Goal: Task Accomplishment & Management: Complete application form

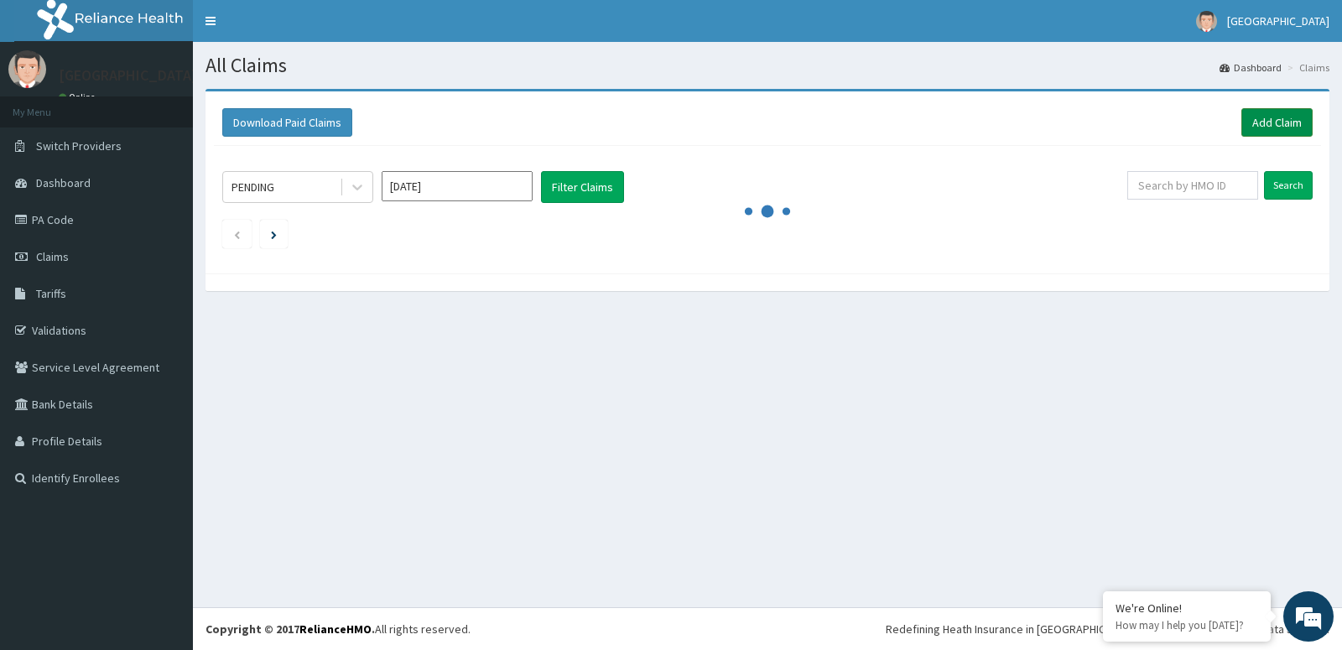
click at [1270, 112] on link "Add Claim" at bounding box center [1276, 122] width 71 height 29
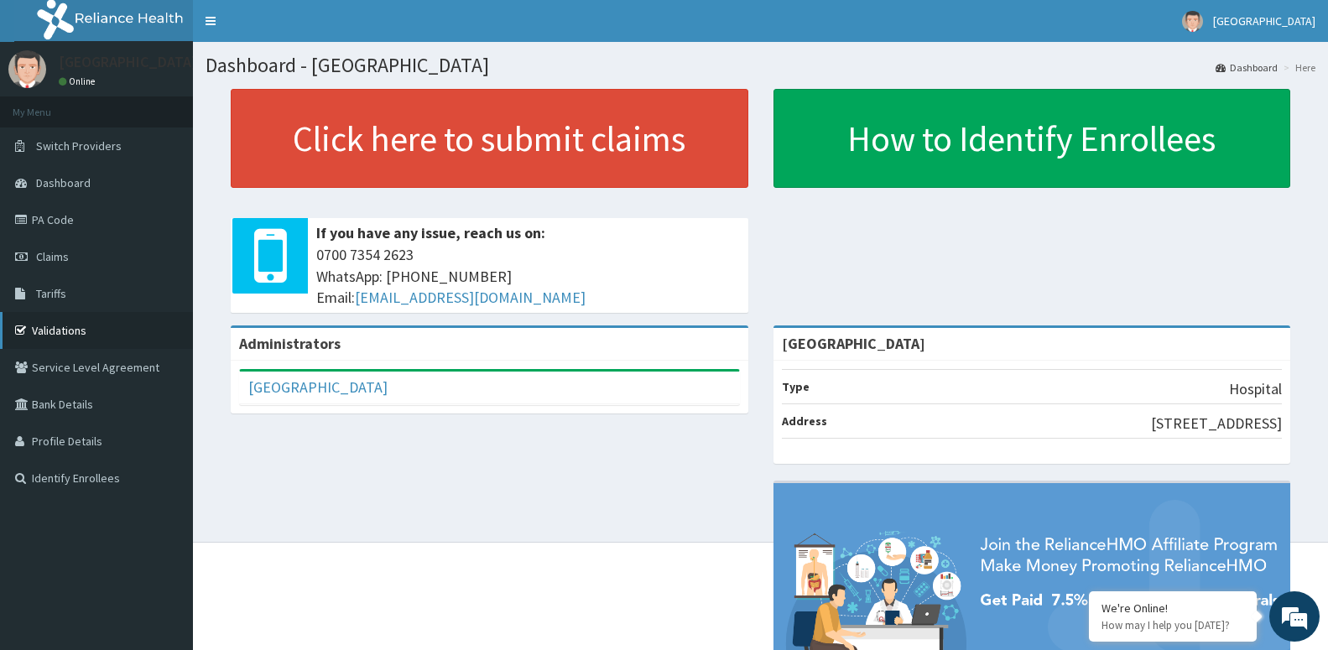
click at [68, 336] on link "Validations" at bounding box center [96, 330] width 193 height 37
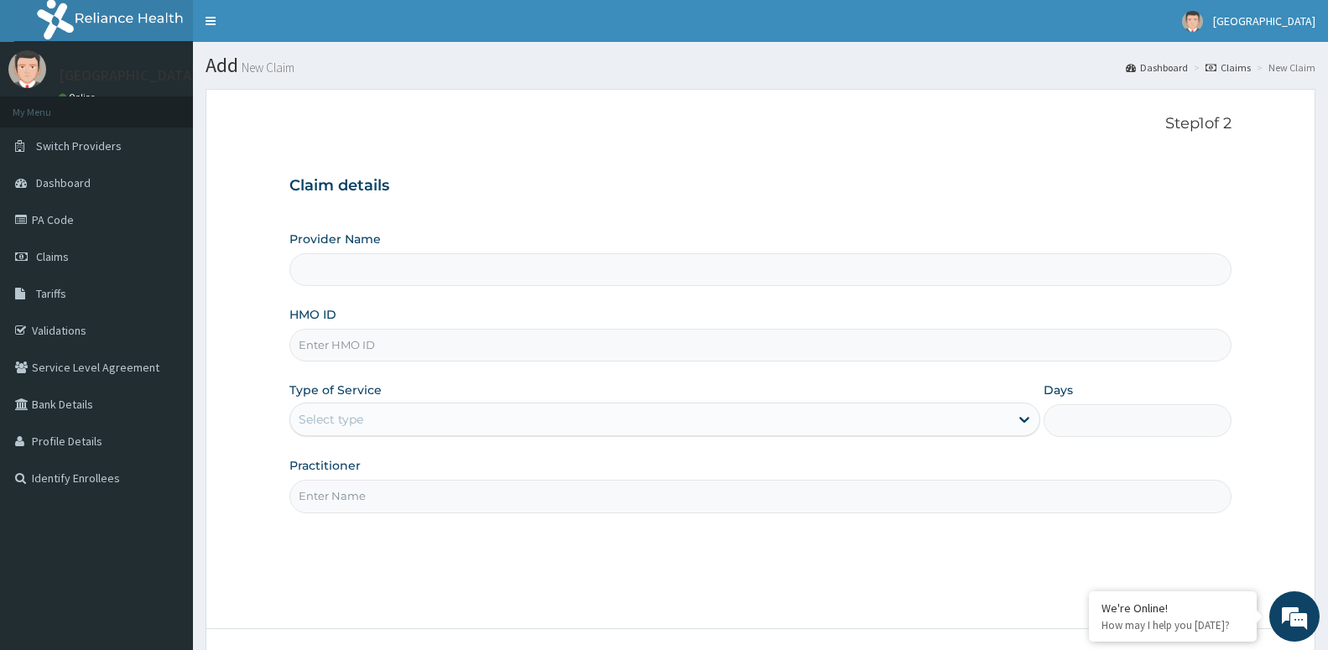
click at [591, 272] on input "Provider Name" at bounding box center [760, 269] width 942 height 33
type input "[GEOGRAPHIC_DATA]"
click at [386, 345] on input "HMO ID" at bounding box center [760, 345] width 942 height 33
type input "rbn/10109/a"
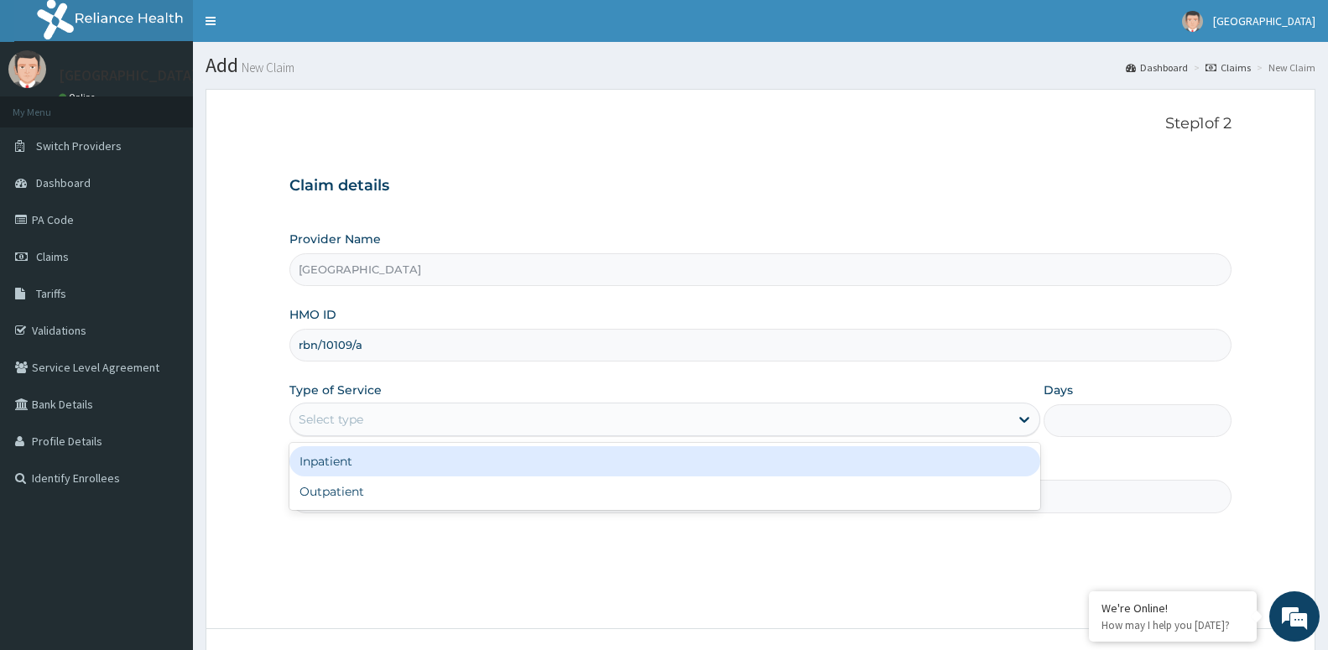
click at [398, 419] on div "Select type" at bounding box center [649, 419] width 719 height 27
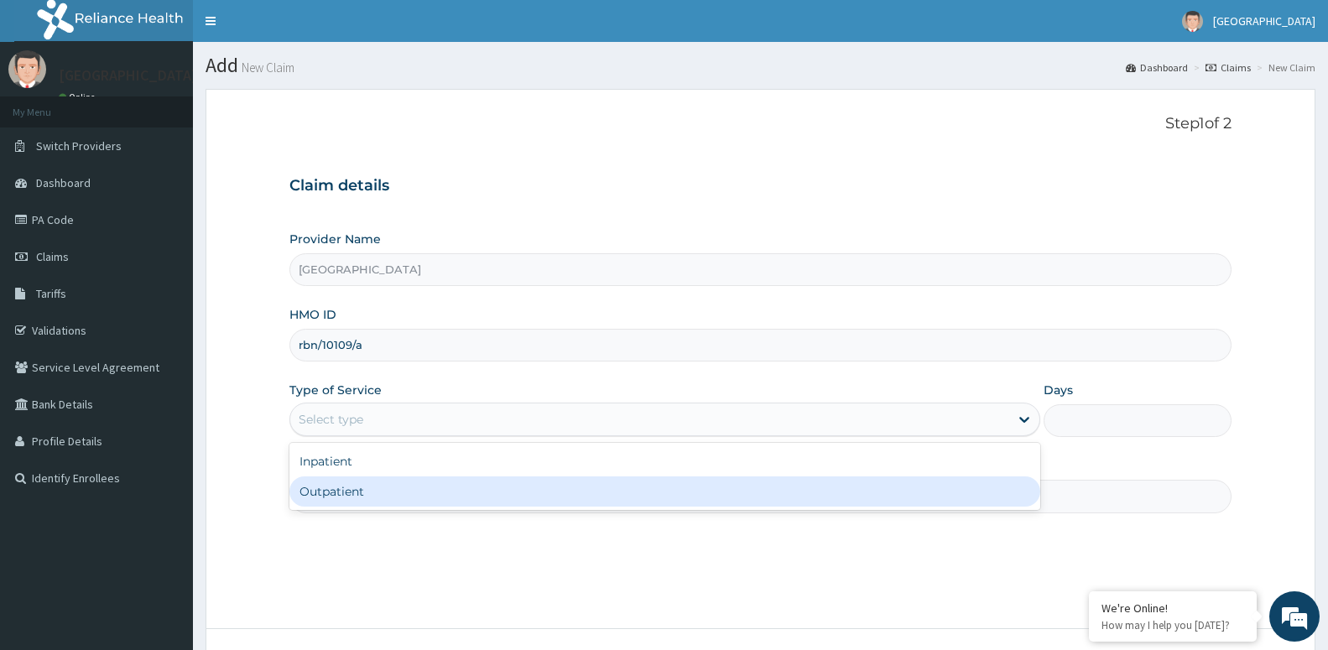
click at [366, 485] on div "Outpatient" at bounding box center [664, 491] width 751 height 30
type input "1"
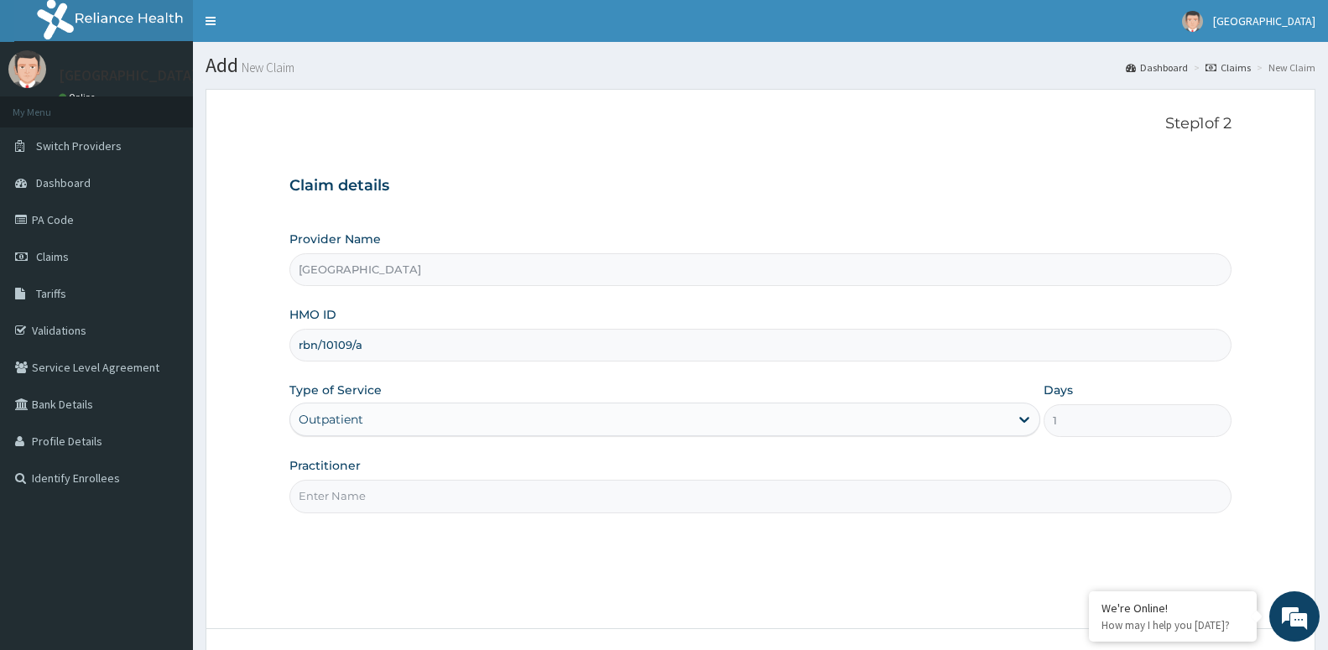
click at [353, 504] on input "Practitioner" at bounding box center [760, 496] width 942 height 33
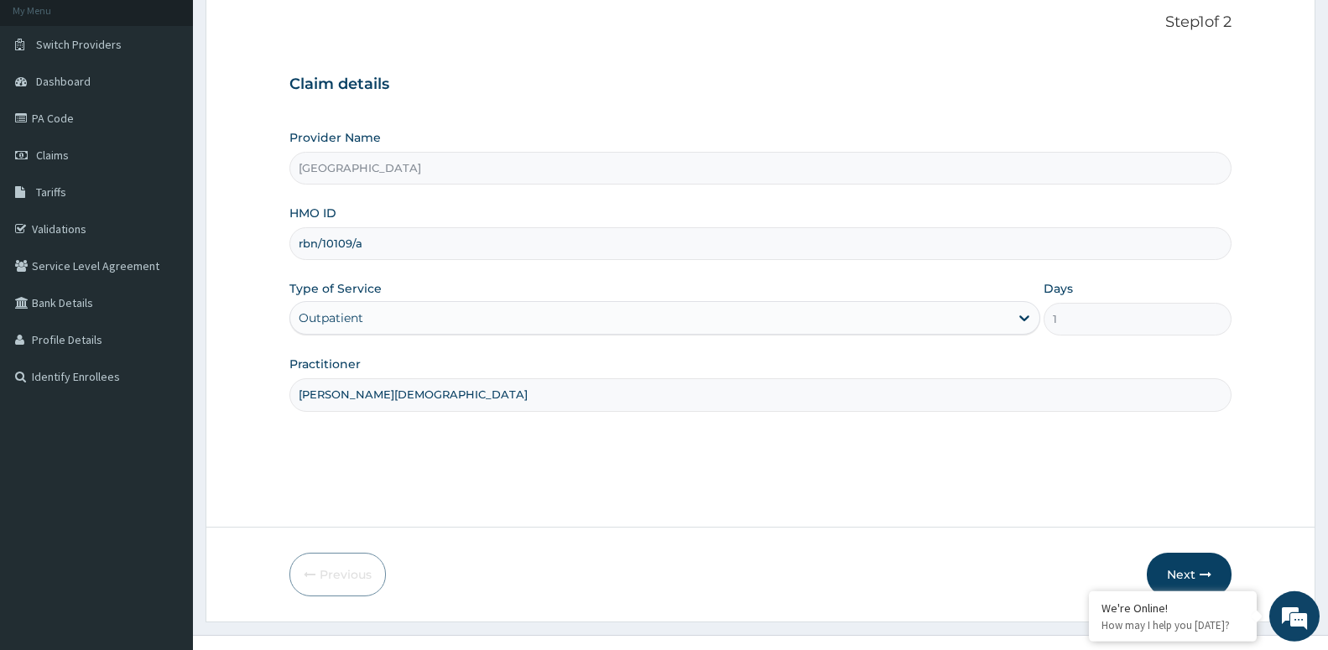
scroll to position [129, 0]
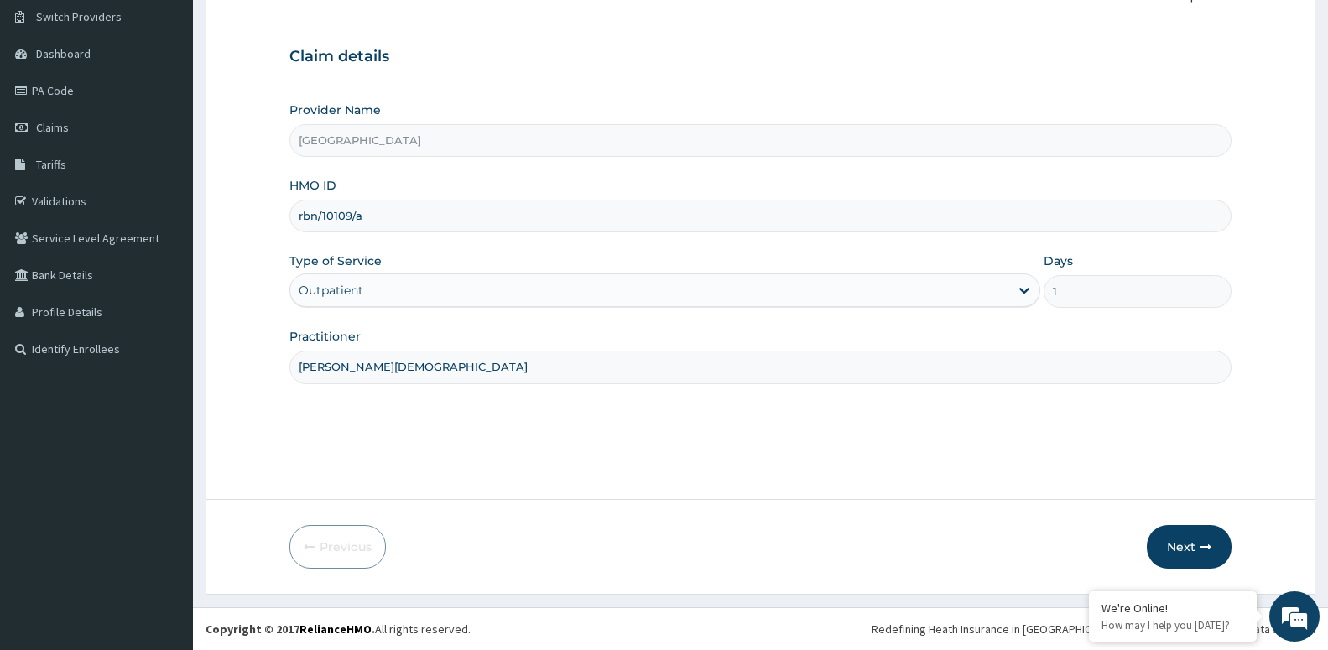
click at [466, 368] on input "[PERSON_NAME][DEMOGRAPHIC_DATA]" at bounding box center [760, 367] width 942 height 33
type input "[PERSON_NAME]"
click at [1184, 543] on button "Next" at bounding box center [1189, 547] width 85 height 44
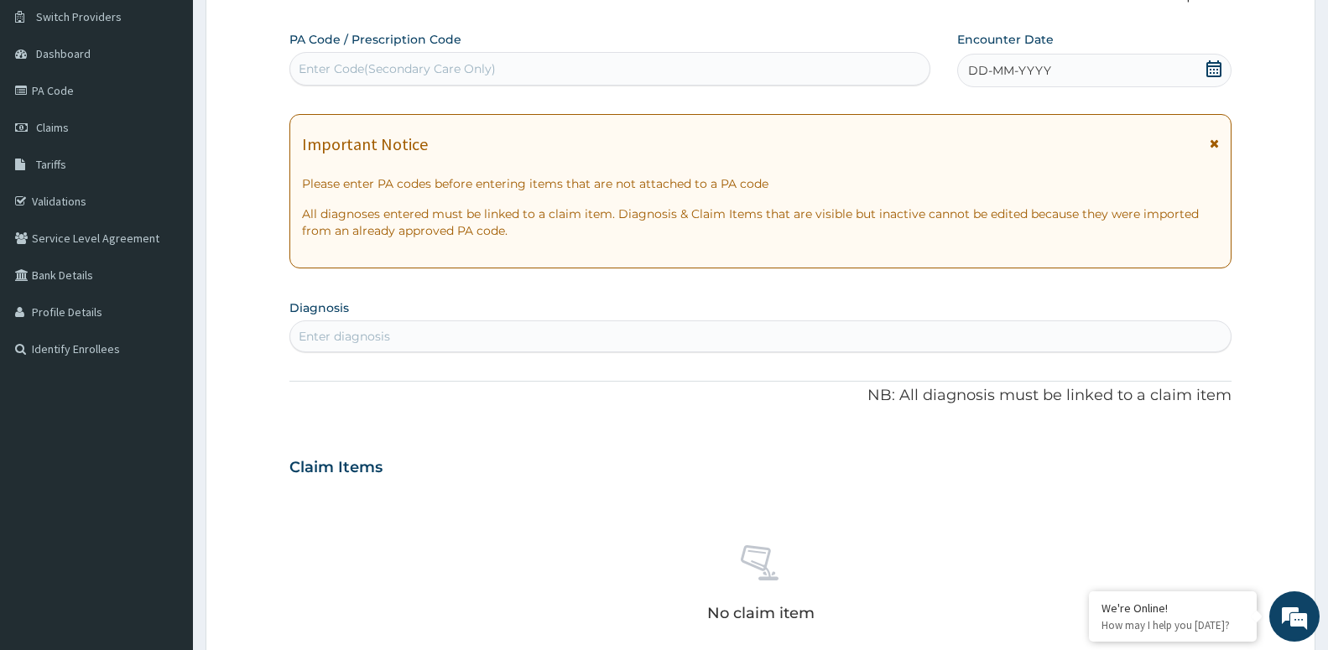
click at [1214, 66] on icon at bounding box center [1213, 68] width 15 height 17
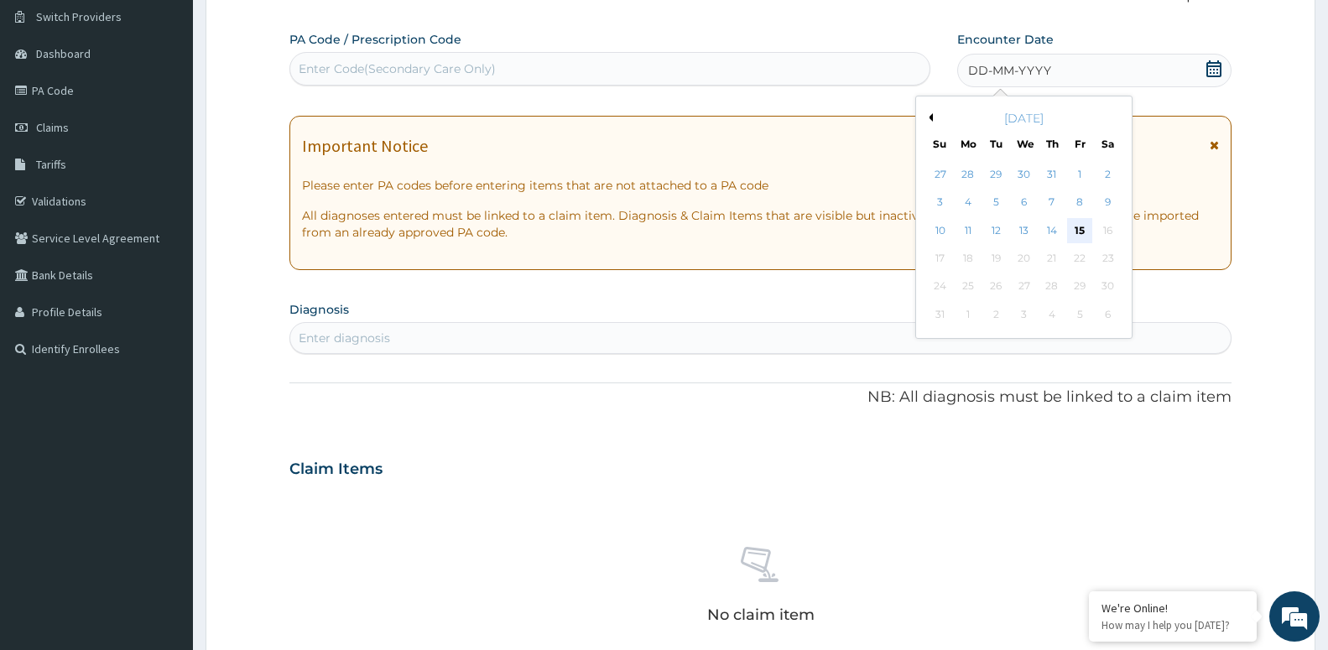
click at [1088, 227] on div "15" at bounding box center [1079, 230] width 25 height 25
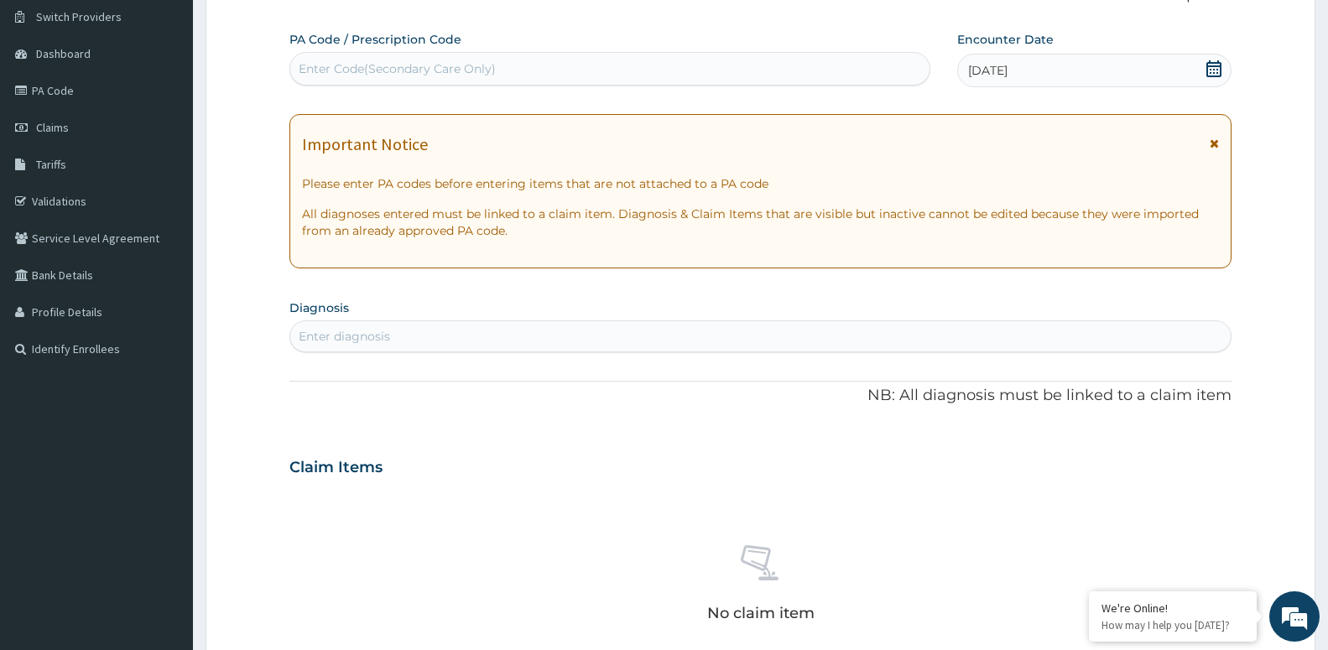
click at [1001, 78] on span "[DATE]" at bounding box center [987, 70] width 39 height 17
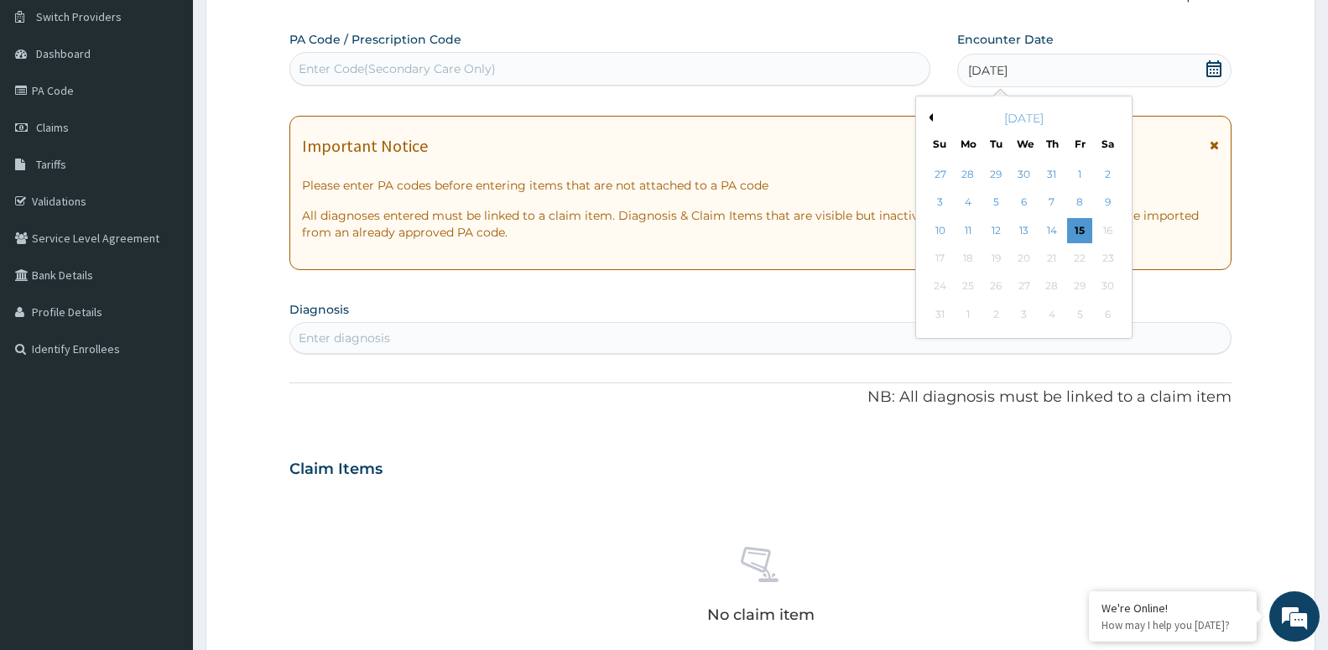
click at [1212, 68] on icon at bounding box center [1213, 68] width 17 height 17
click at [930, 112] on div "[DATE]" at bounding box center [1024, 118] width 202 height 17
click at [930, 118] on button "Previous Month" at bounding box center [928, 117] width 8 height 8
click at [1112, 262] on div "28" at bounding box center [1107, 258] width 25 height 25
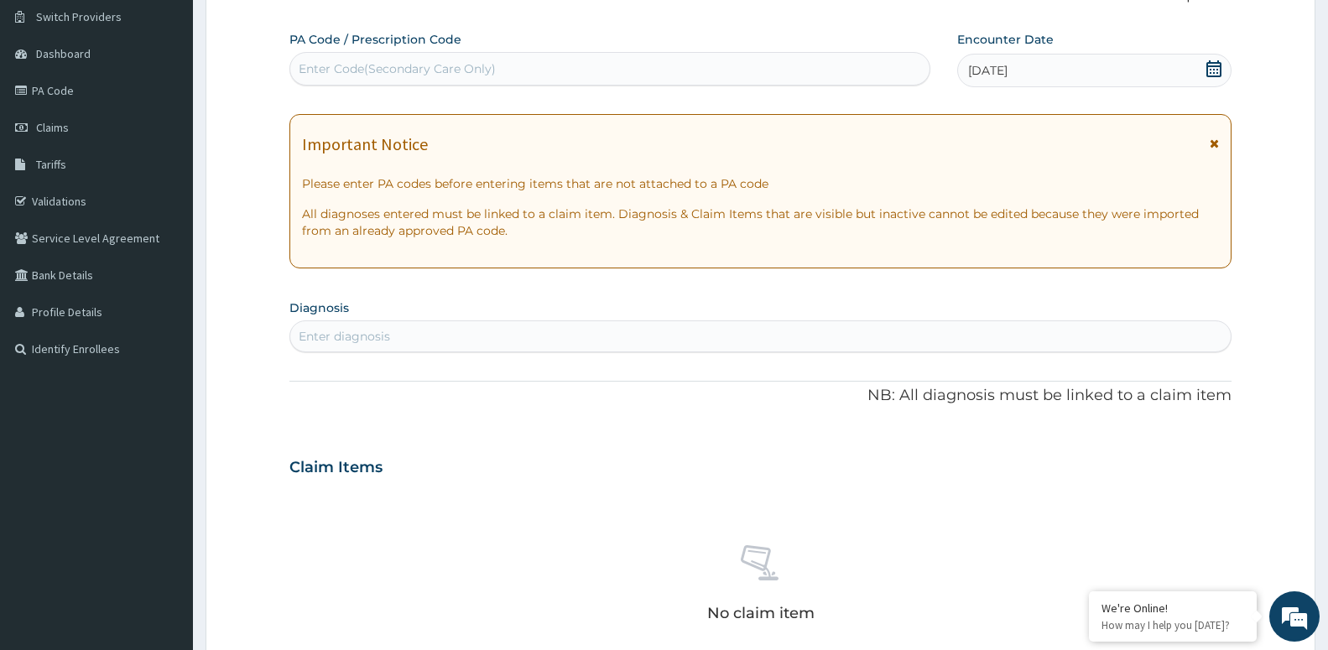
click at [683, 351] on div "Enter diagnosis" at bounding box center [760, 336] width 942 height 32
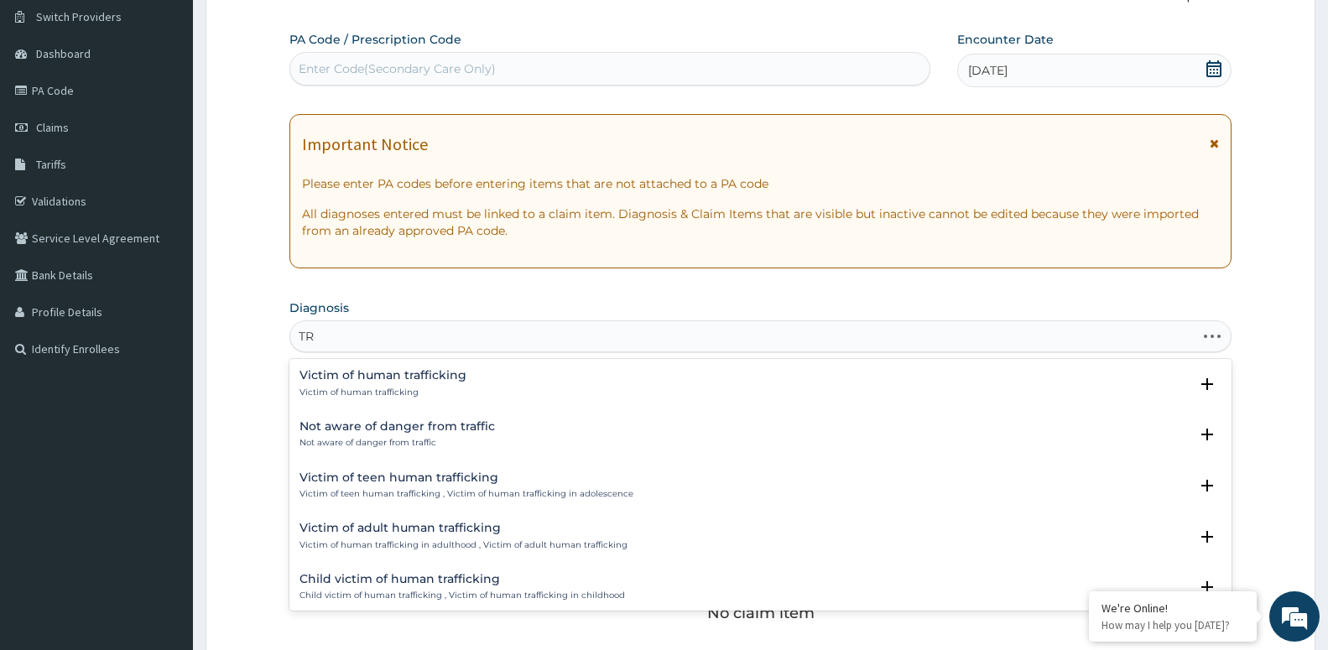
type input "T"
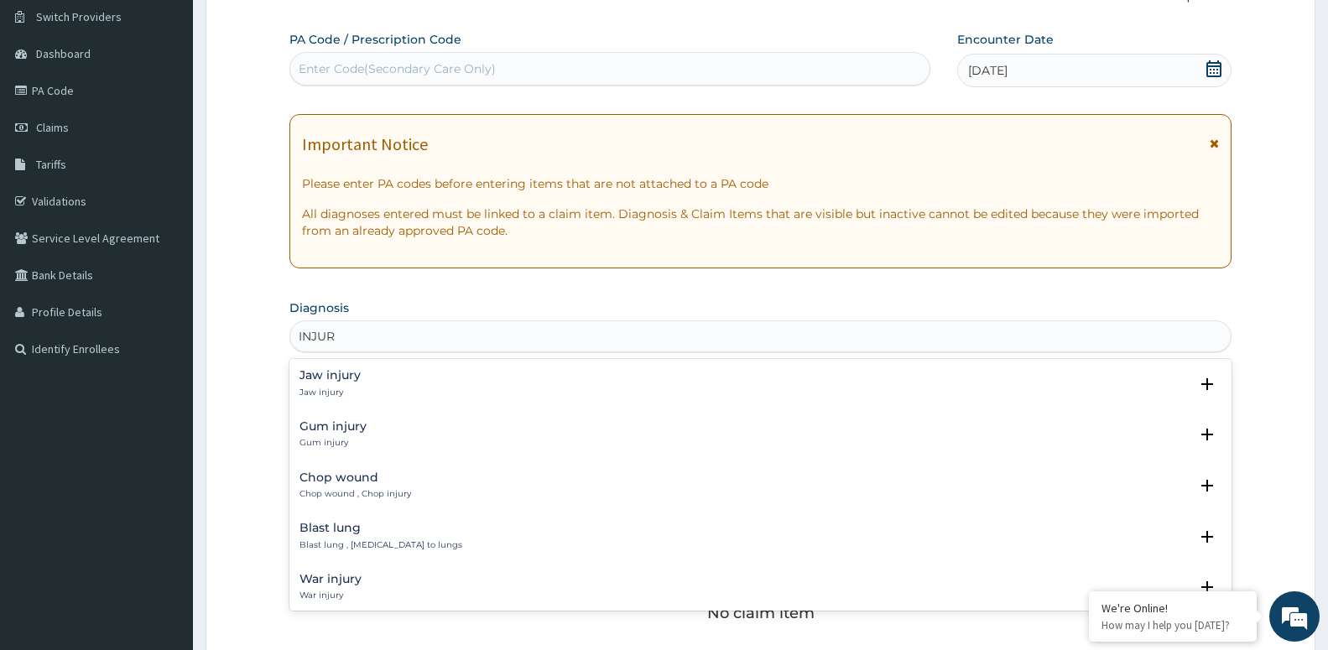
type input "INJURY"
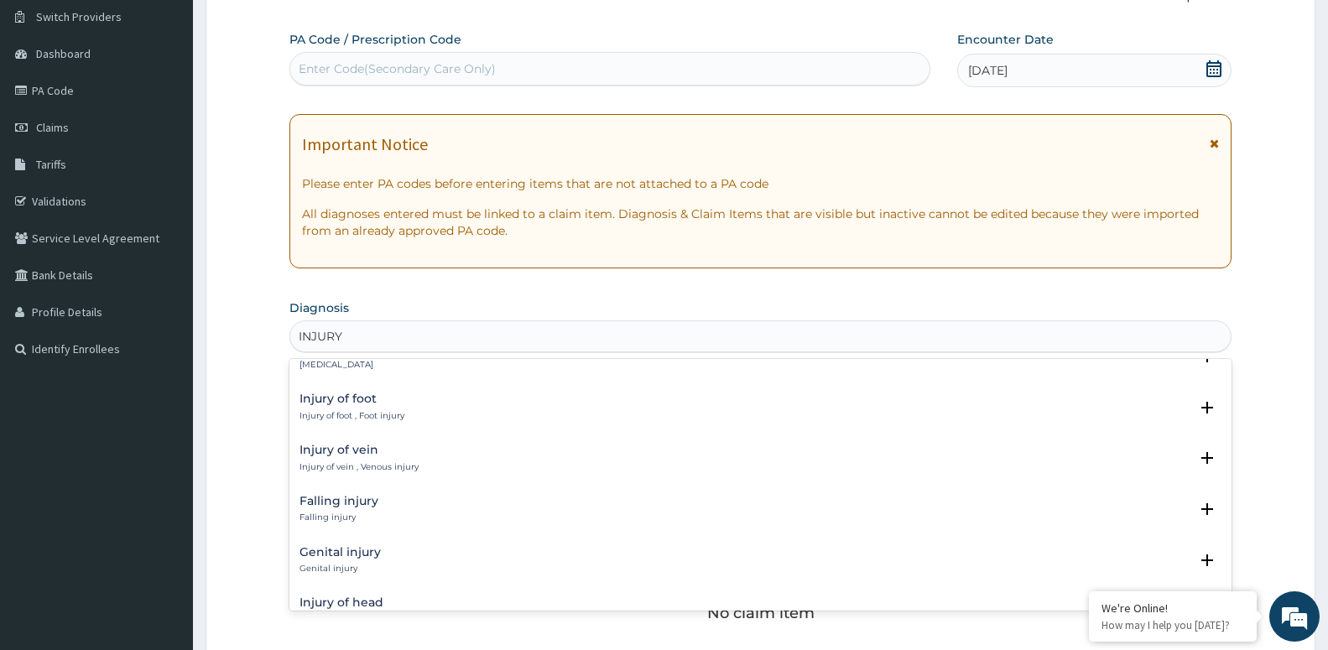
scroll to position [1540, 0]
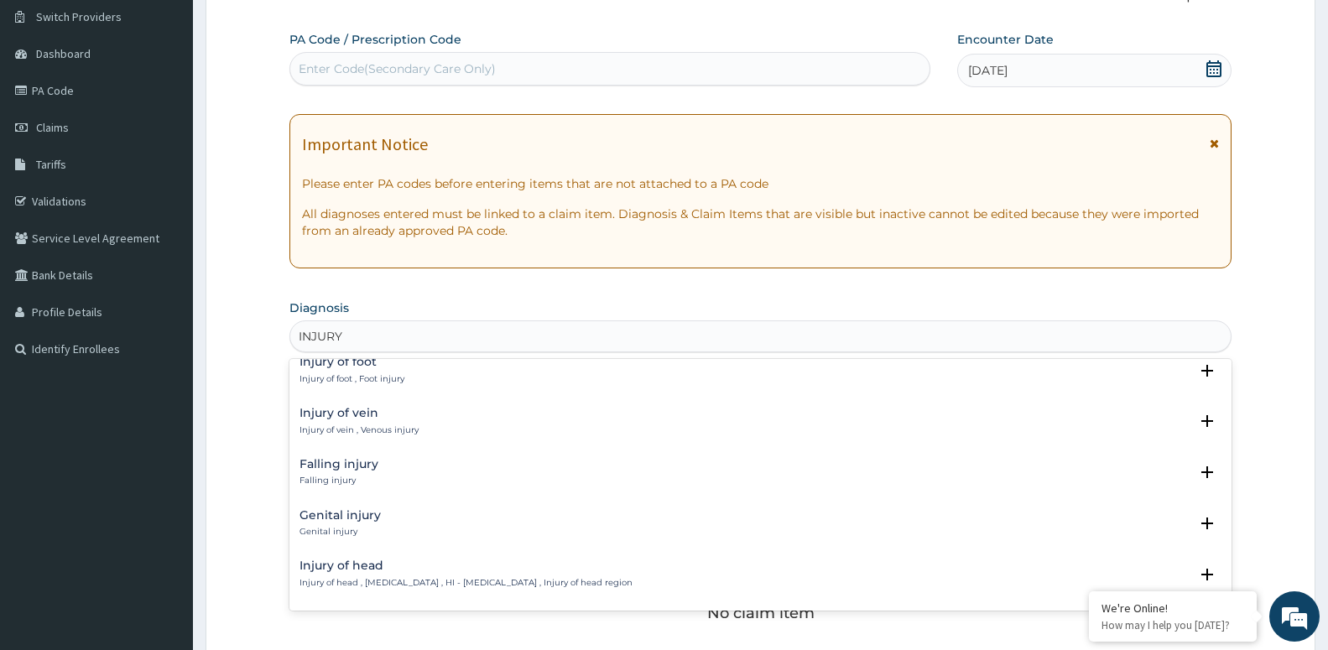
click at [370, 569] on h4 "Injury of head" at bounding box center [465, 566] width 333 height 13
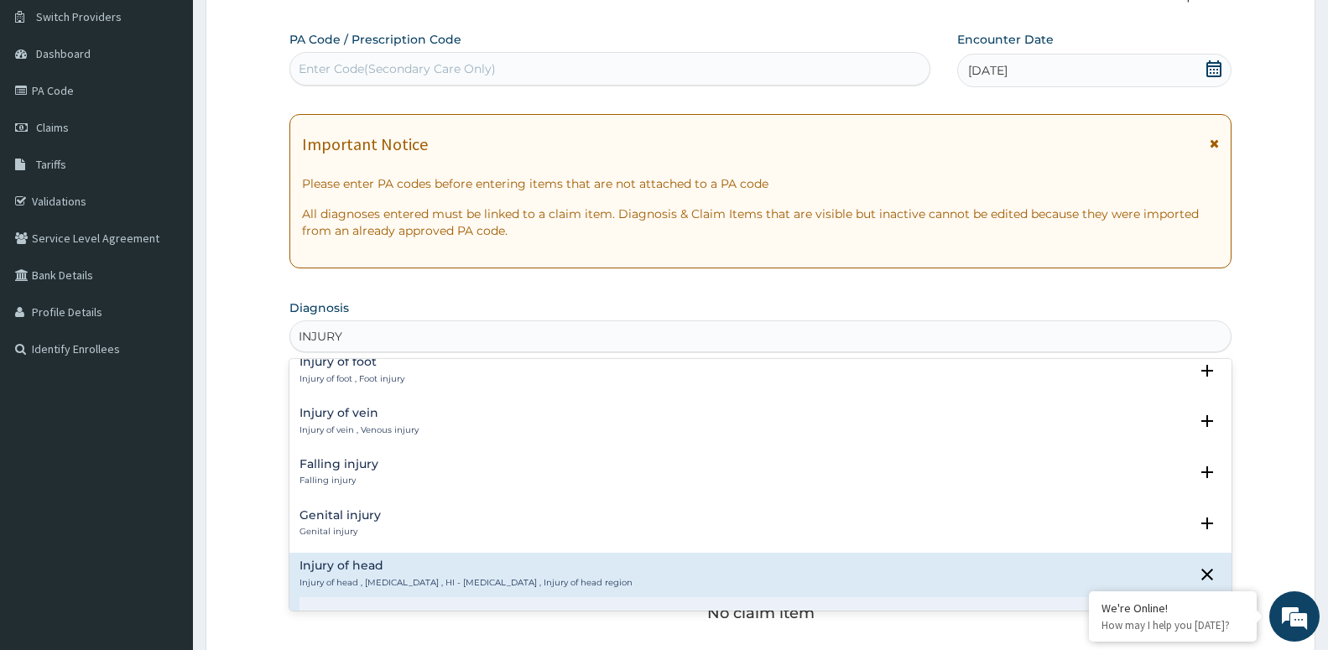
scroll to position [1812, 0]
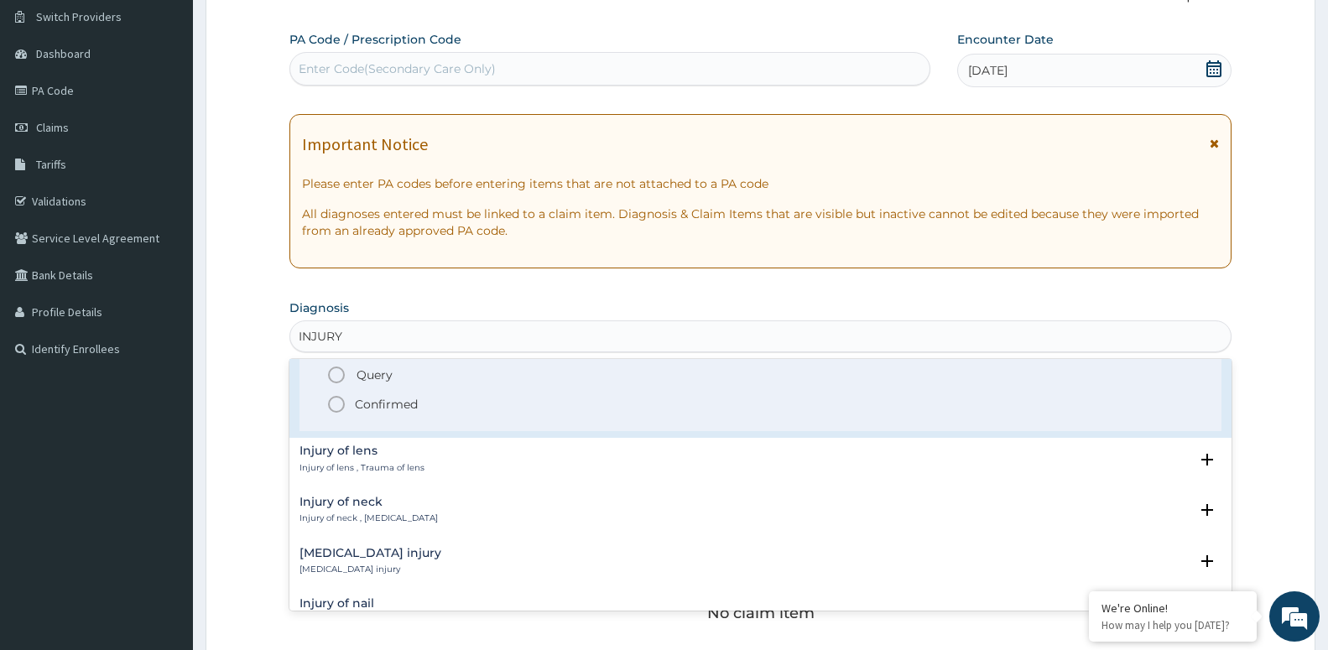
click at [341, 400] on circle "status option filled" at bounding box center [336, 404] width 15 height 15
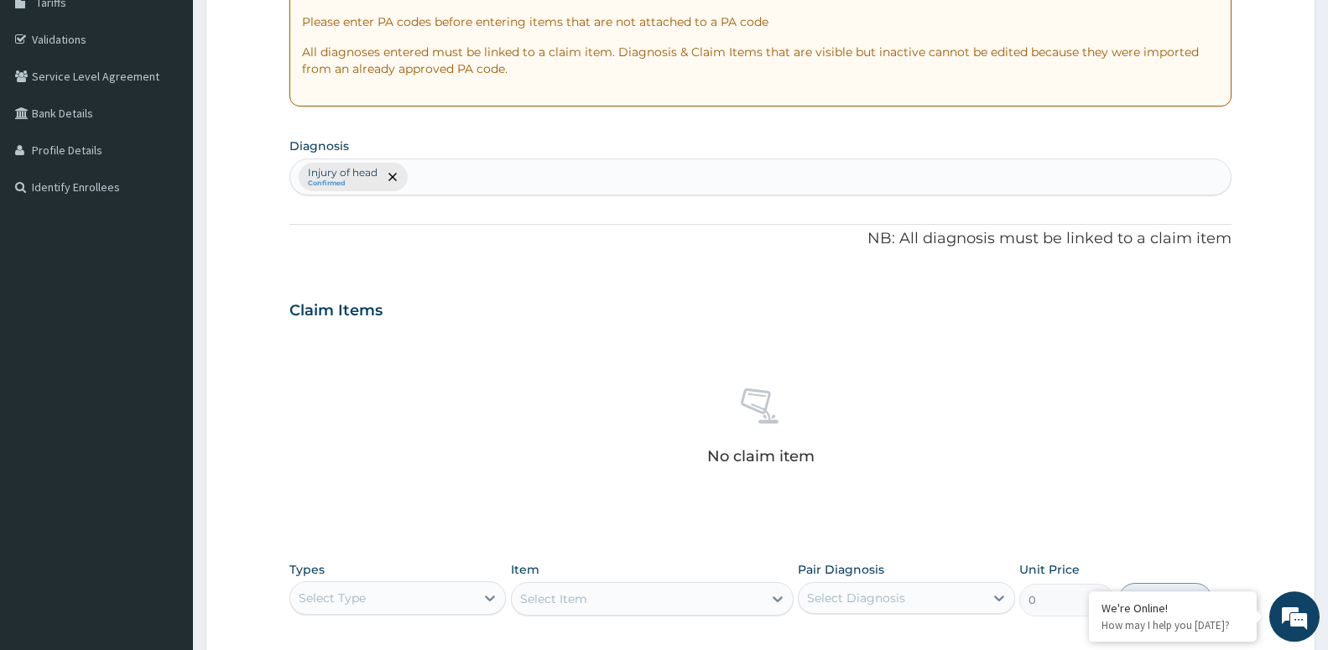
scroll to position [471, 0]
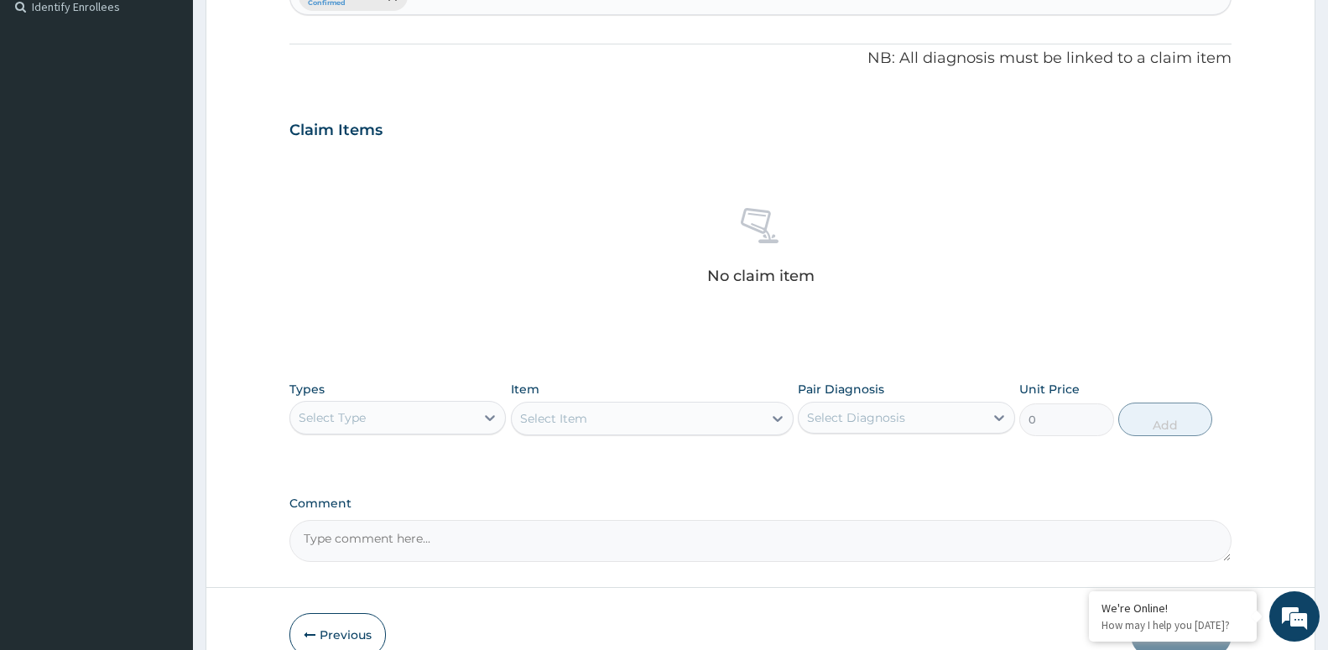
click at [367, 420] on div "Select Type" at bounding box center [382, 417] width 185 height 27
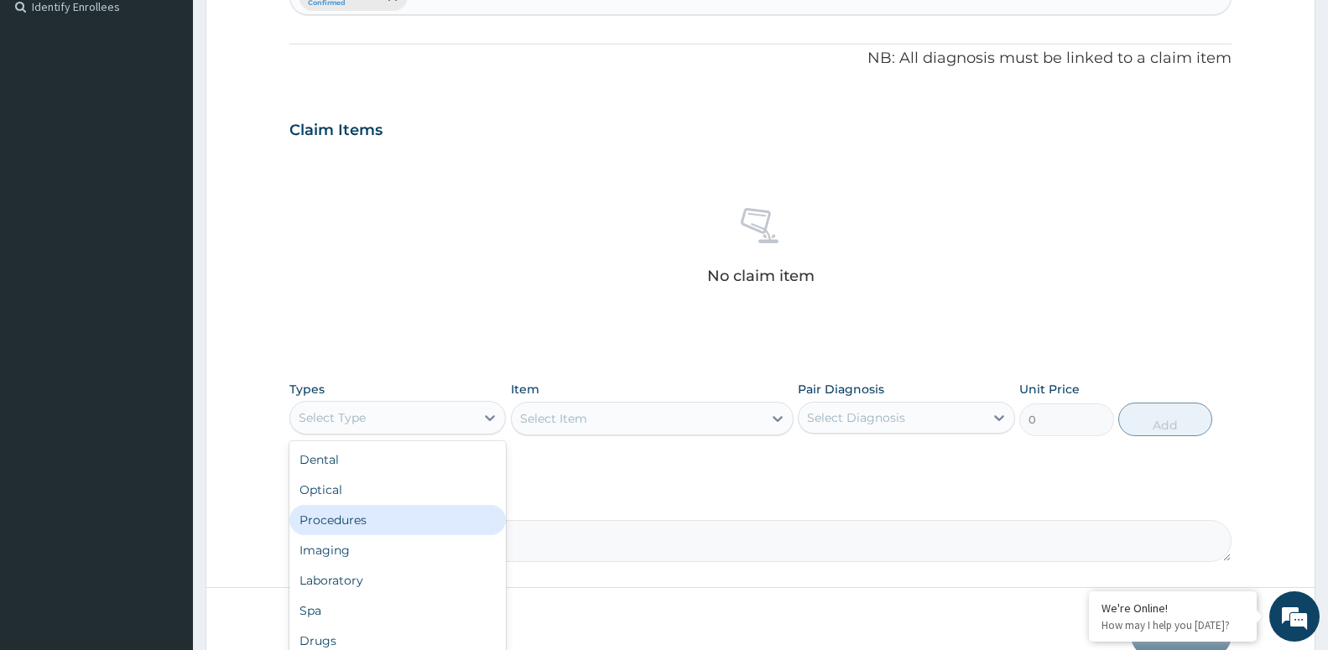
click at [353, 520] on div "Procedures" at bounding box center [397, 520] width 216 height 30
click at [402, 418] on div "Procedures" at bounding box center [382, 417] width 185 height 27
click at [605, 429] on div "Select Item" at bounding box center [637, 418] width 251 height 27
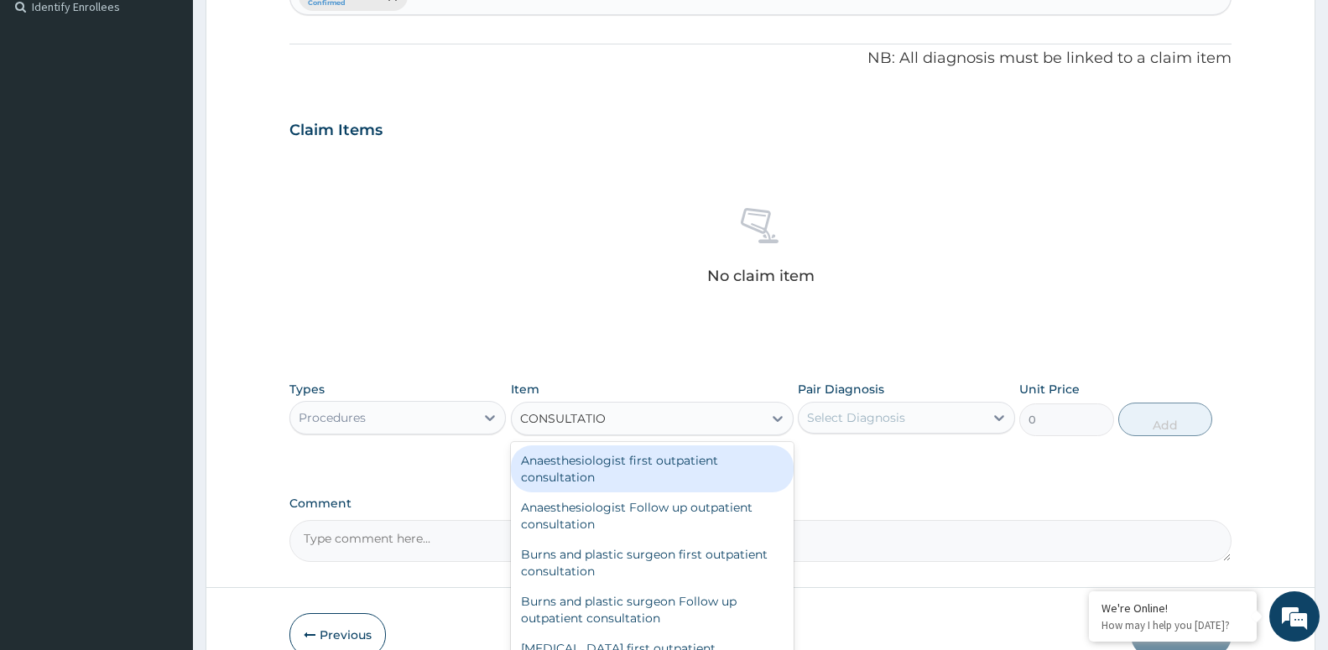
type input "CONSULTATION"
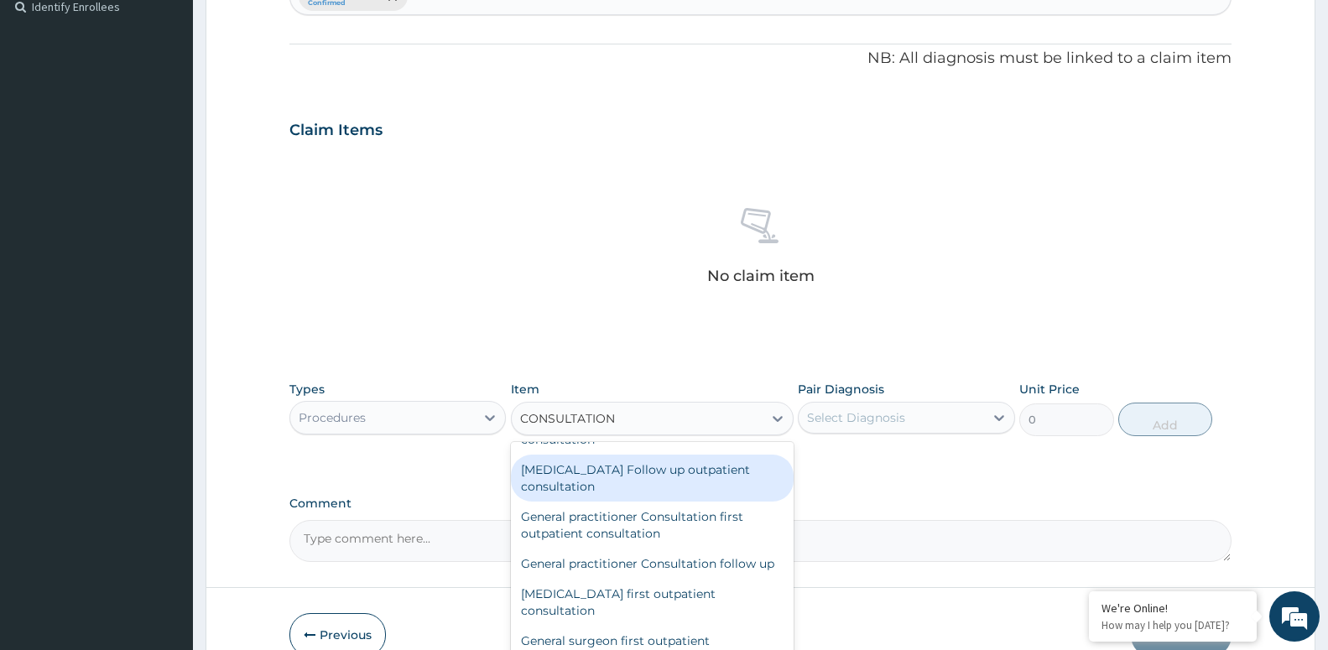
scroll to position [2355, 0]
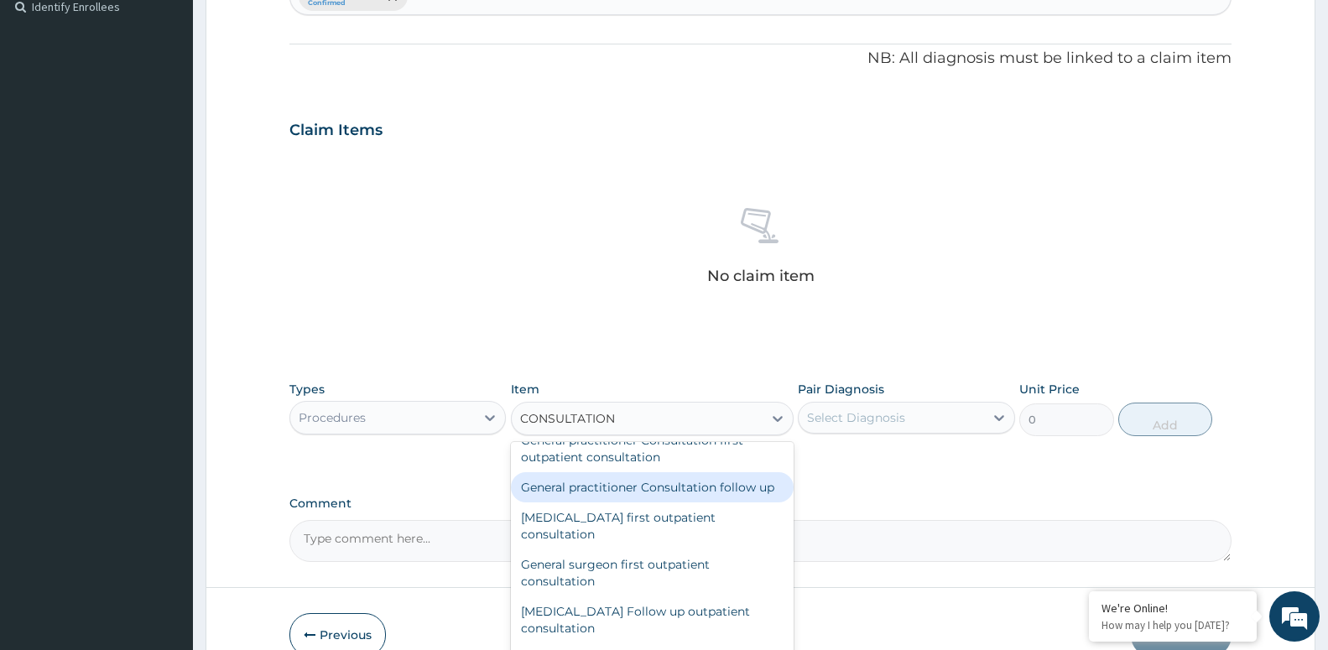
click at [615, 487] on div "General practitioner Consultation follow up" at bounding box center [652, 487] width 283 height 30
type input "3000"
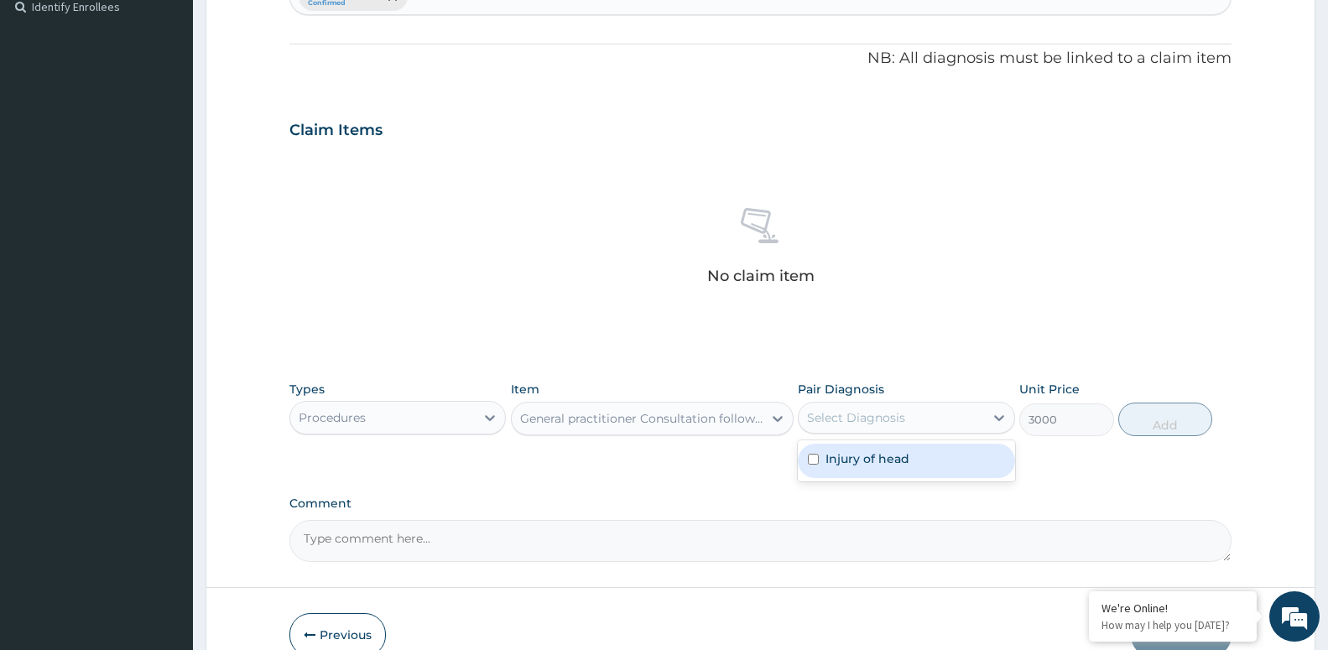
click at [866, 416] on div "Select Diagnosis" at bounding box center [856, 417] width 98 height 17
click at [871, 467] on div "Injury of head" at bounding box center [906, 461] width 216 height 34
checkbox input "true"
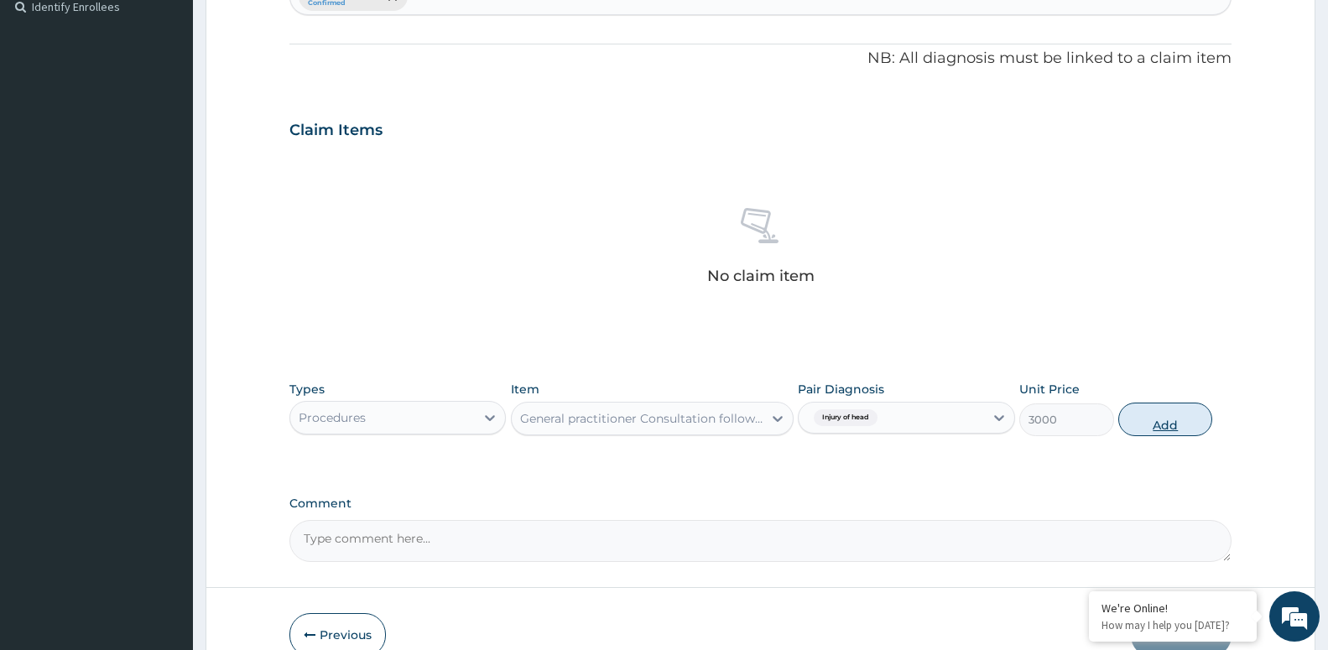
click at [1174, 419] on button "Add" at bounding box center [1165, 420] width 94 height 34
type input "0"
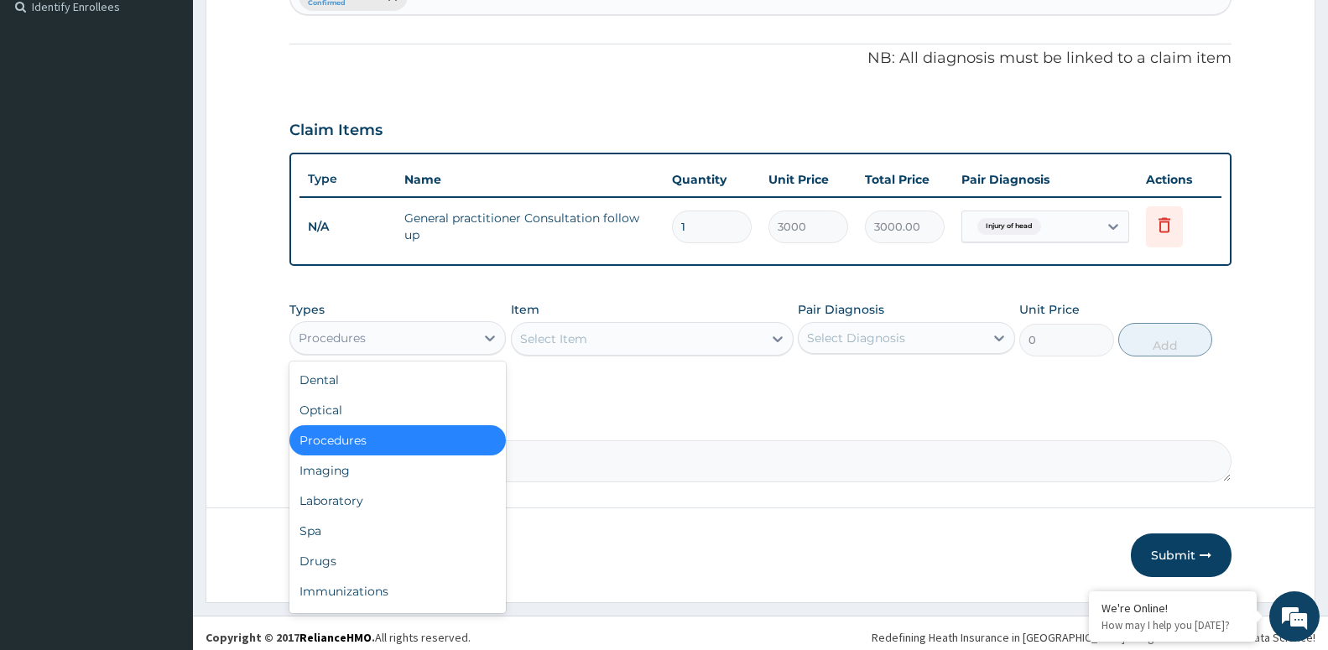
click at [441, 321] on div "Procedures" at bounding box center [397, 338] width 216 height 34
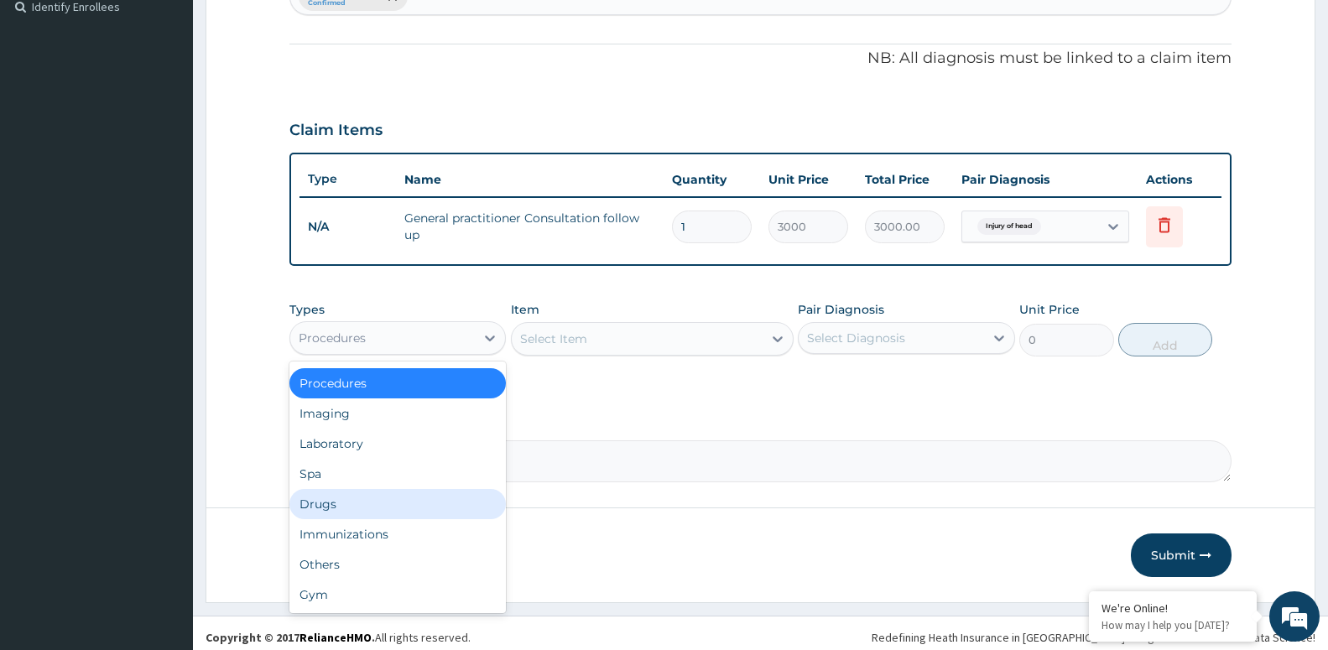
click at [348, 497] on div "Drugs" at bounding box center [397, 504] width 216 height 30
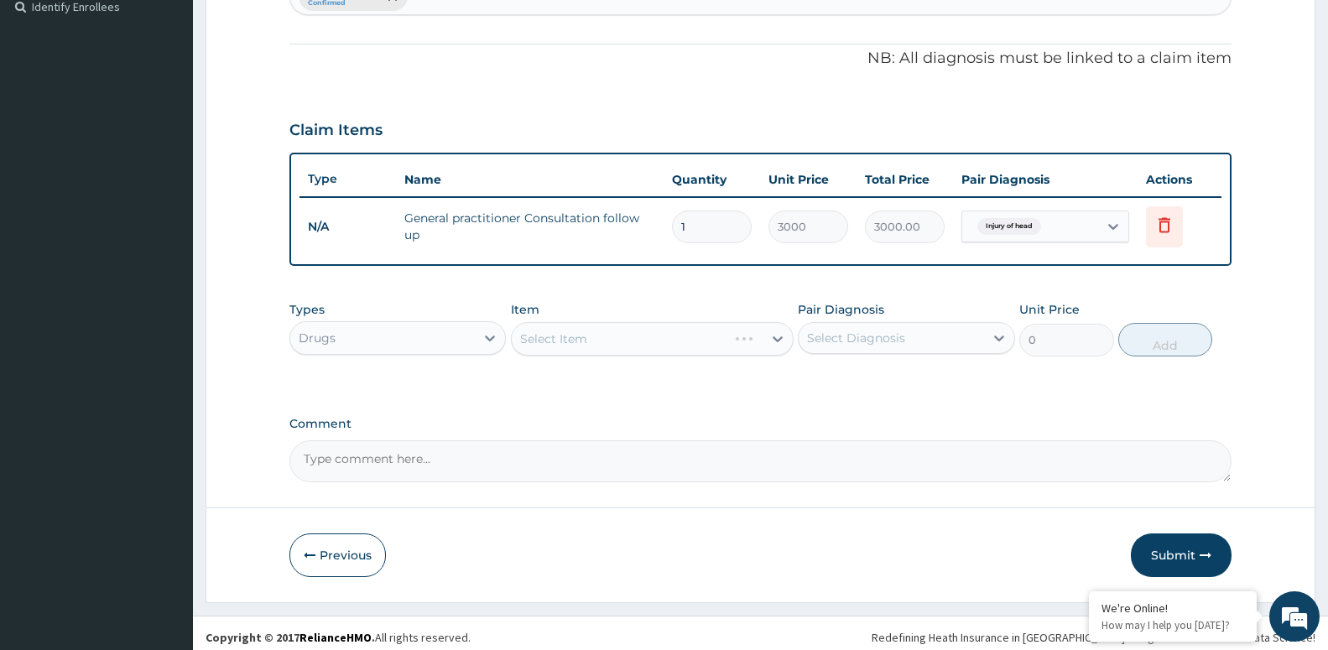
click at [653, 336] on div "Select Item" at bounding box center [652, 339] width 283 height 34
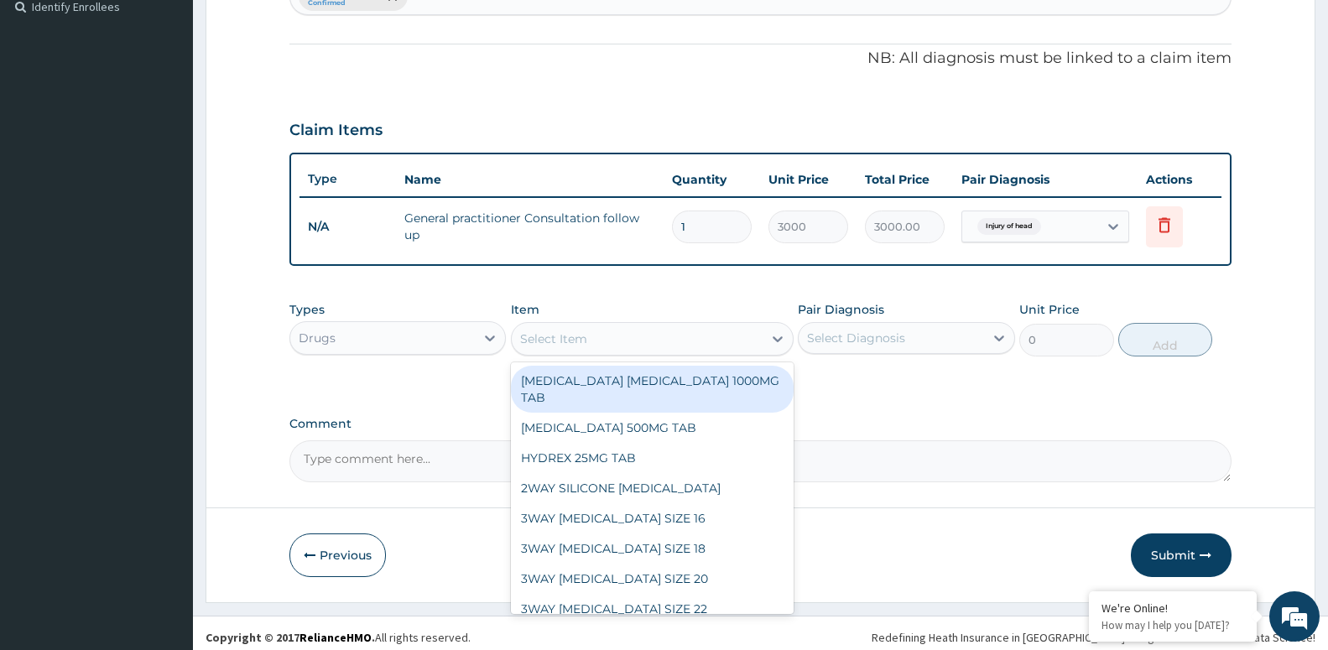
click at [617, 328] on div "Select Item" at bounding box center [637, 338] width 251 height 27
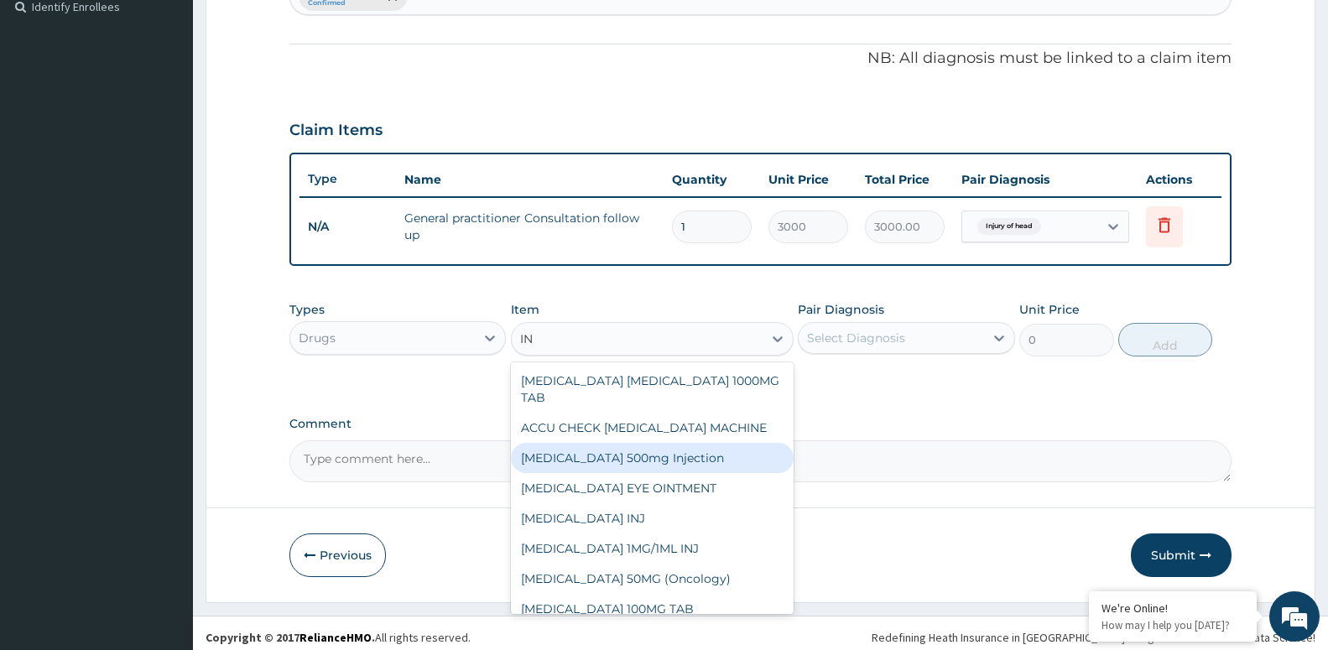
type input "I"
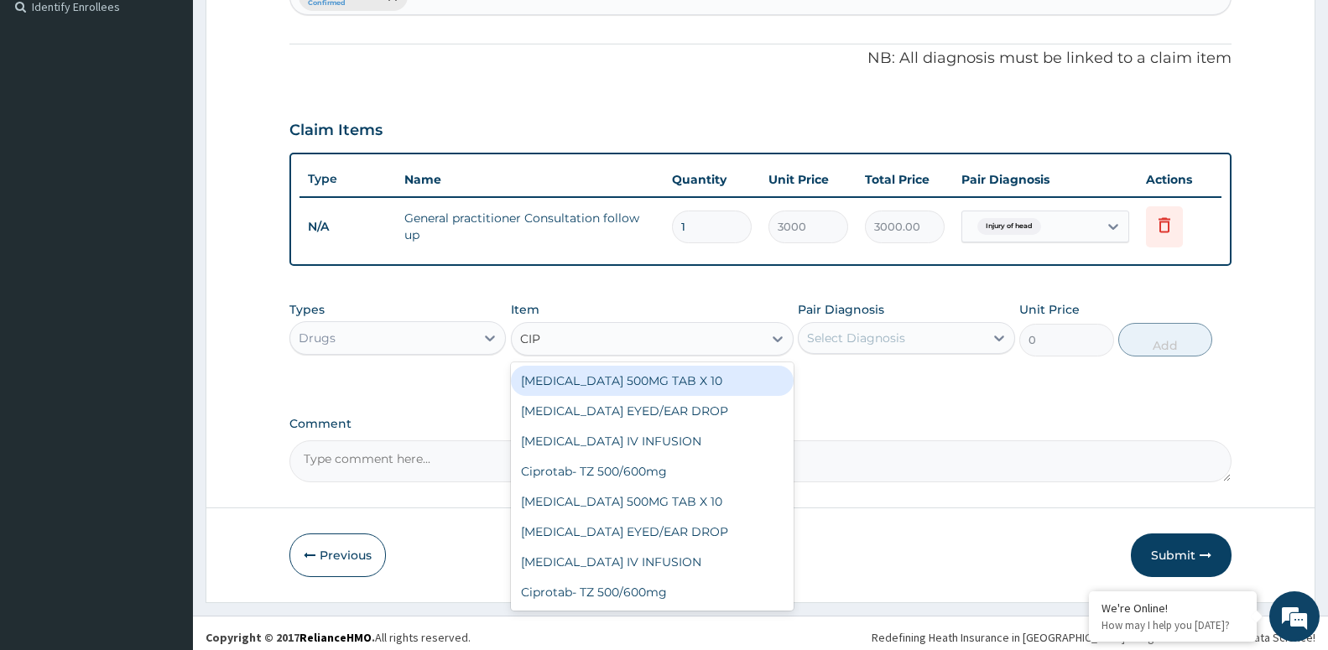
type input "CIPR"
click at [660, 391] on div "[MEDICAL_DATA] 500MG TAB X 10" at bounding box center [652, 381] width 283 height 30
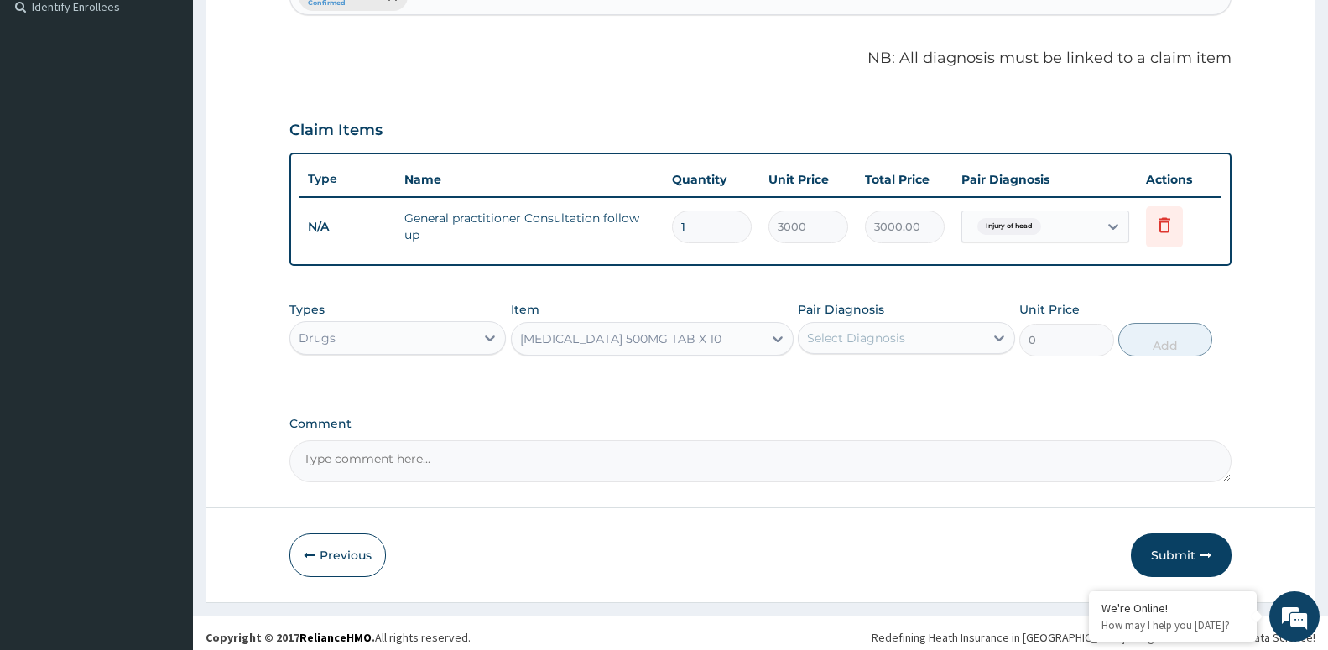
type input "63"
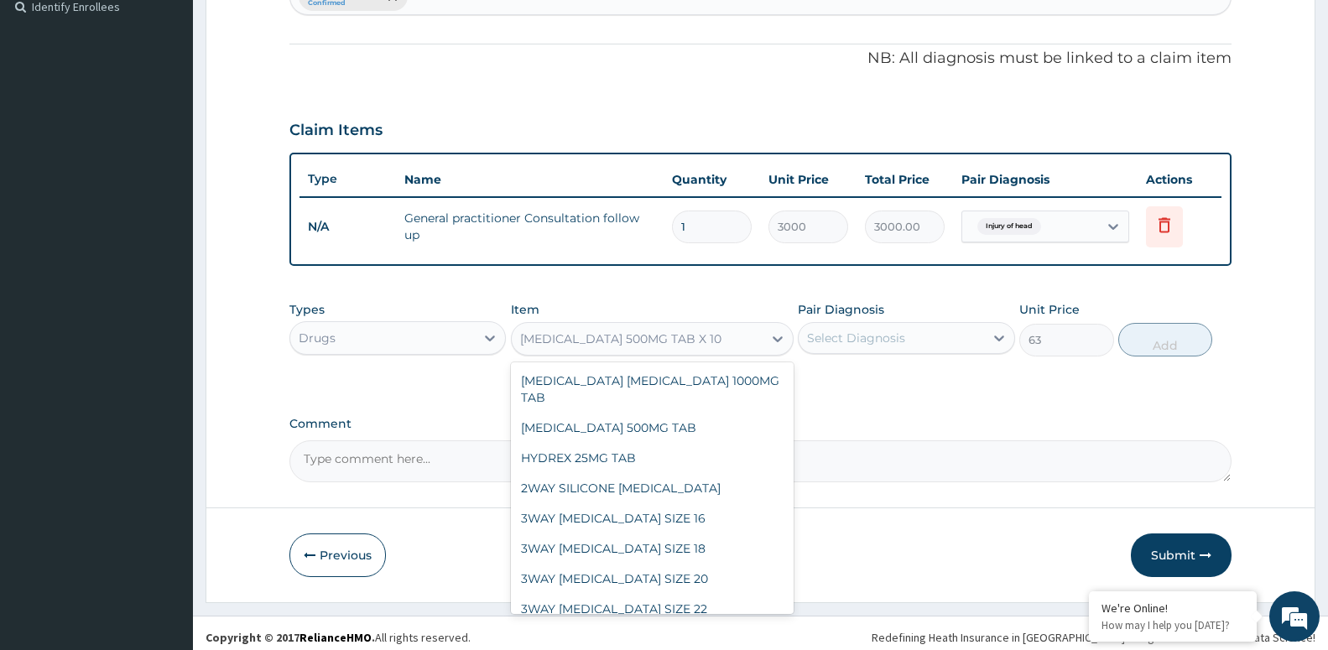
click at [641, 341] on div "[MEDICAL_DATA] 500MG TAB X 10" at bounding box center [620, 339] width 201 height 17
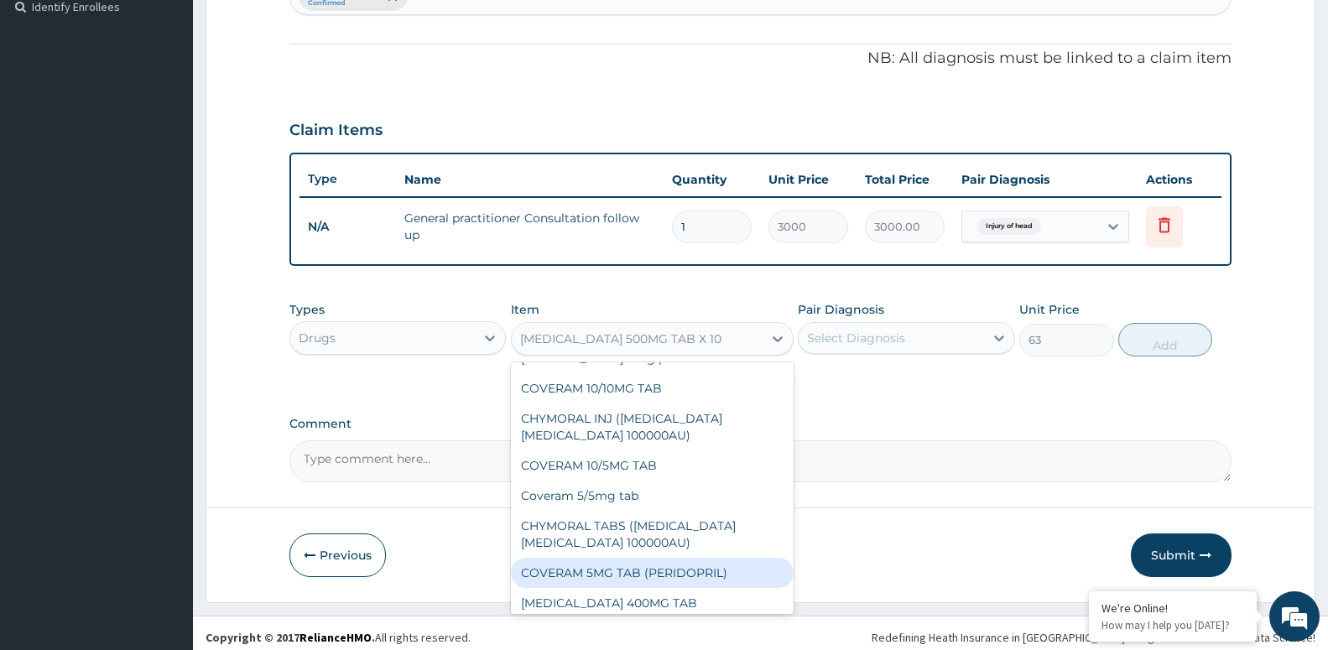
scroll to position [15421, 0]
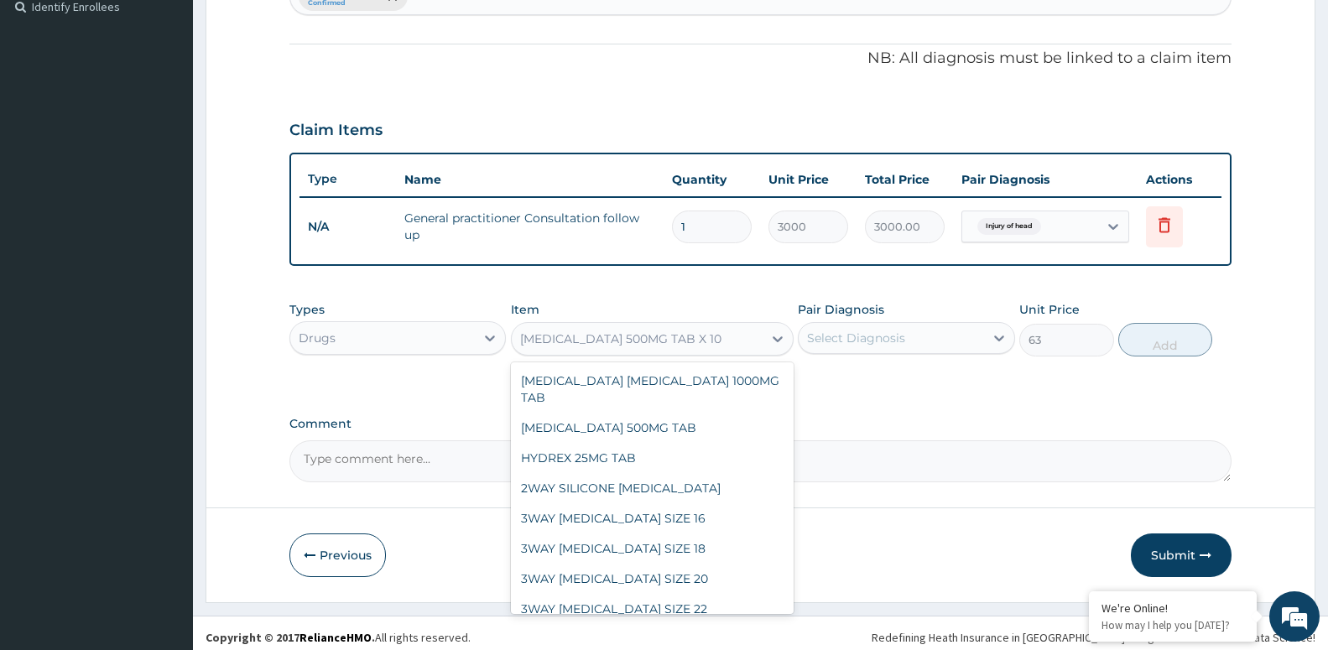
click at [713, 336] on div "[MEDICAL_DATA] 500MG TAB X 10" at bounding box center [620, 339] width 201 height 17
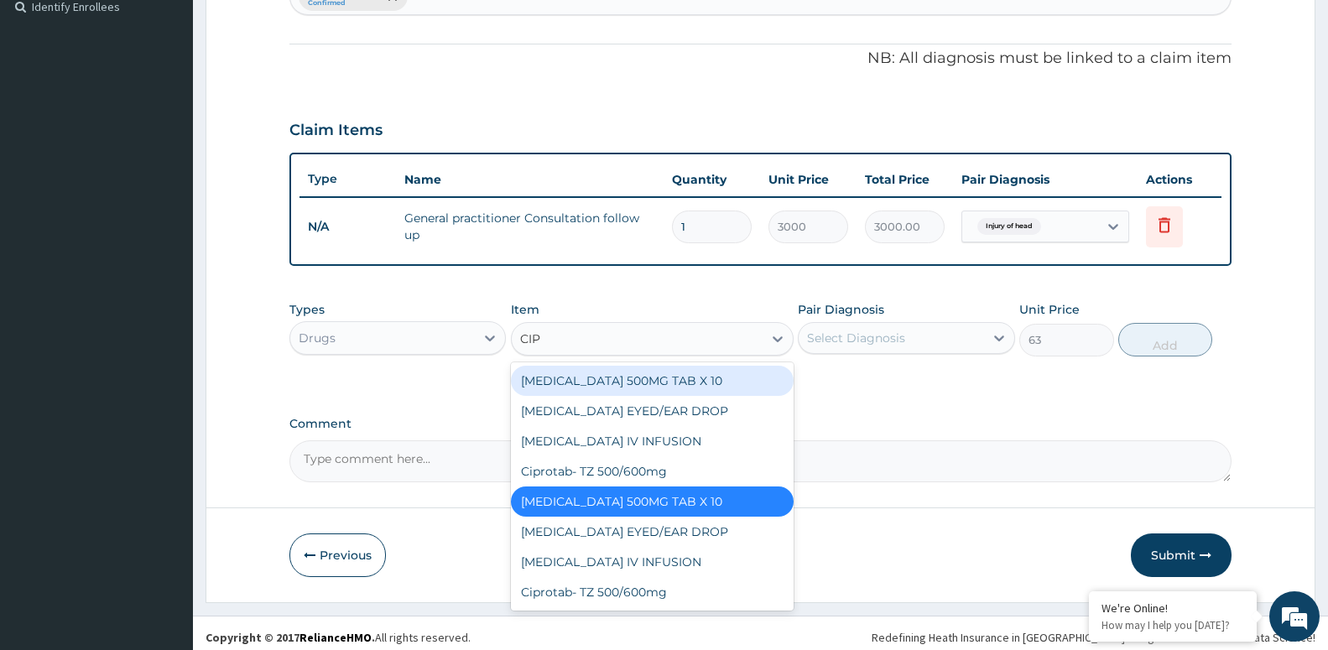
scroll to position [0, 0]
type input "CIPROT"
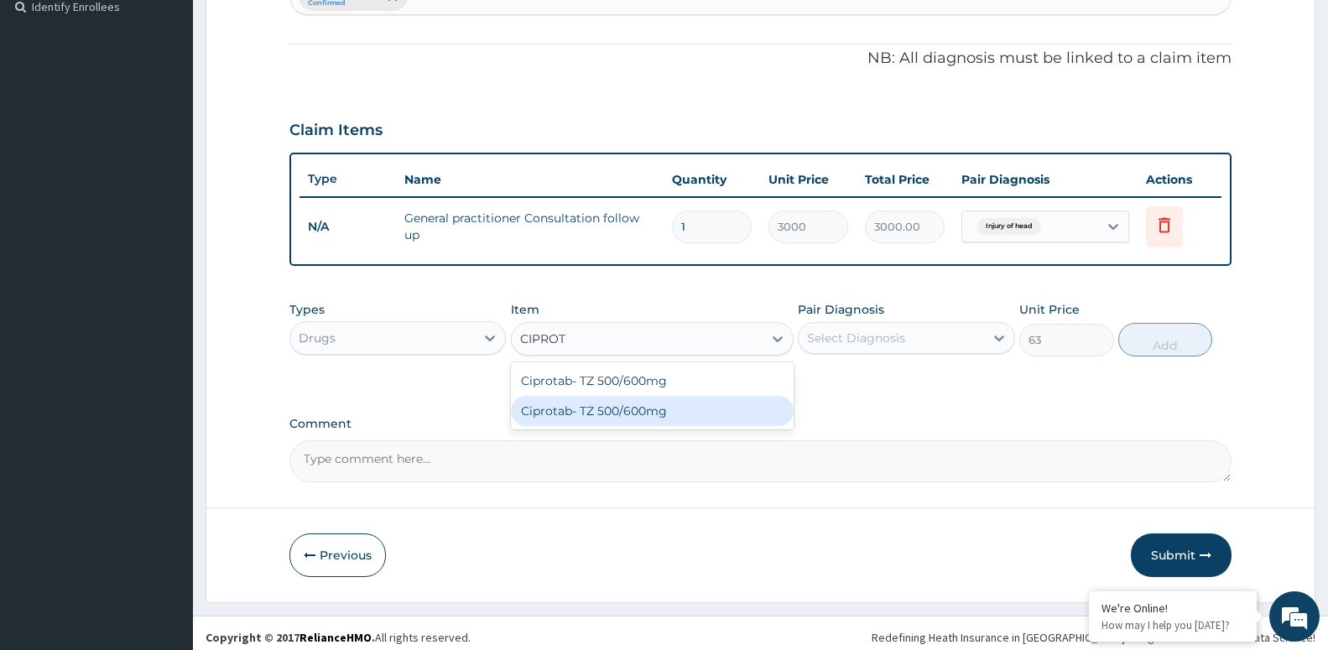
click at [642, 414] on div "Ciprotab- TZ 500/600mg" at bounding box center [652, 411] width 283 height 30
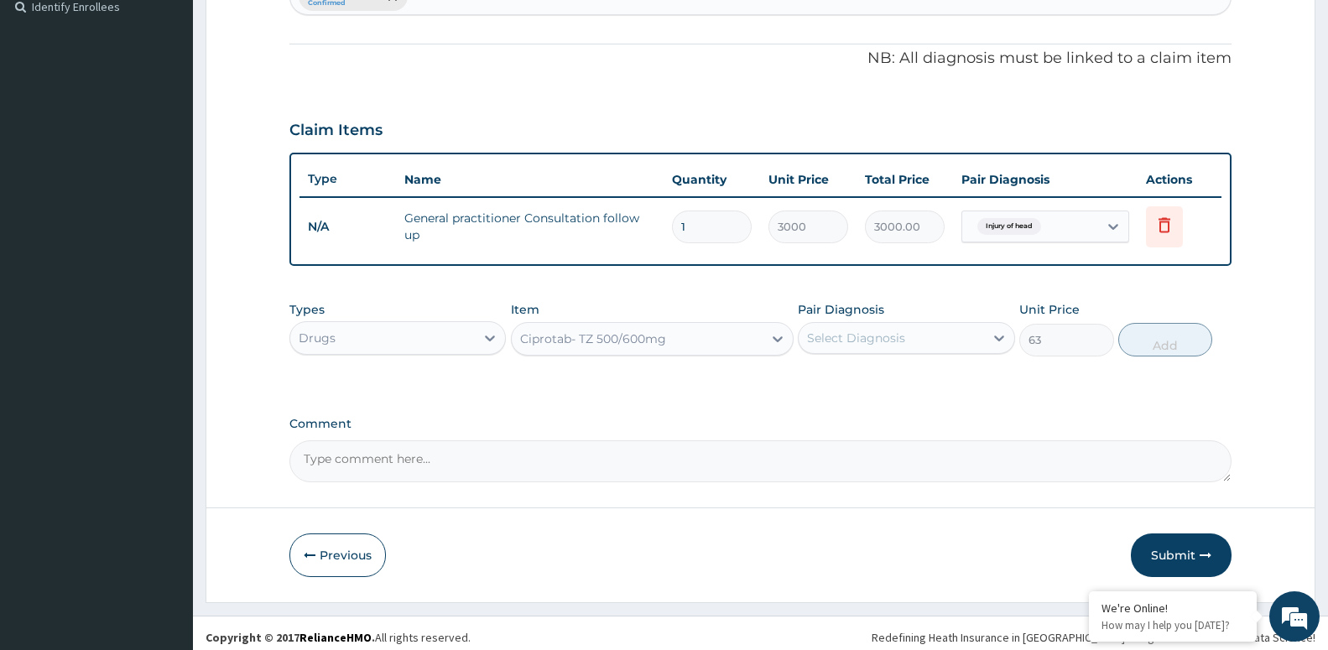
type input "200"
click at [990, 343] on div at bounding box center [999, 338] width 30 height 30
click at [966, 390] on div "Injury of head" at bounding box center [906, 381] width 216 height 34
checkbox input "true"
click at [1157, 342] on button "Add" at bounding box center [1165, 340] width 94 height 34
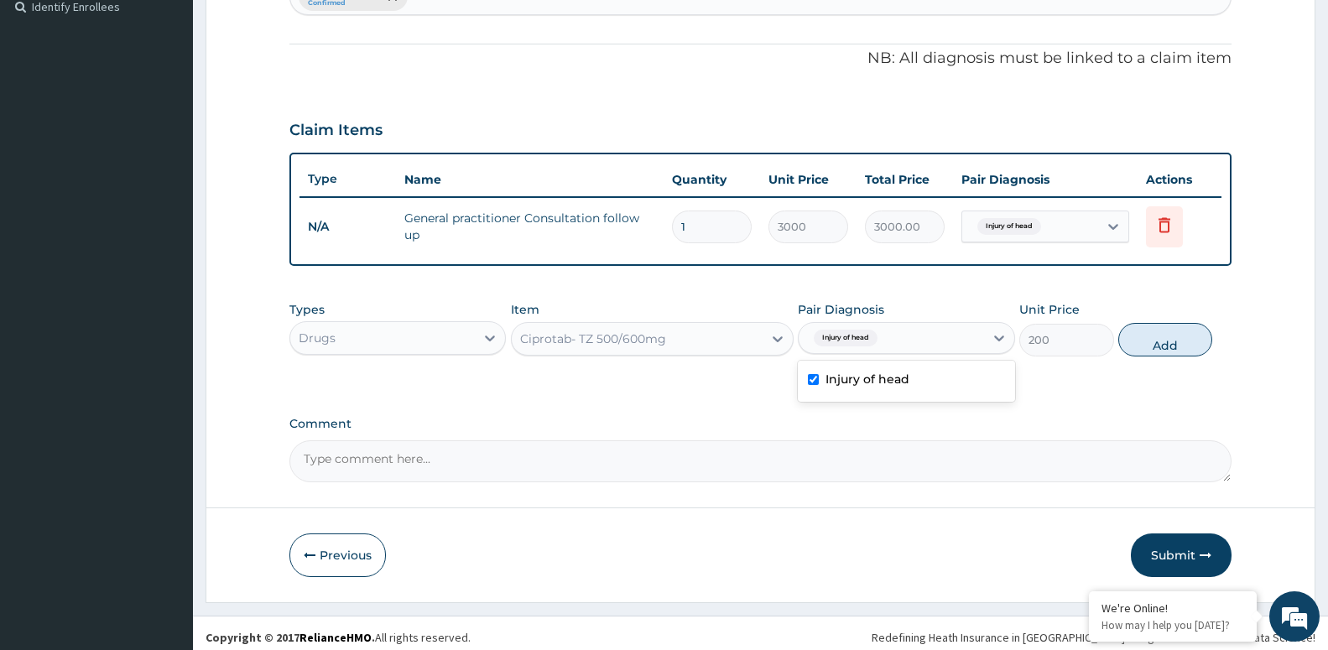
type input "0"
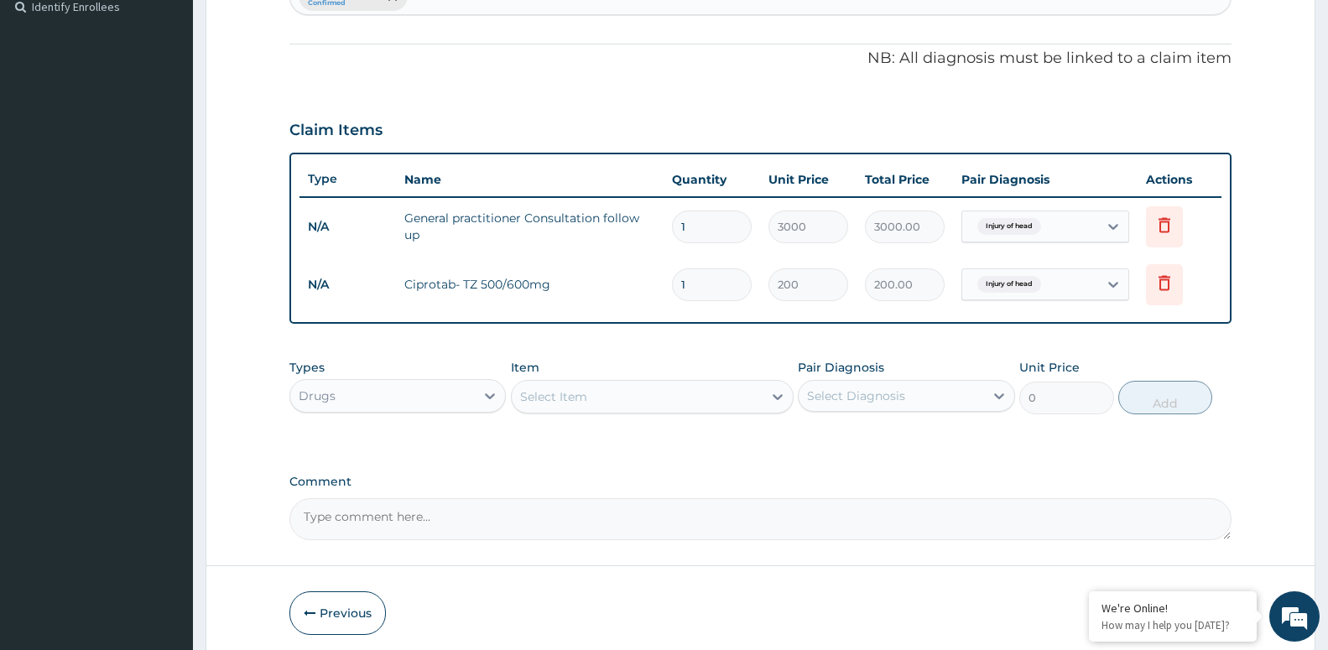
type input "10"
type input "2000.00"
type input "10"
click at [547, 403] on div "Select Item" at bounding box center [553, 396] width 67 height 17
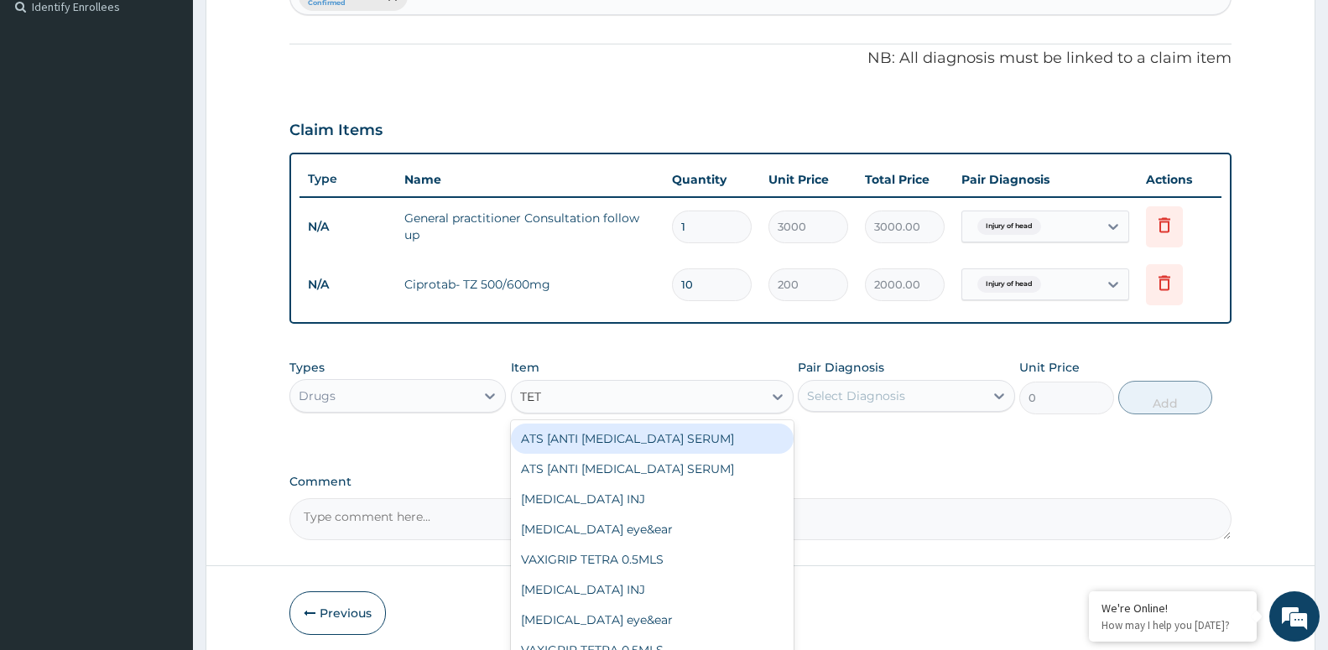
type input "TETA"
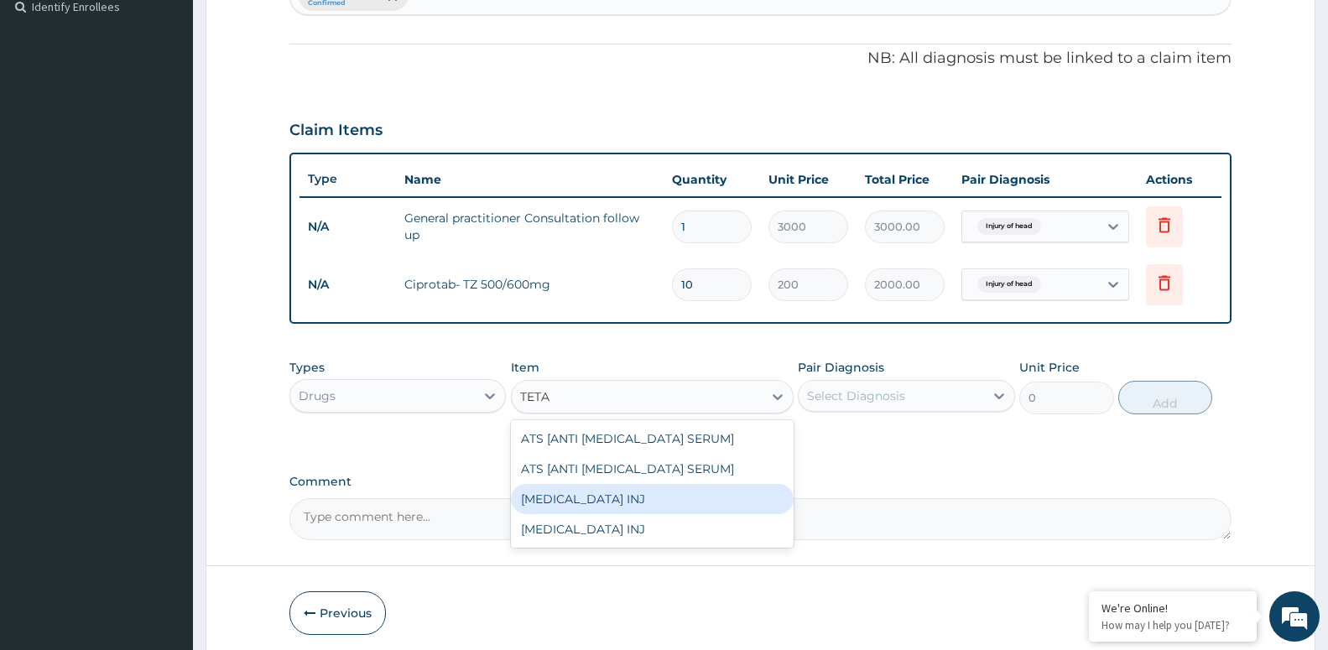
click at [575, 502] on div "[MEDICAL_DATA] INJ" at bounding box center [652, 499] width 283 height 30
type input "1000"
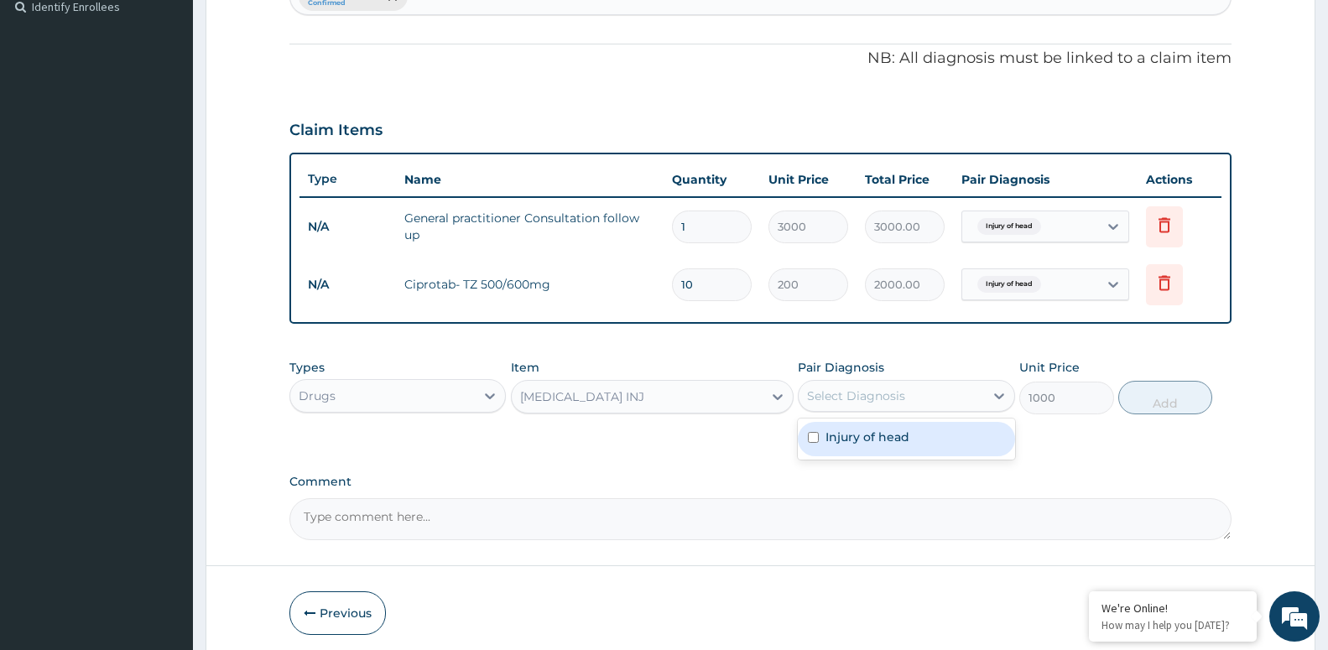
click at [841, 396] on div "Select Diagnosis" at bounding box center [856, 396] width 98 height 17
click at [862, 435] on label "Injury of head" at bounding box center [867, 437] width 84 height 17
checkbox input "true"
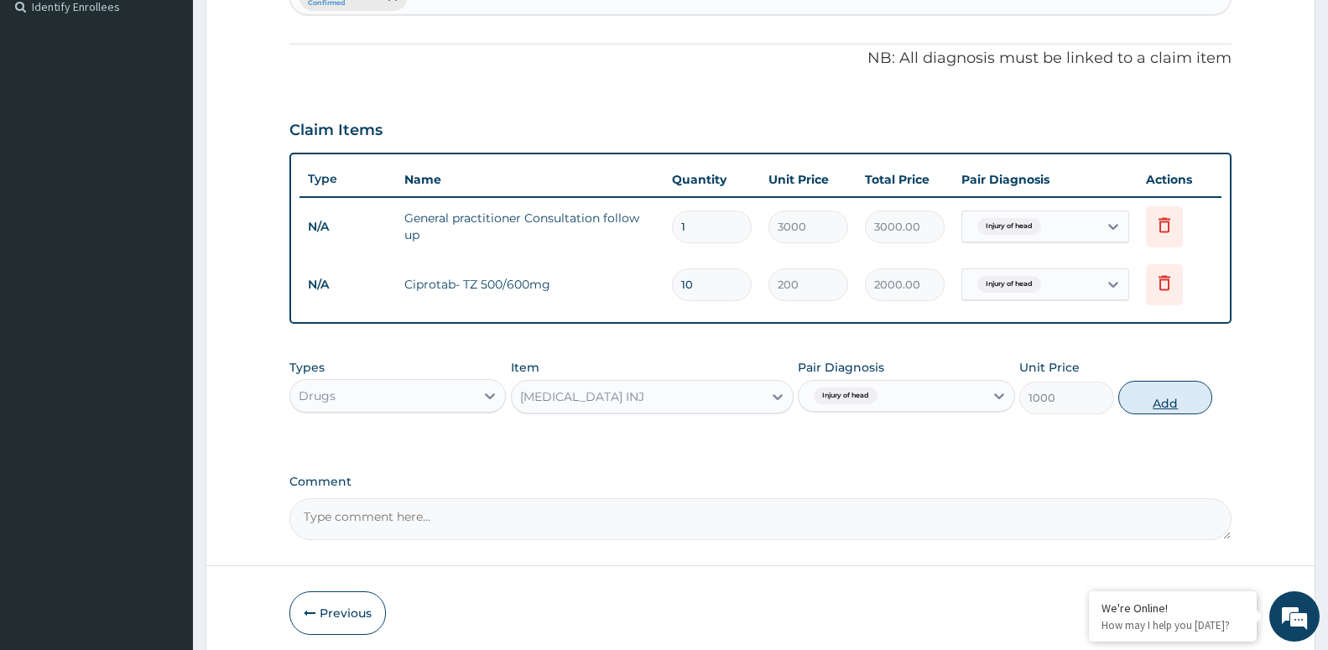
click at [1174, 405] on button "Add" at bounding box center [1165, 398] width 94 height 34
type input "0"
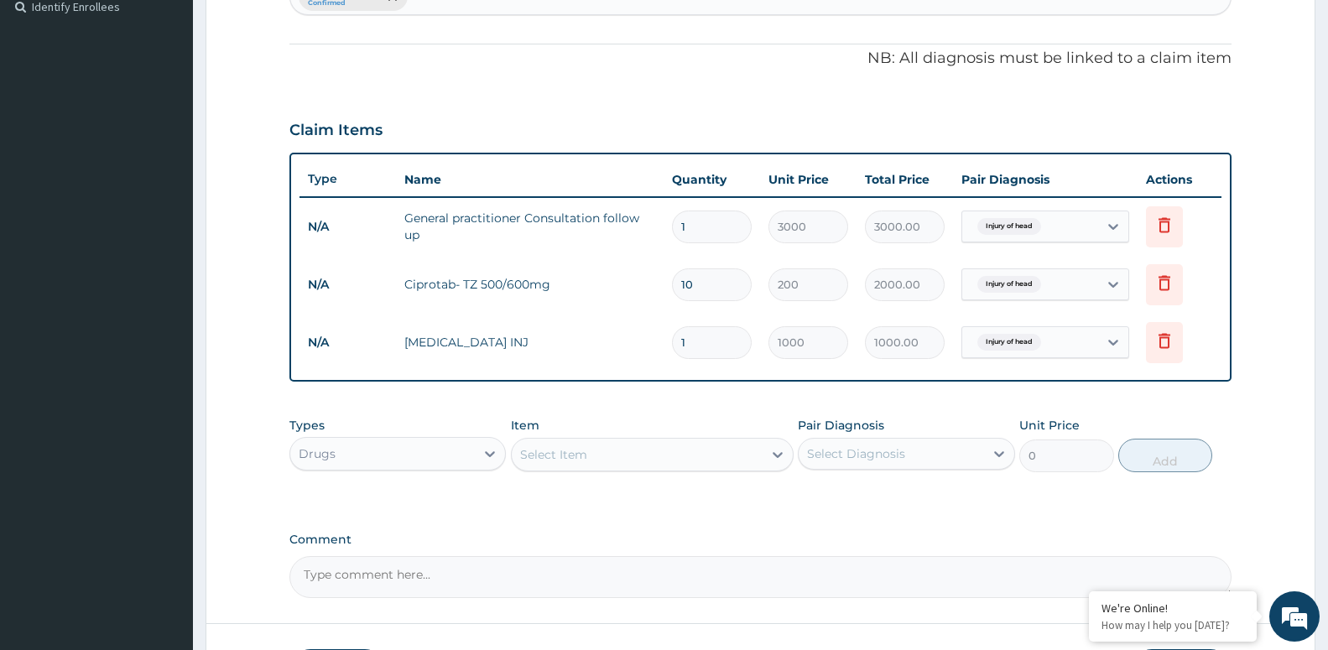
click at [658, 454] on div "Select Item" at bounding box center [637, 454] width 251 height 27
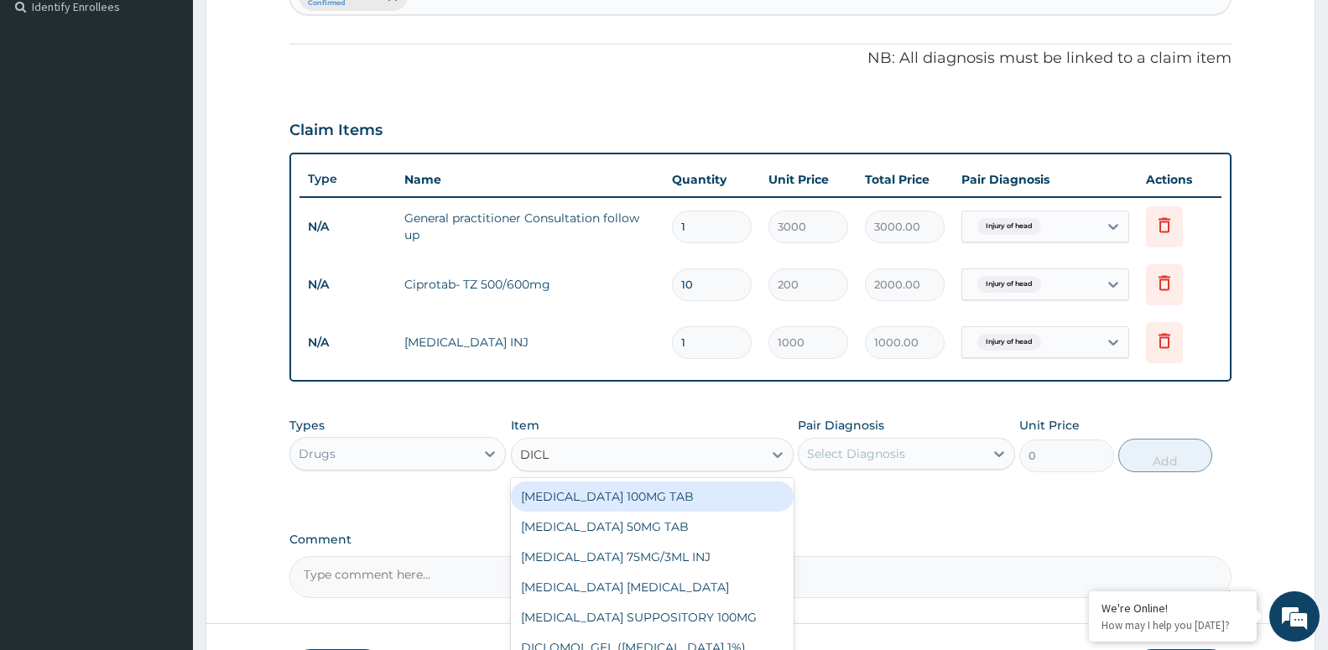
type input "DICLO"
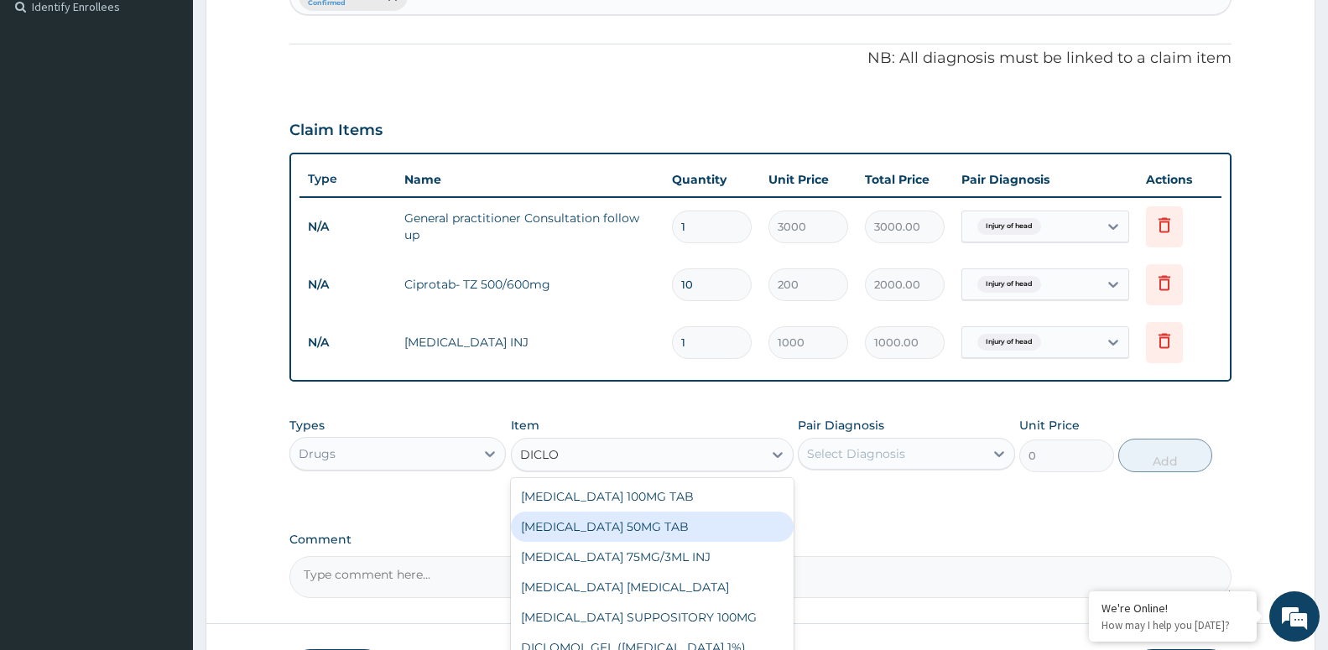
click at [645, 525] on div "[MEDICAL_DATA] 50MG TAB" at bounding box center [652, 527] width 283 height 30
type input "52.5"
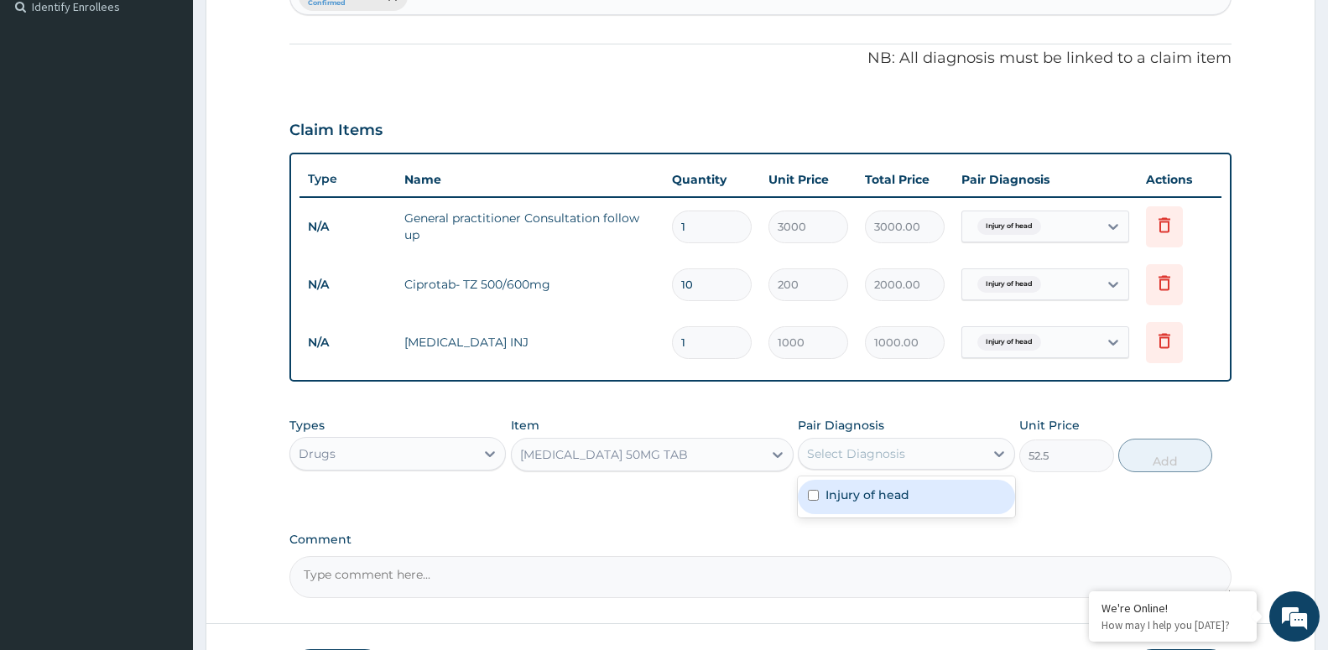
click at [845, 455] on div "Select Diagnosis" at bounding box center [856, 453] width 98 height 17
click at [861, 503] on div "Injury of head" at bounding box center [906, 497] width 216 height 34
checkbox input "true"
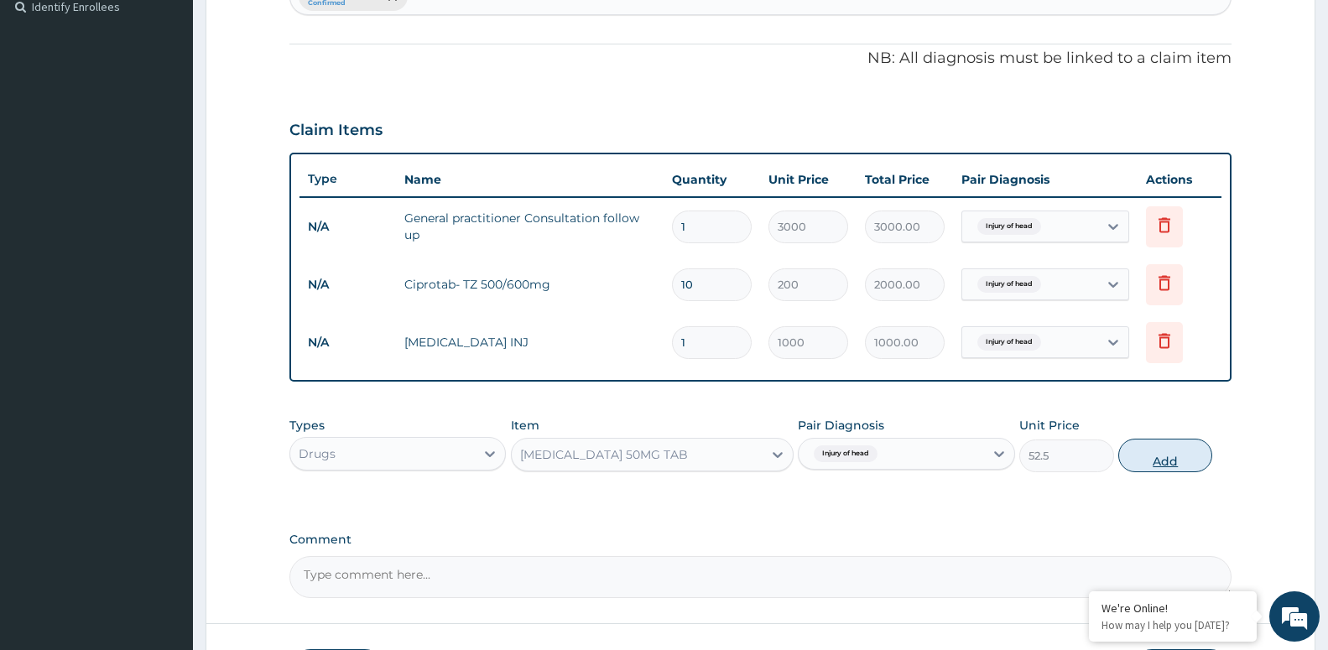
click at [1189, 447] on button "Add" at bounding box center [1165, 456] width 94 height 34
type input "0"
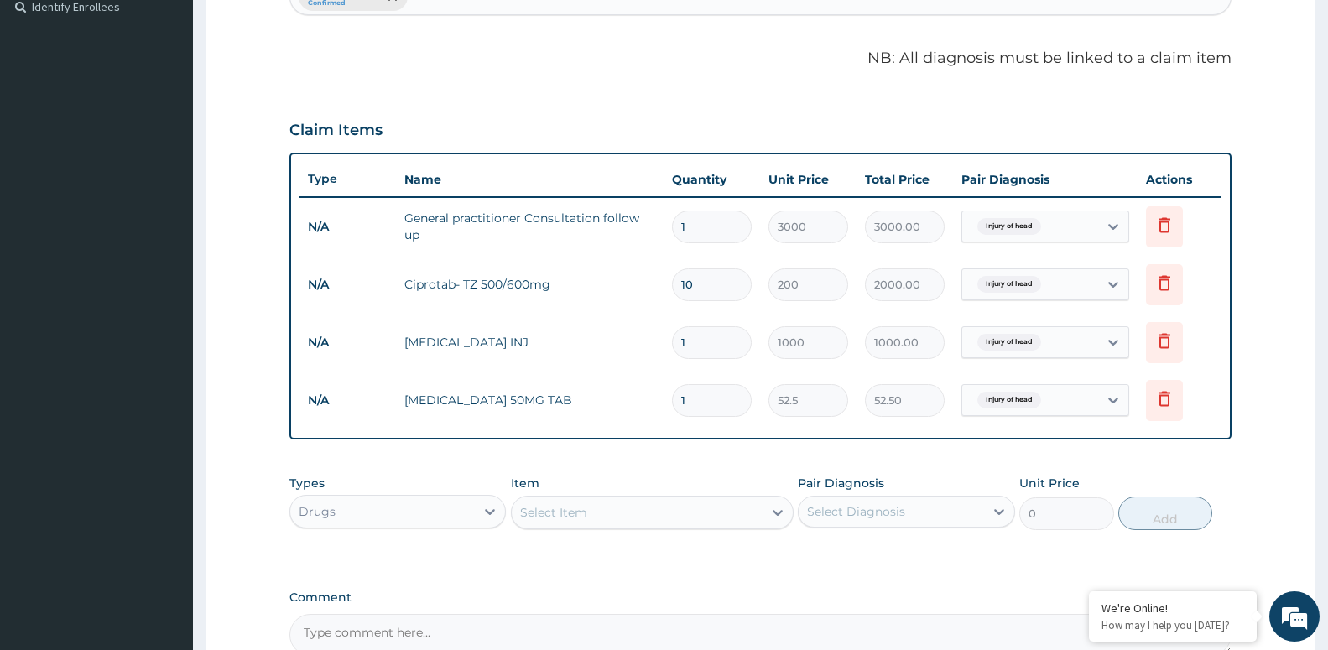
type input "0.00"
type input "6"
type input "315.00"
type input "0.00"
type input "1"
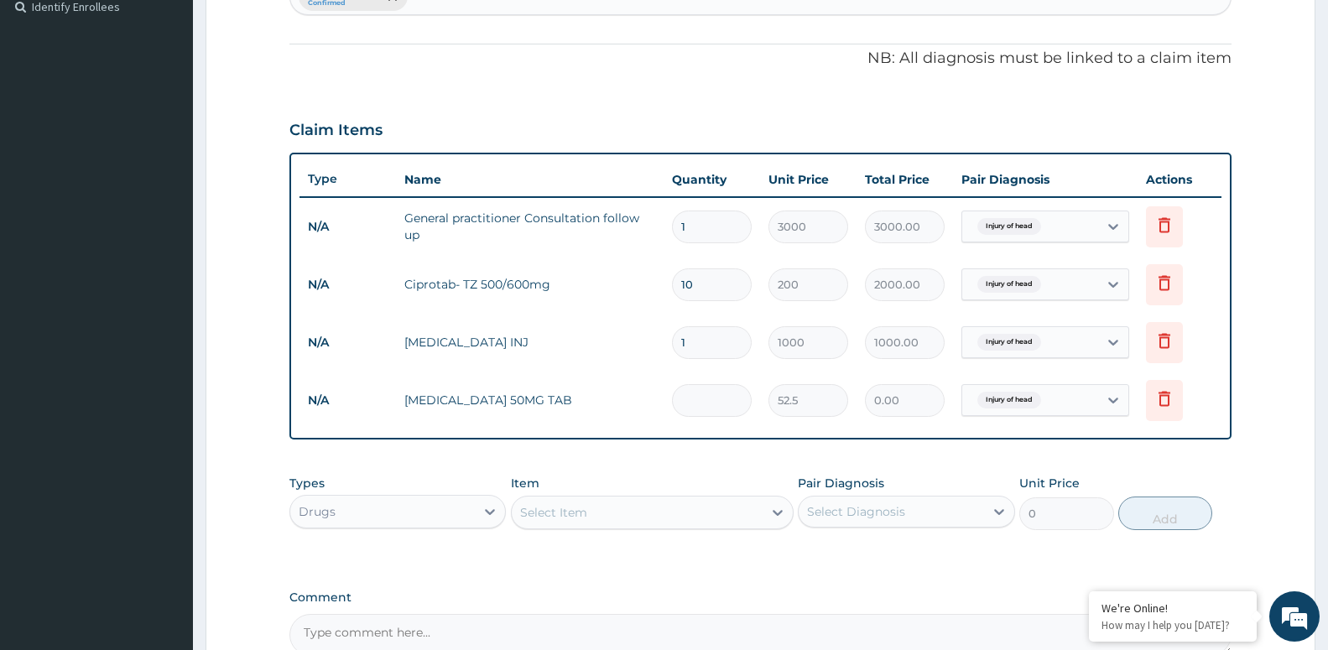
type input "52.50"
type input "12"
type input "630.00"
type input "12"
click at [553, 499] on div "Select Item" at bounding box center [637, 512] width 251 height 27
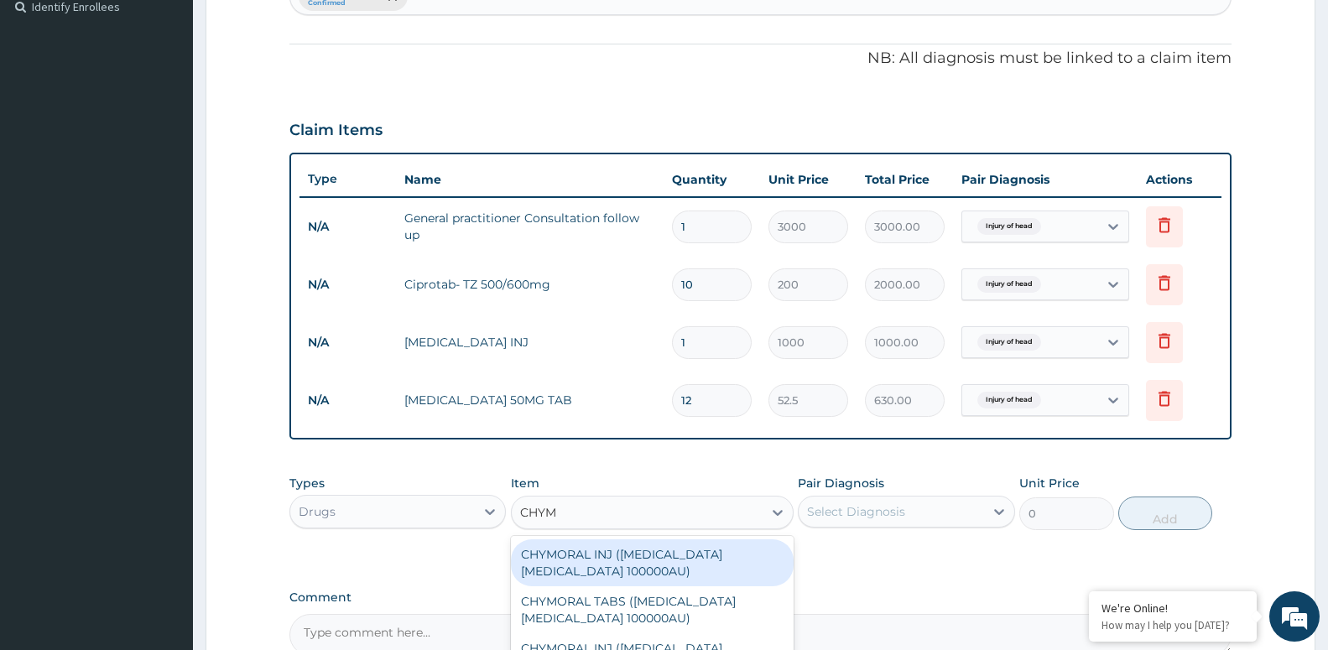
type input "CHYMO"
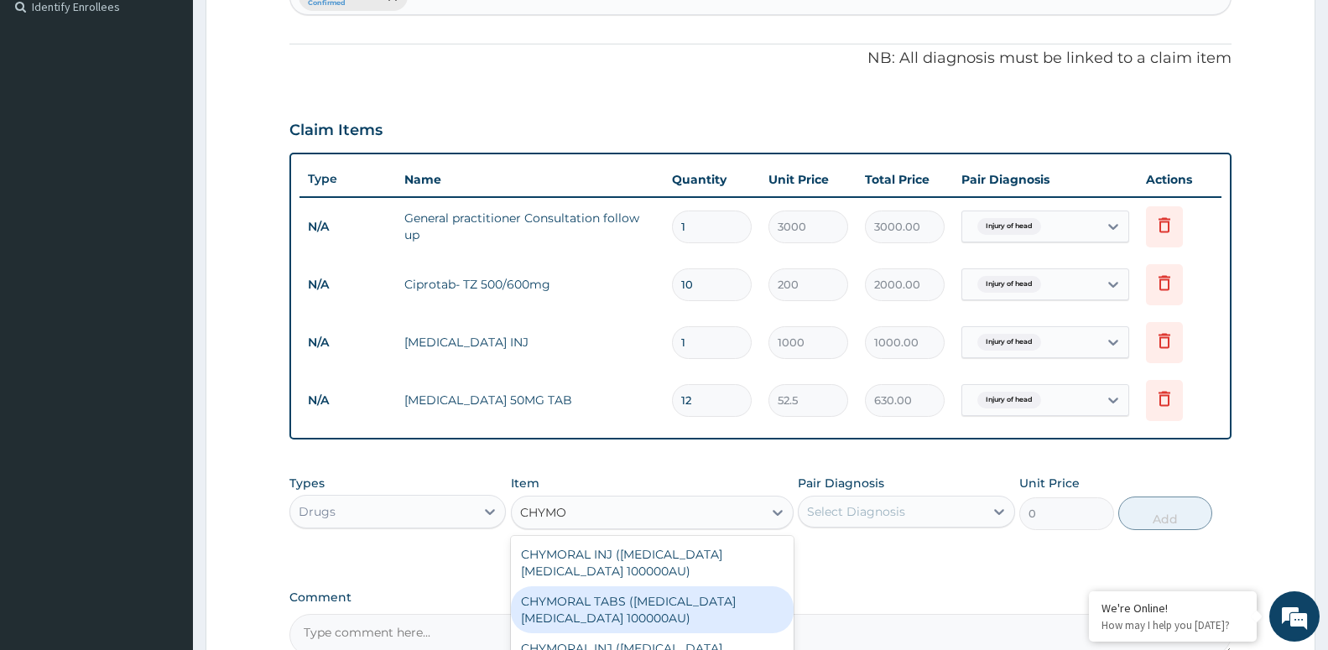
click at [689, 607] on div "CHYMORAL TABS ([MEDICAL_DATA] [MEDICAL_DATA] 100000AU)" at bounding box center [652, 609] width 283 height 47
type input "52.5"
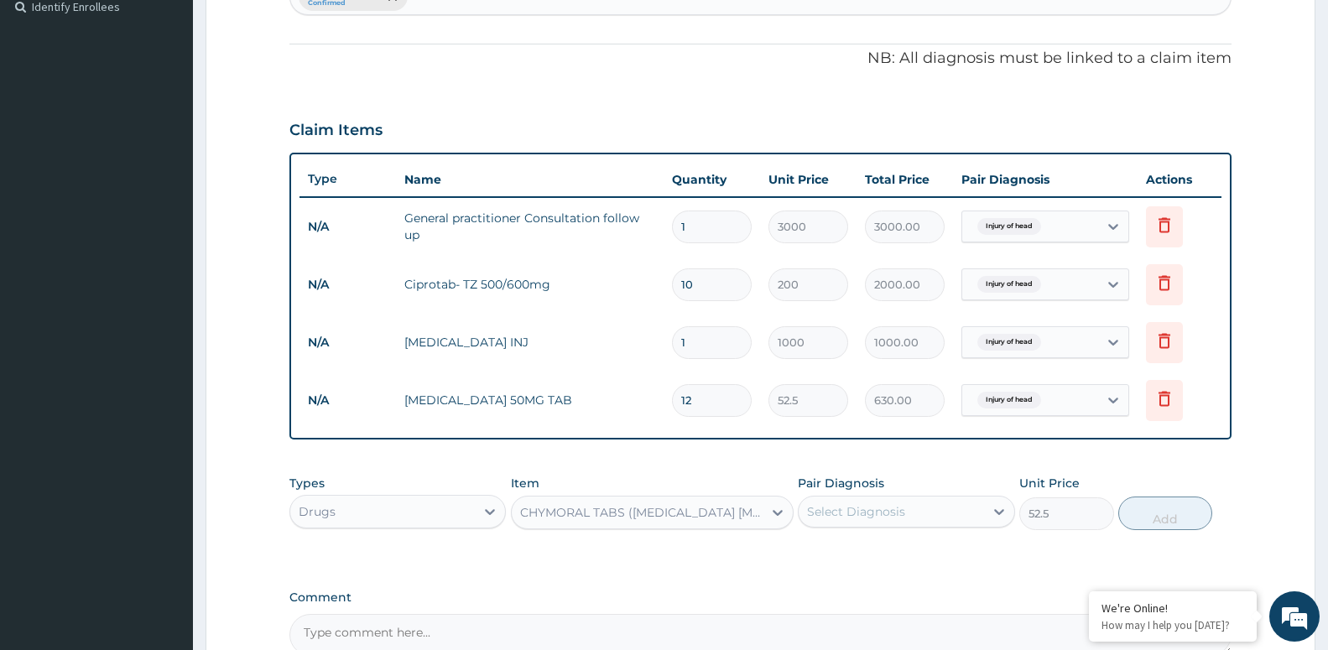
click at [846, 498] on div "Select Diagnosis" at bounding box center [891, 511] width 185 height 27
click at [857, 557] on label "Injury of head" at bounding box center [867, 552] width 84 height 17
checkbox input "true"
click at [1177, 513] on button "Add" at bounding box center [1165, 514] width 94 height 34
type input "0"
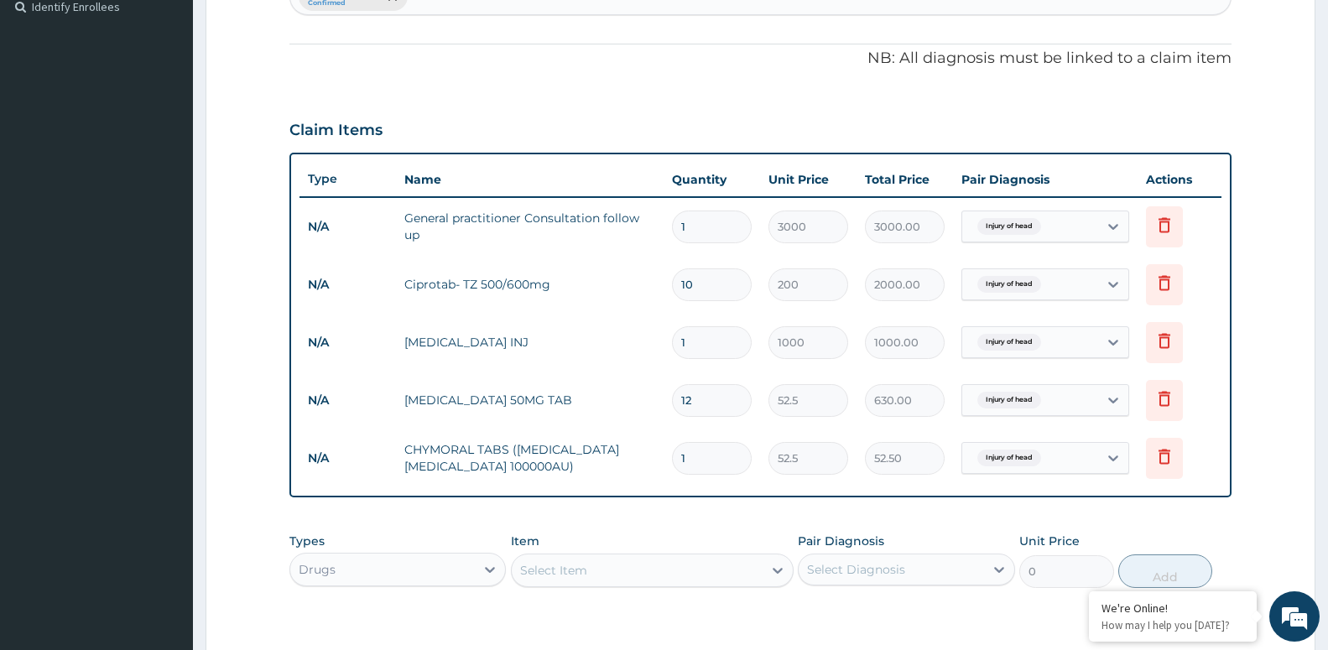
type input "0.00"
type input "6"
type input "315.00"
type input "6"
click at [648, 565] on div "Select Item" at bounding box center [637, 570] width 251 height 27
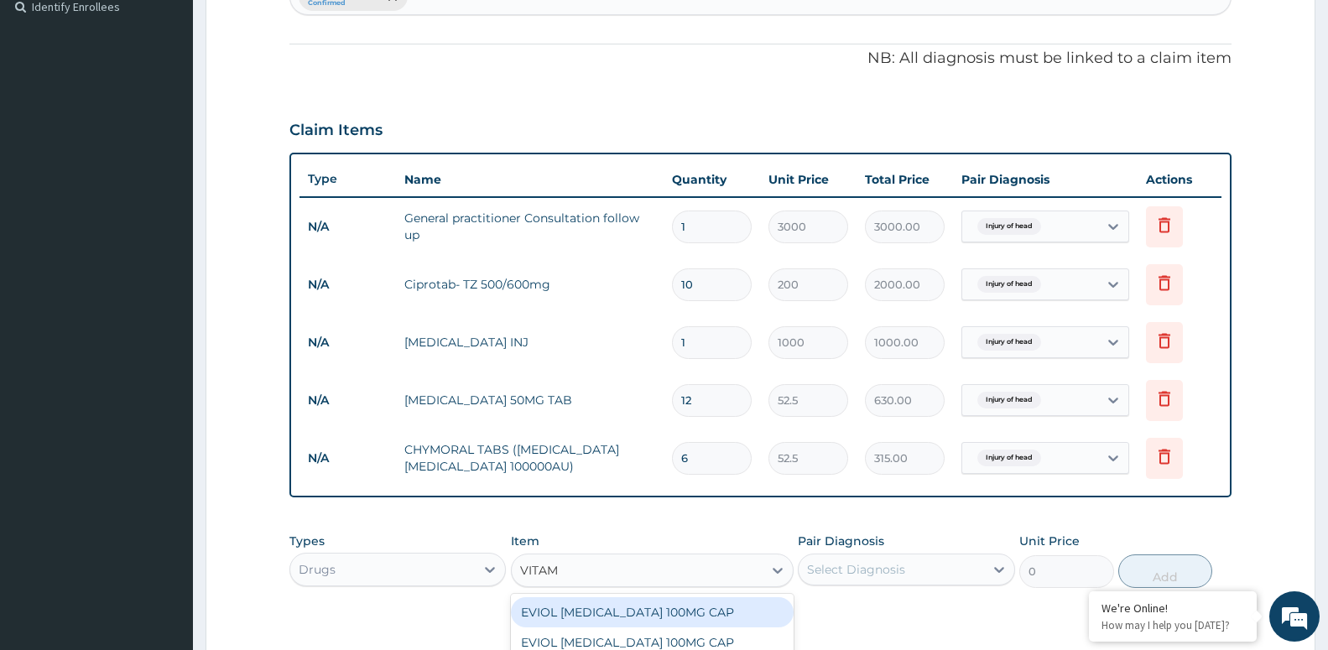
type input "VITAMI"
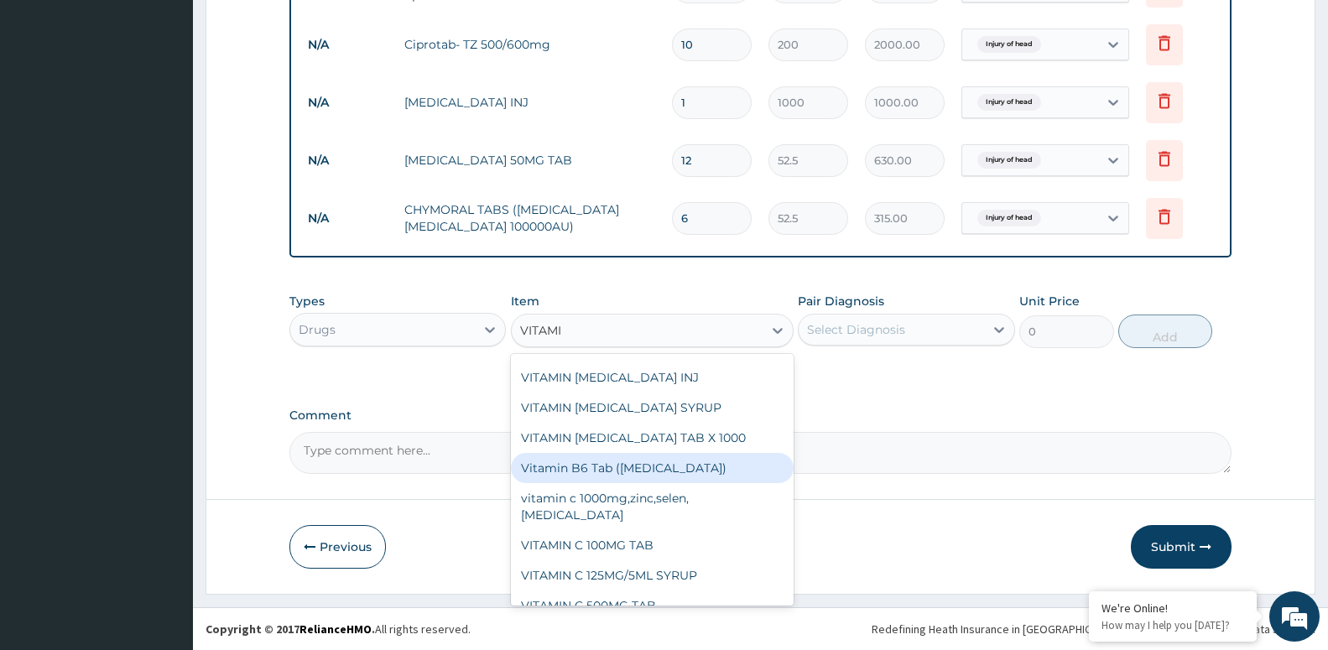
scroll to position [362, 0]
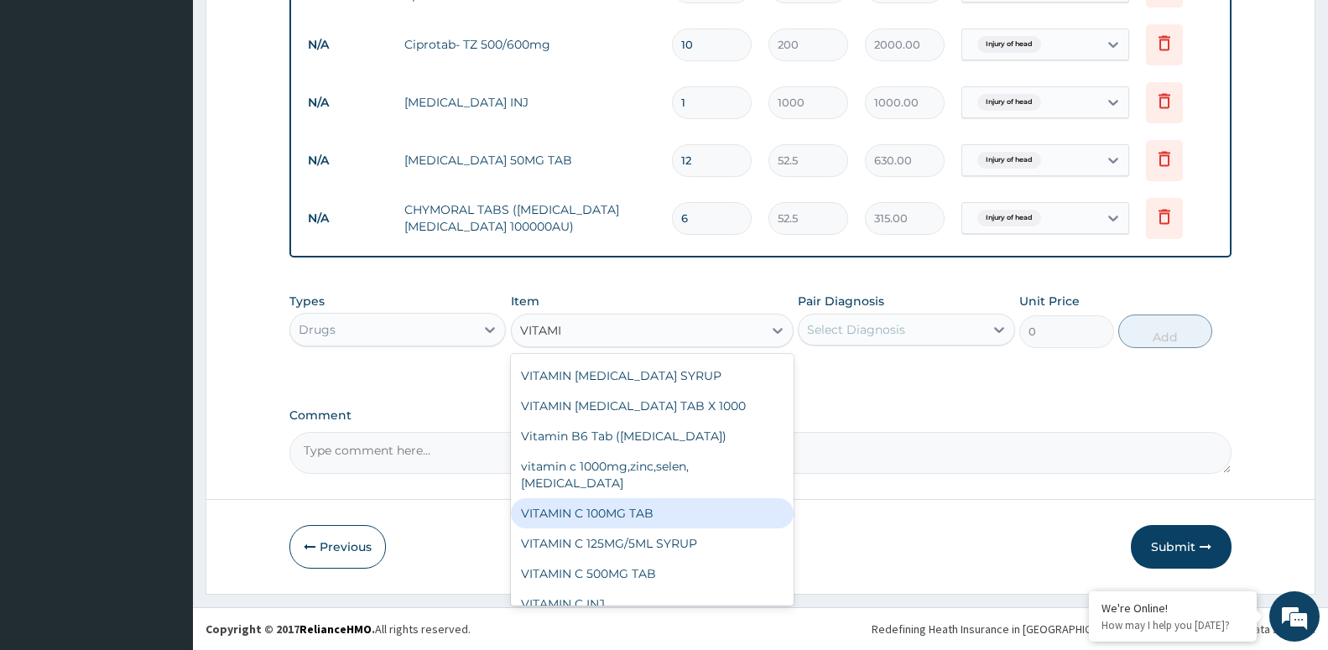
click at [670, 500] on div "VITAMIN C 100MG TAB" at bounding box center [652, 513] width 283 height 30
type input "31.5"
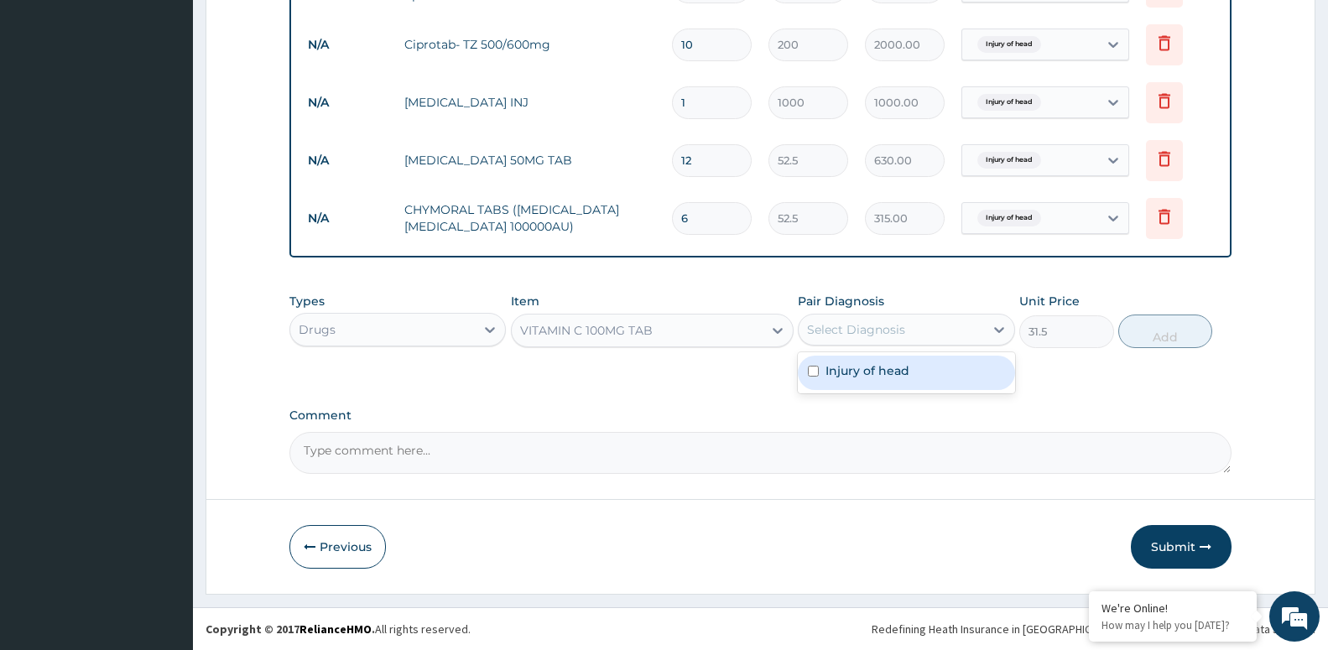
click at [878, 334] on div "Select Diagnosis" at bounding box center [856, 329] width 98 height 17
click at [890, 374] on label "Injury of head" at bounding box center [867, 370] width 84 height 17
checkbox input "true"
click at [1149, 327] on button "Add" at bounding box center [1165, 332] width 94 height 34
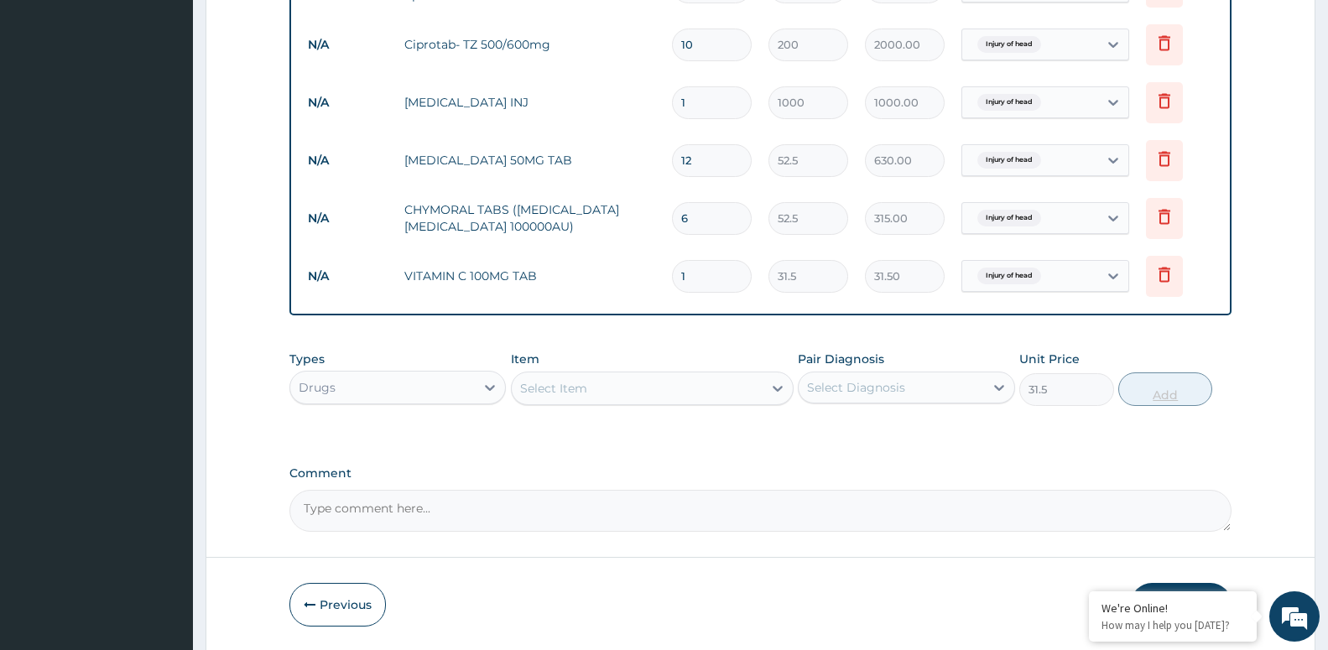
type input "0"
type input "14"
type input "441.00"
type input "14"
click at [444, 388] on div "Drugs" at bounding box center [382, 387] width 185 height 27
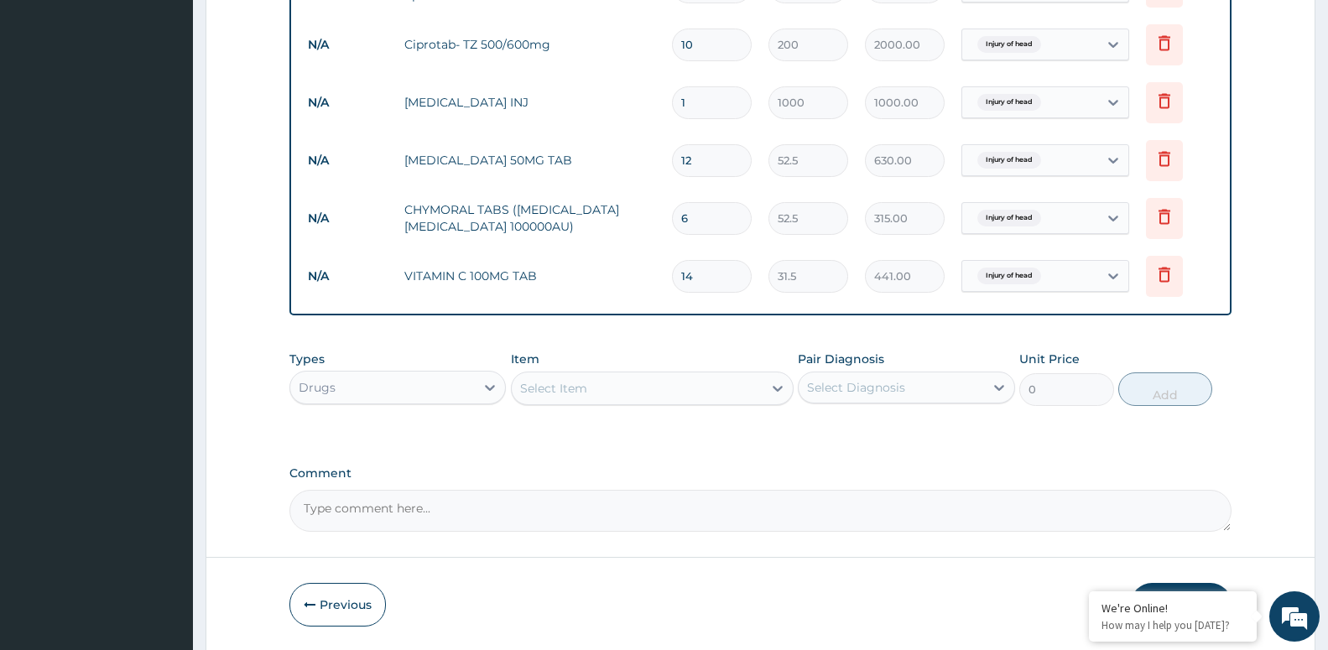
drag, startPoint x: 695, startPoint y: 467, endPoint x: 692, endPoint y: 476, distance: 9.0
click at [695, 471] on label "Comment" at bounding box center [760, 473] width 942 height 14
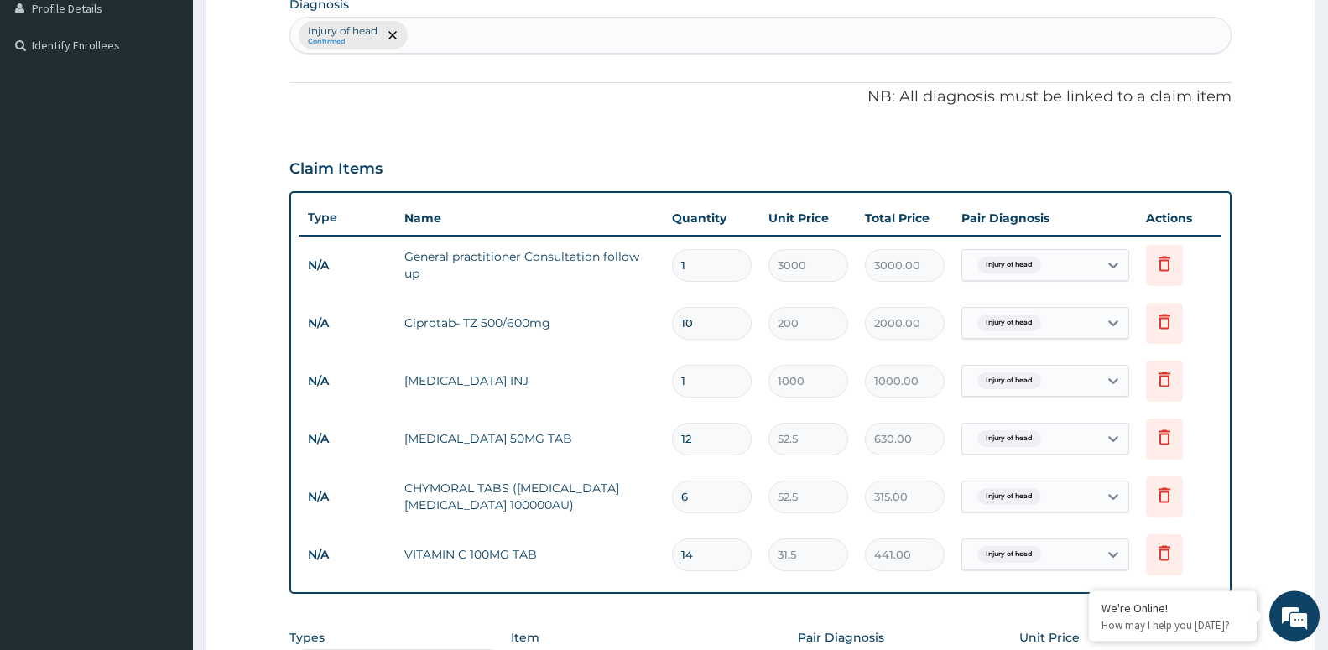
scroll to position [369, 0]
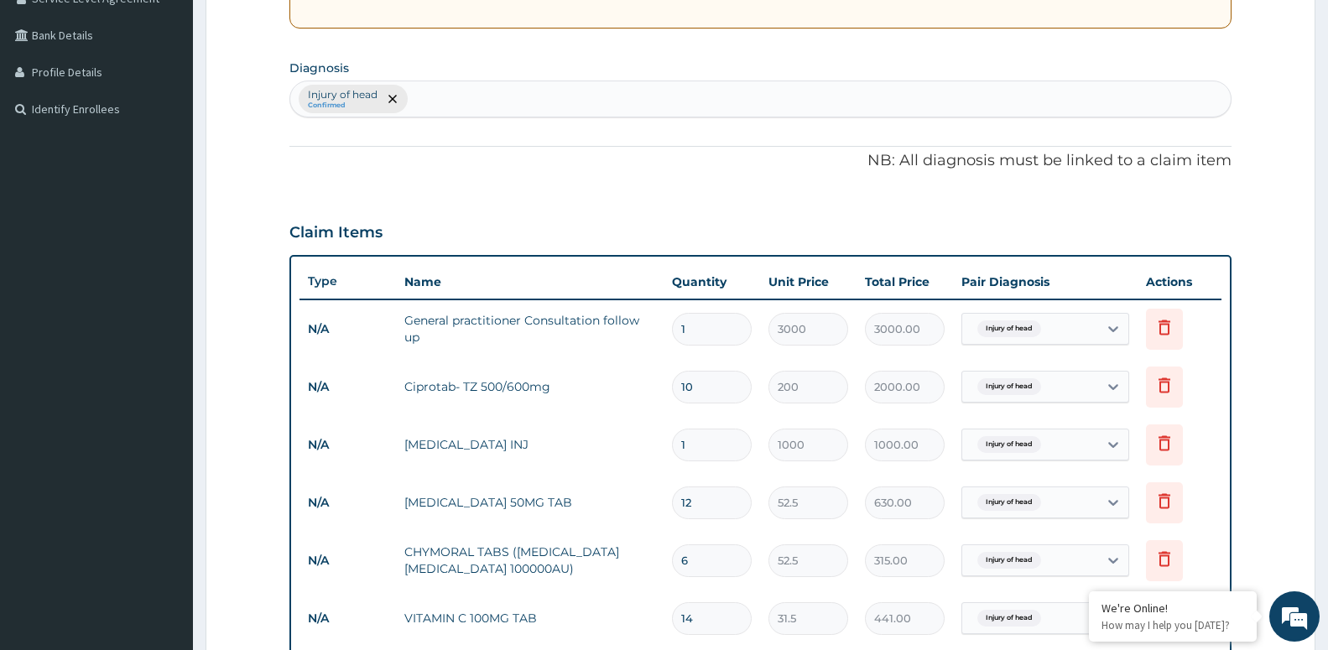
click at [576, 107] on div "Injury of head Confirmed" at bounding box center [760, 98] width 940 height 35
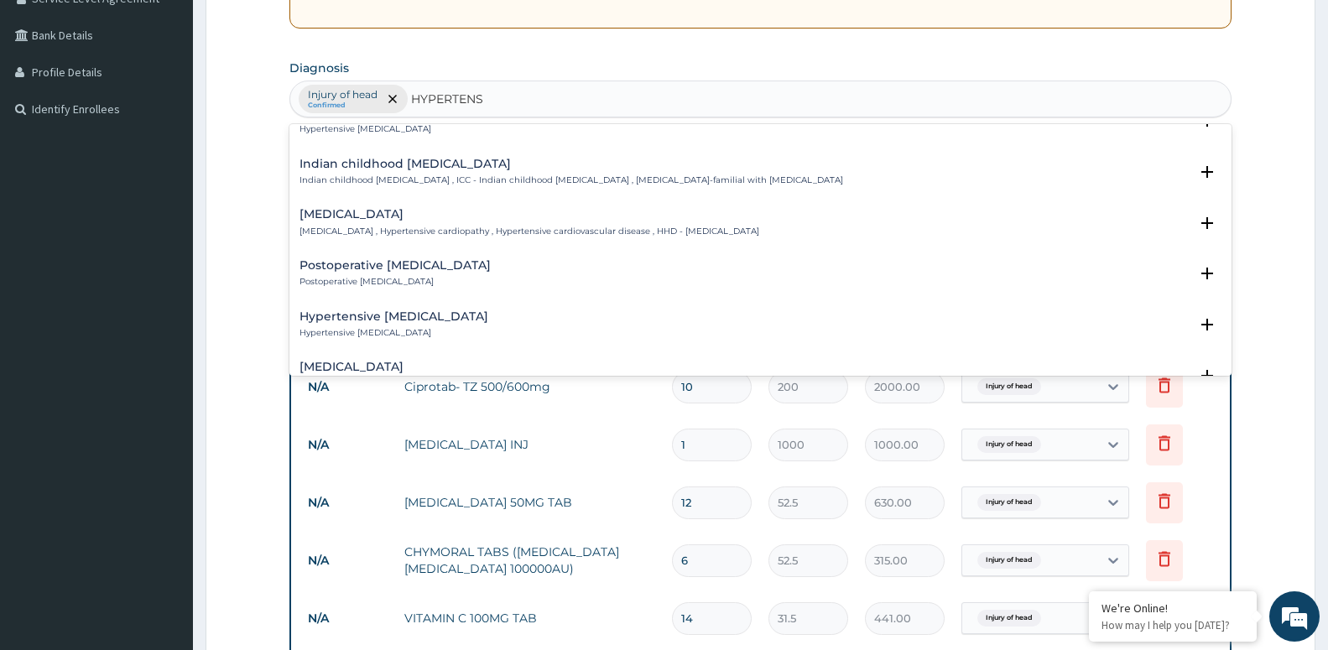
scroll to position [2084, 0]
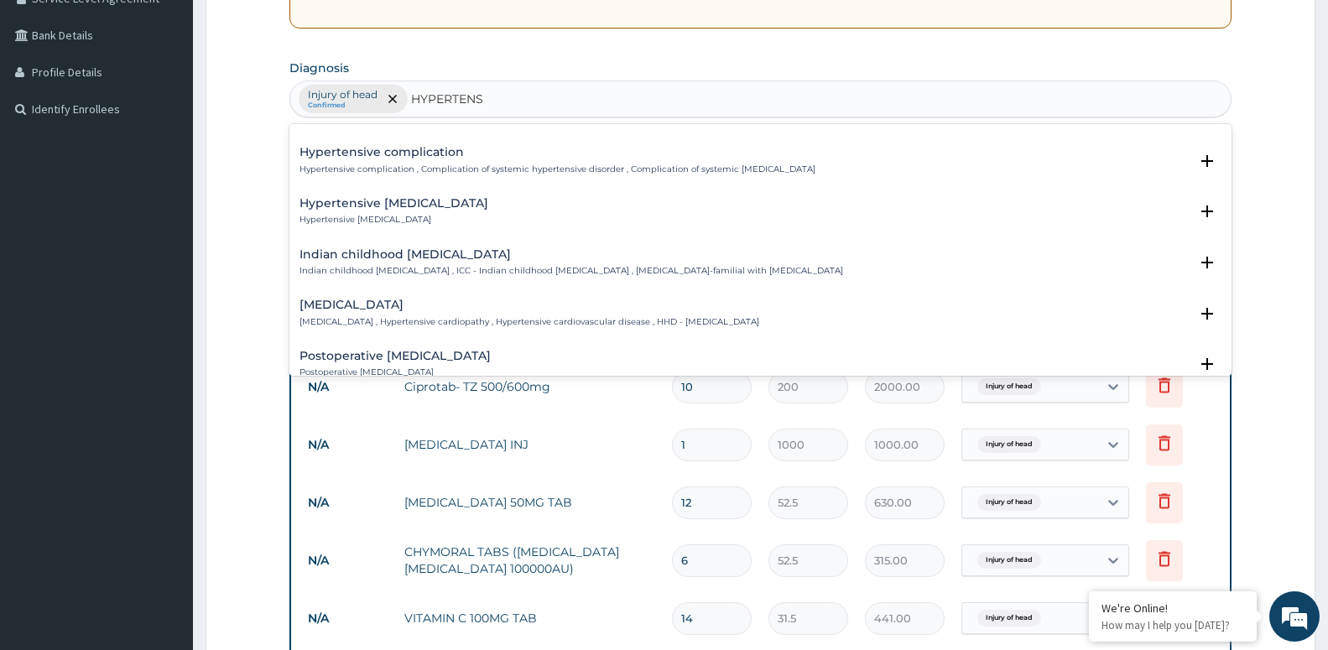
click at [406, 214] on p "Hypertensive [MEDICAL_DATA]" at bounding box center [393, 220] width 189 height 12
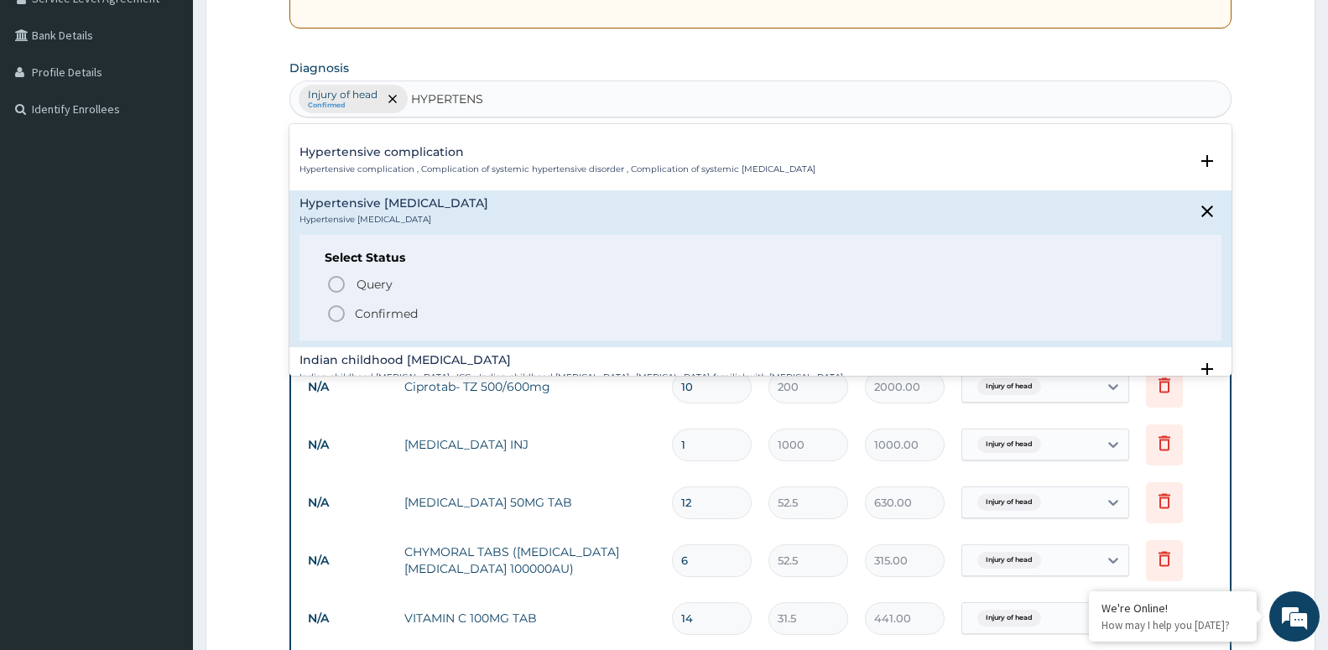
type input "HYPERTENS"
click at [813, 60] on section "Diagnosis option Injury of head, selected. option Hypertensive complication foc…" at bounding box center [760, 86] width 942 height 62
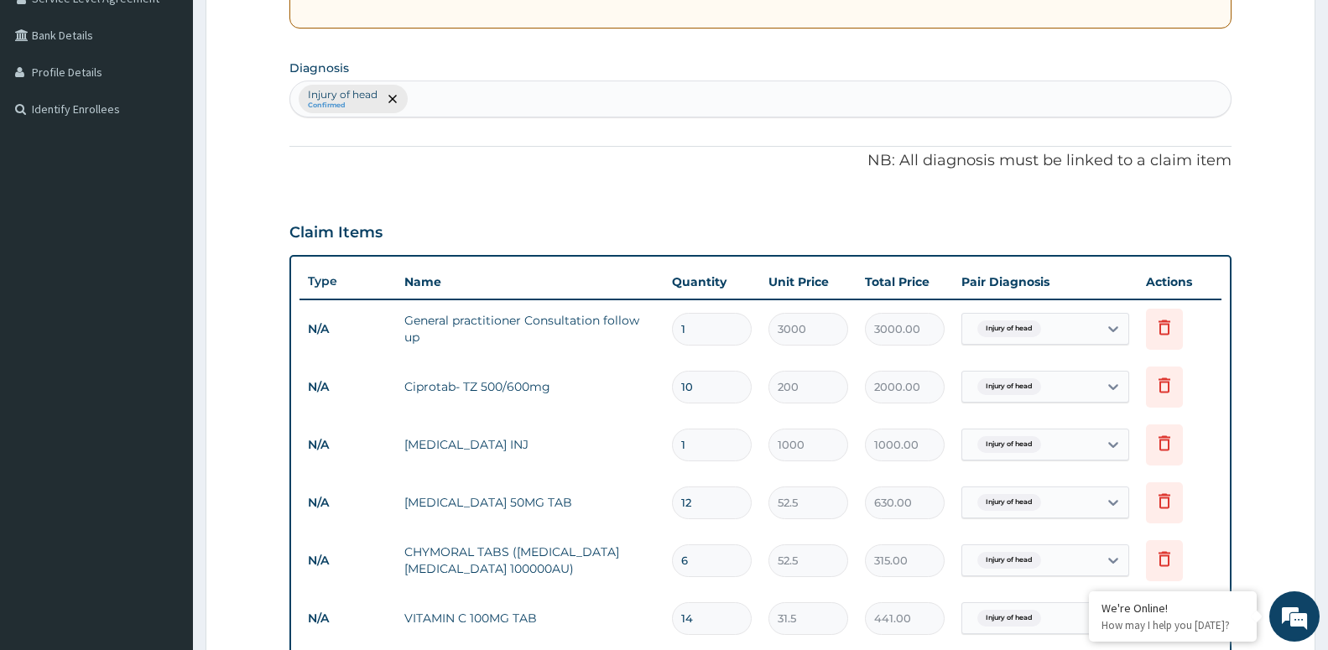
click at [546, 98] on div "Injury of head Confirmed" at bounding box center [760, 98] width 940 height 35
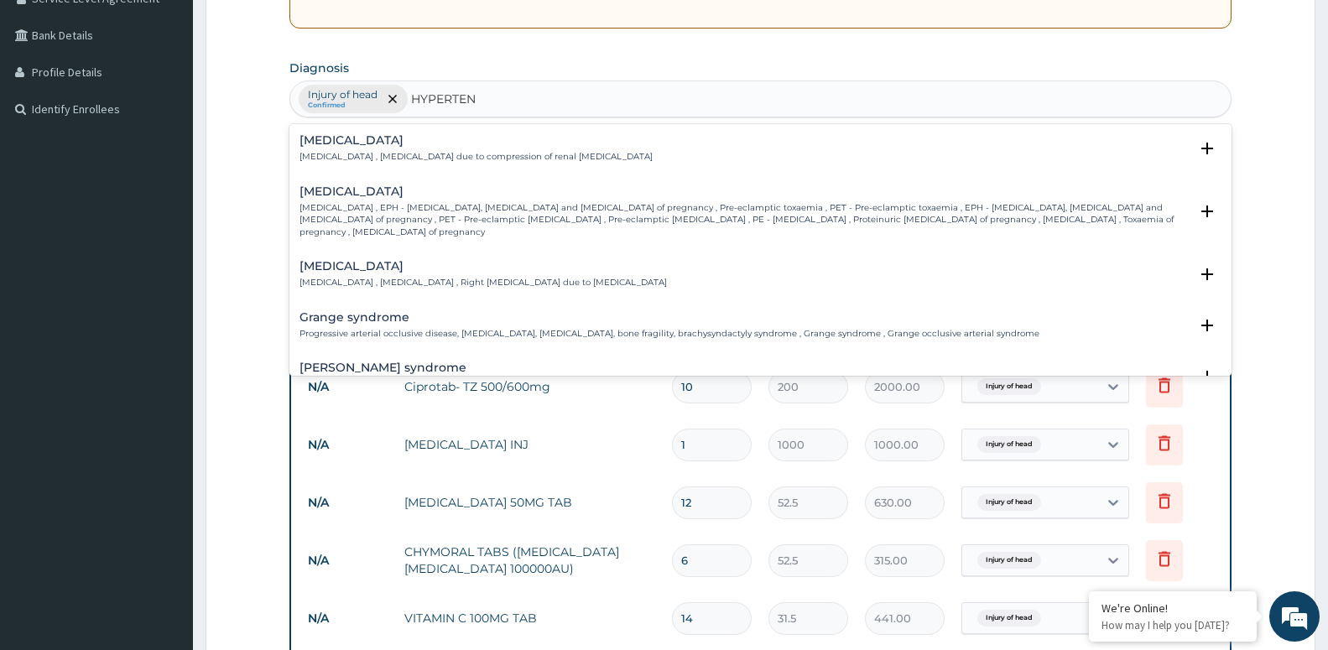
type input "HYPERTENS"
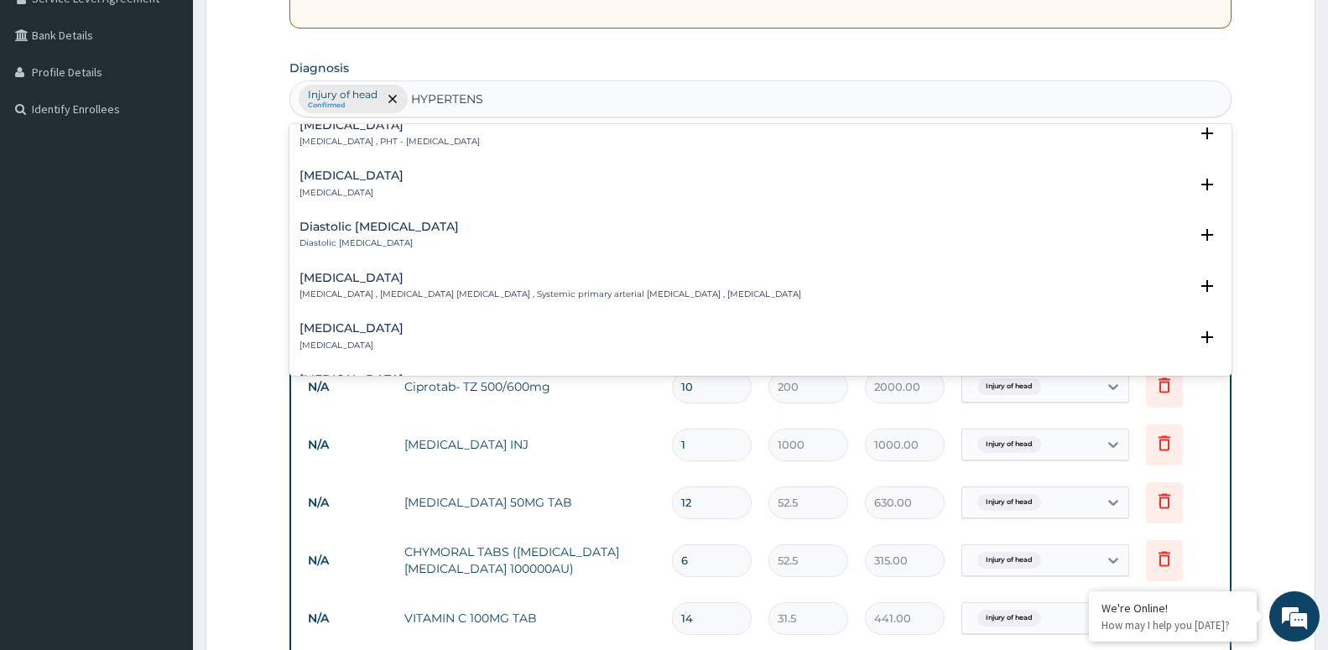
scroll to position [1540, 0]
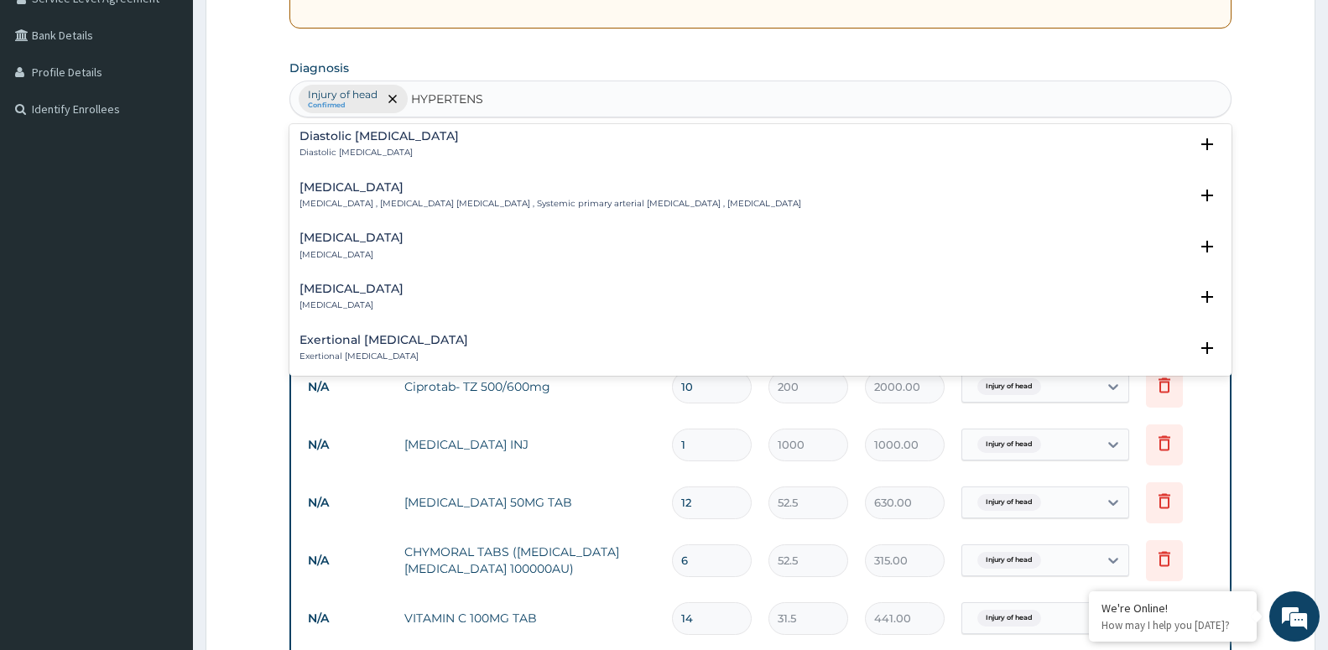
click at [403, 283] on h4 "[MEDICAL_DATA]" at bounding box center [351, 289] width 104 height 13
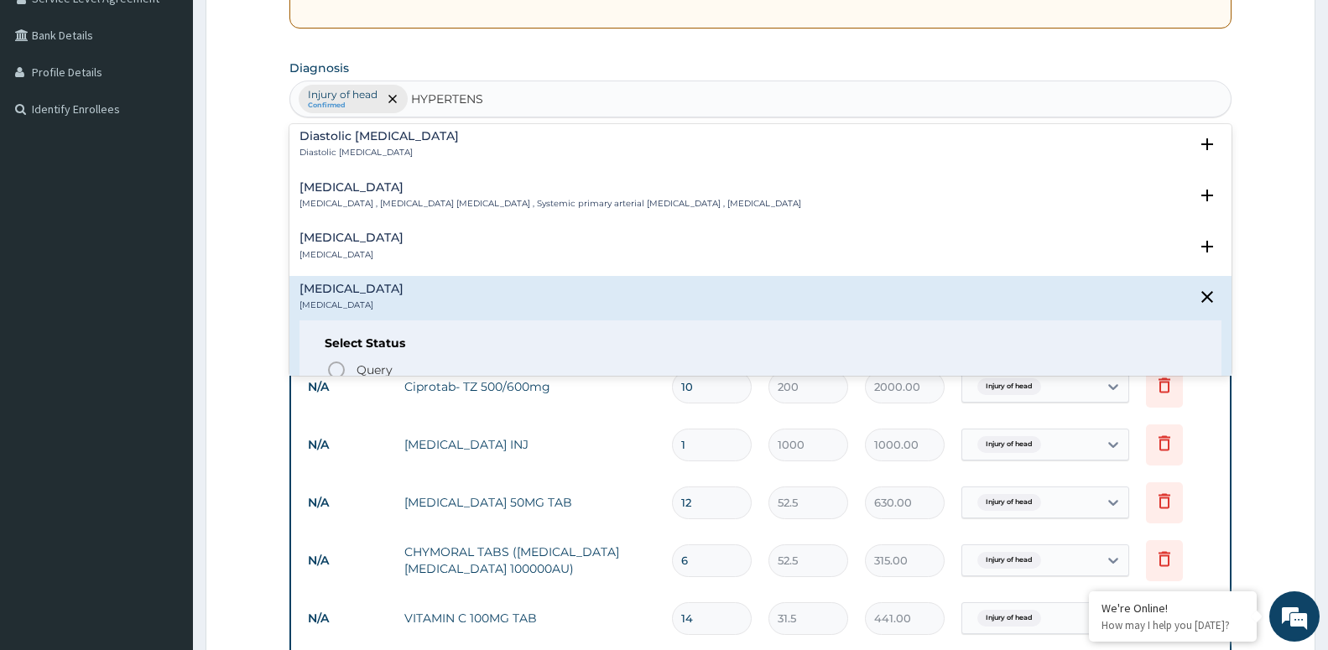
click at [337, 389] on icon "status option filled" at bounding box center [336, 399] width 20 height 20
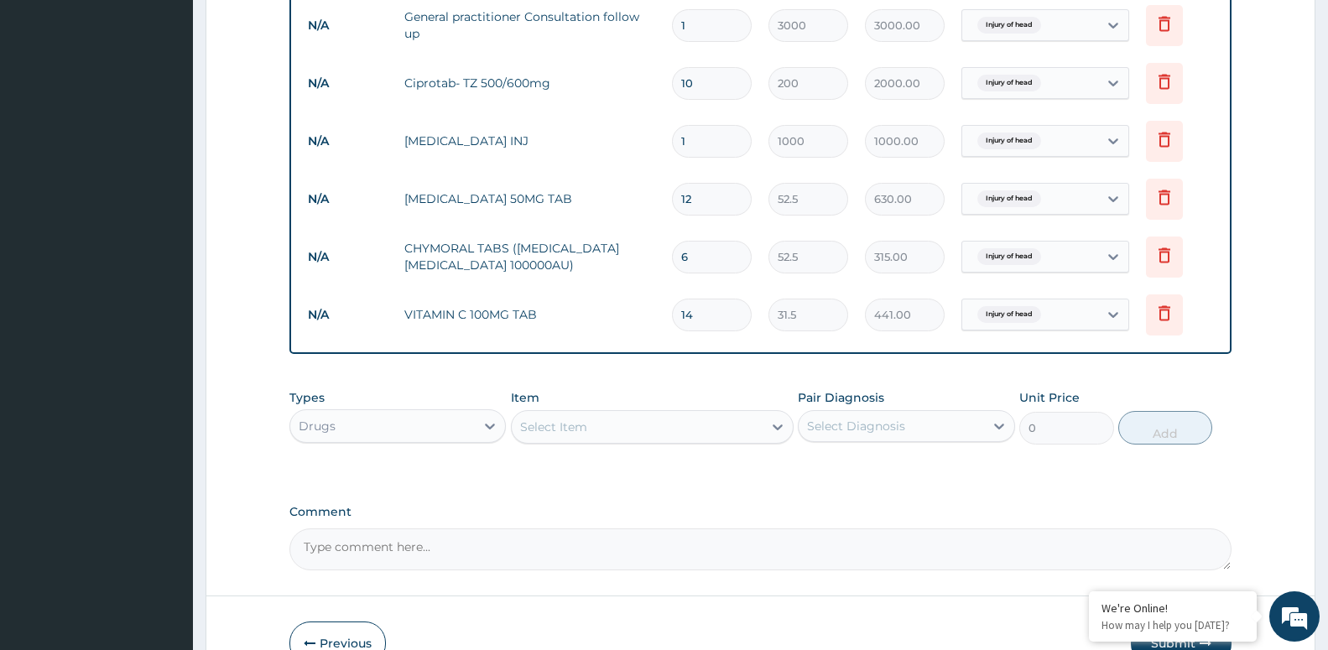
scroll to position [711, 0]
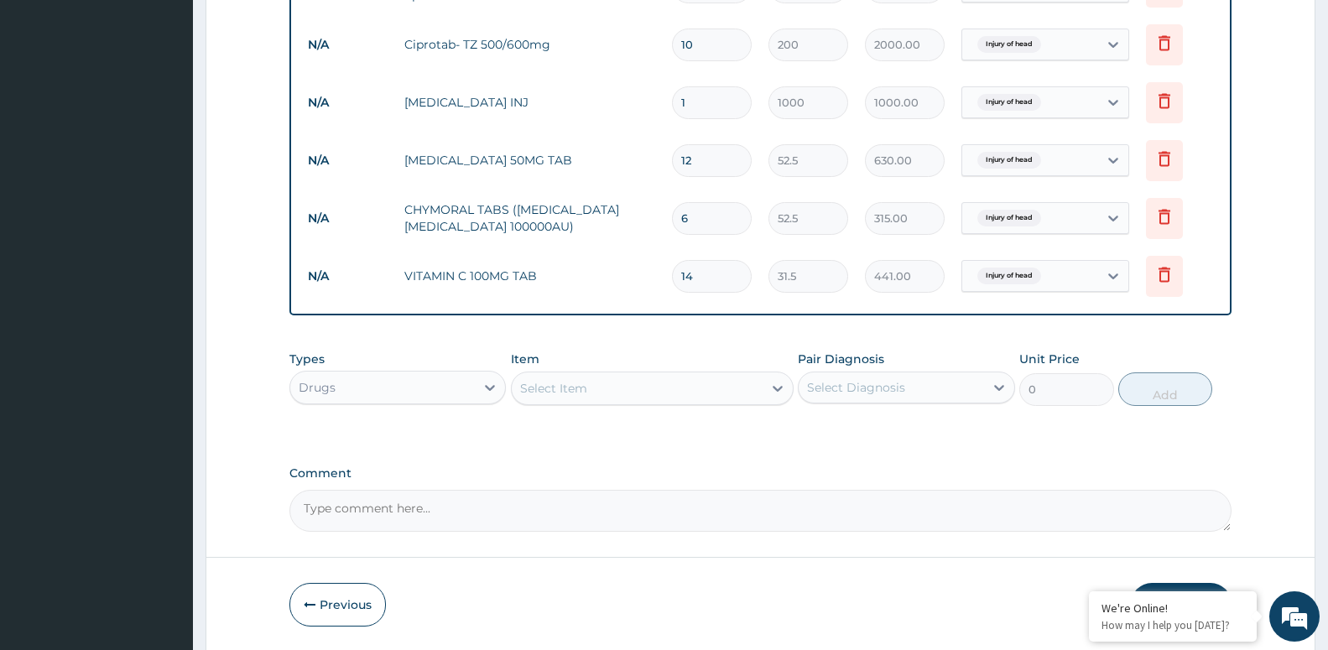
click at [575, 388] on div "Select Item" at bounding box center [553, 388] width 67 height 17
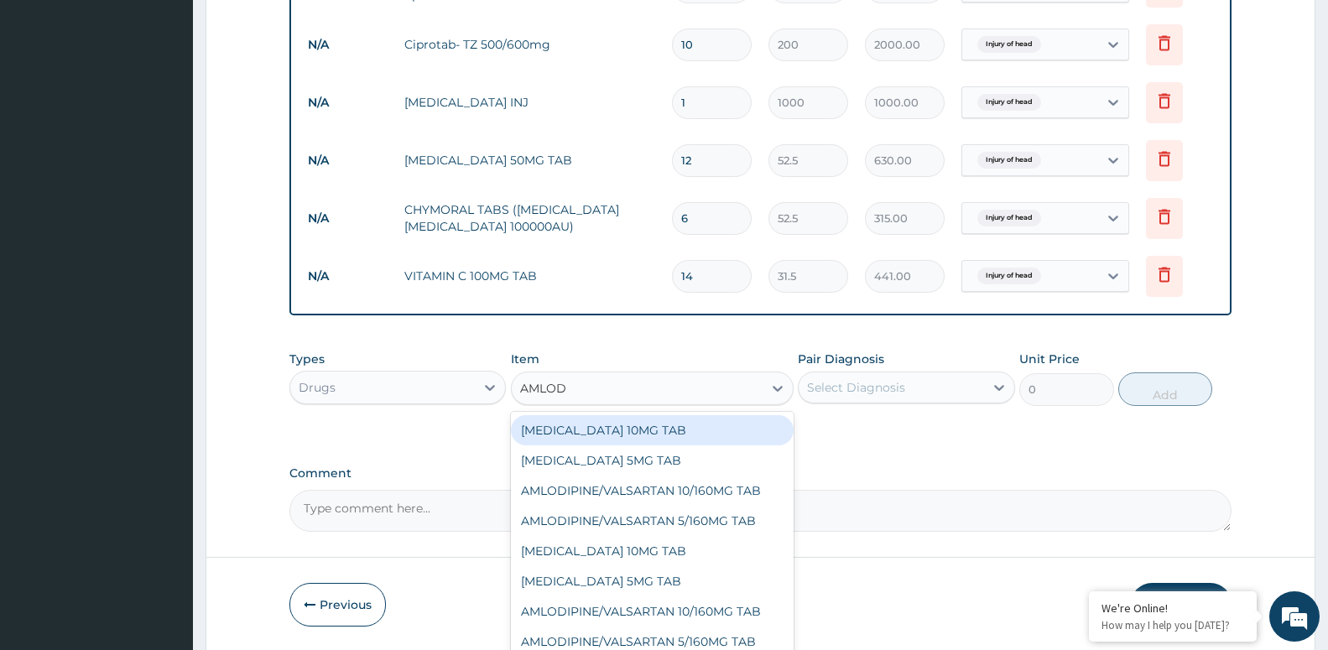
type input "AMLODI"
click at [606, 430] on div "[MEDICAL_DATA] 10MG TAB" at bounding box center [652, 430] width 283 height 30
type input "56"
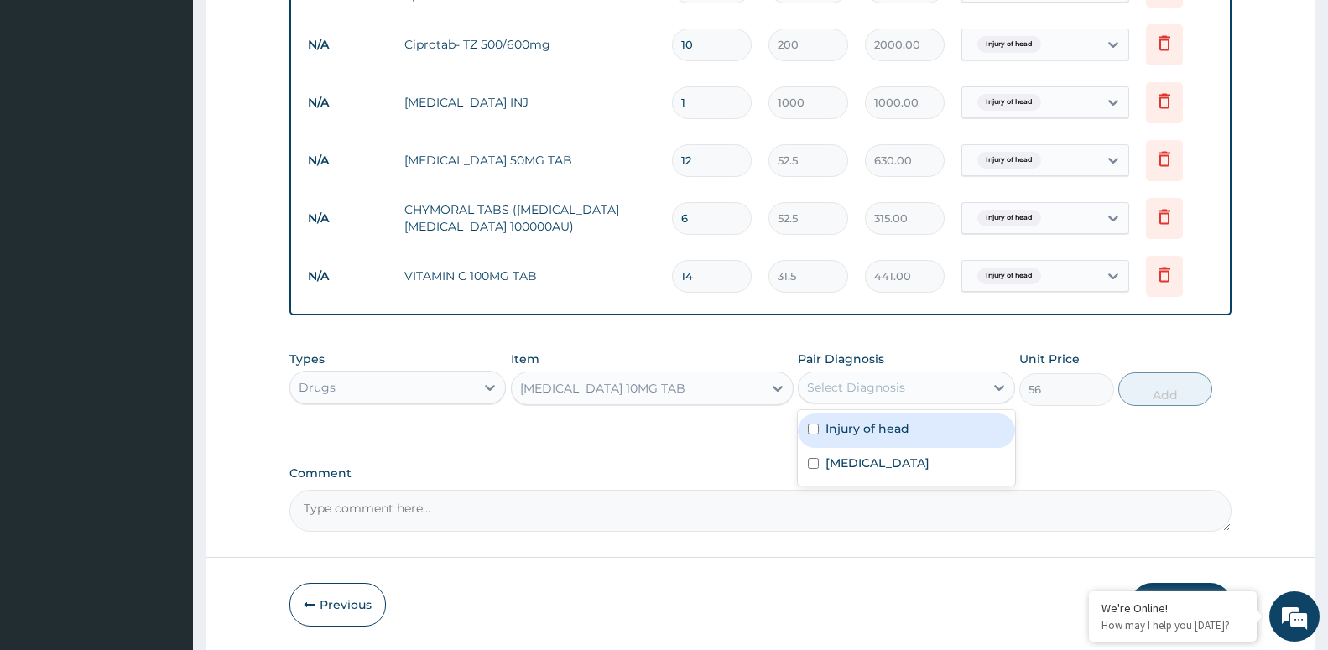
click at [853, 377] on div "Select Diagnosis" at bounding box center [891, 387] width 185 height 27
click at [862, 461] on label "[MEDICAL_DATA]" at bounding box center [877, 463] width 104 height 17
checkbox input "true"
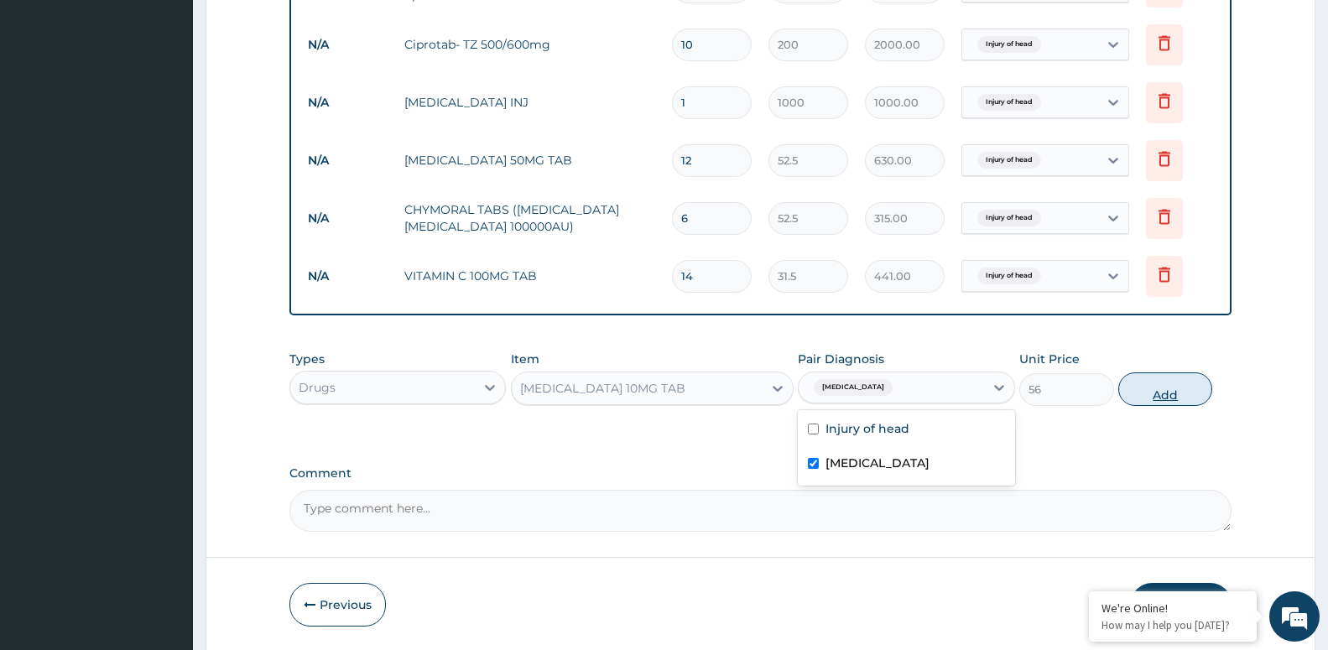
click at [1160, 386] on button "Add" at bounding box center [1165, 389] width 94 height 34
type input "0"
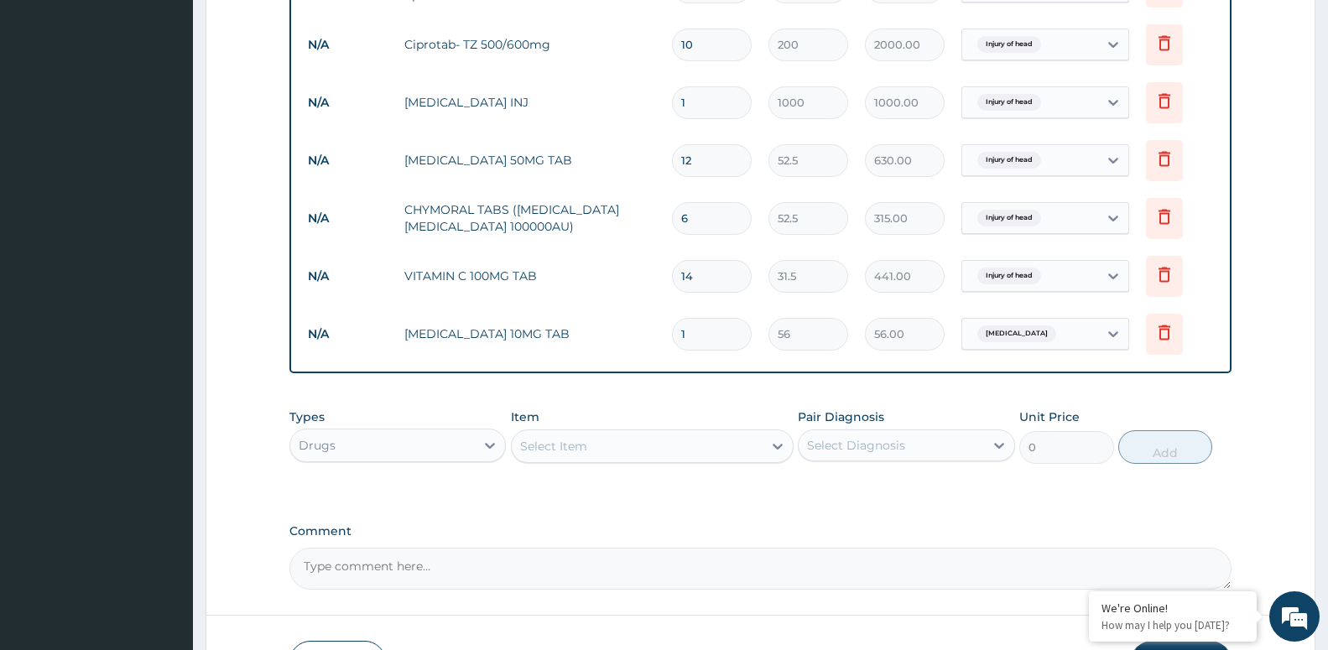
type input "14"
type input "784.00"
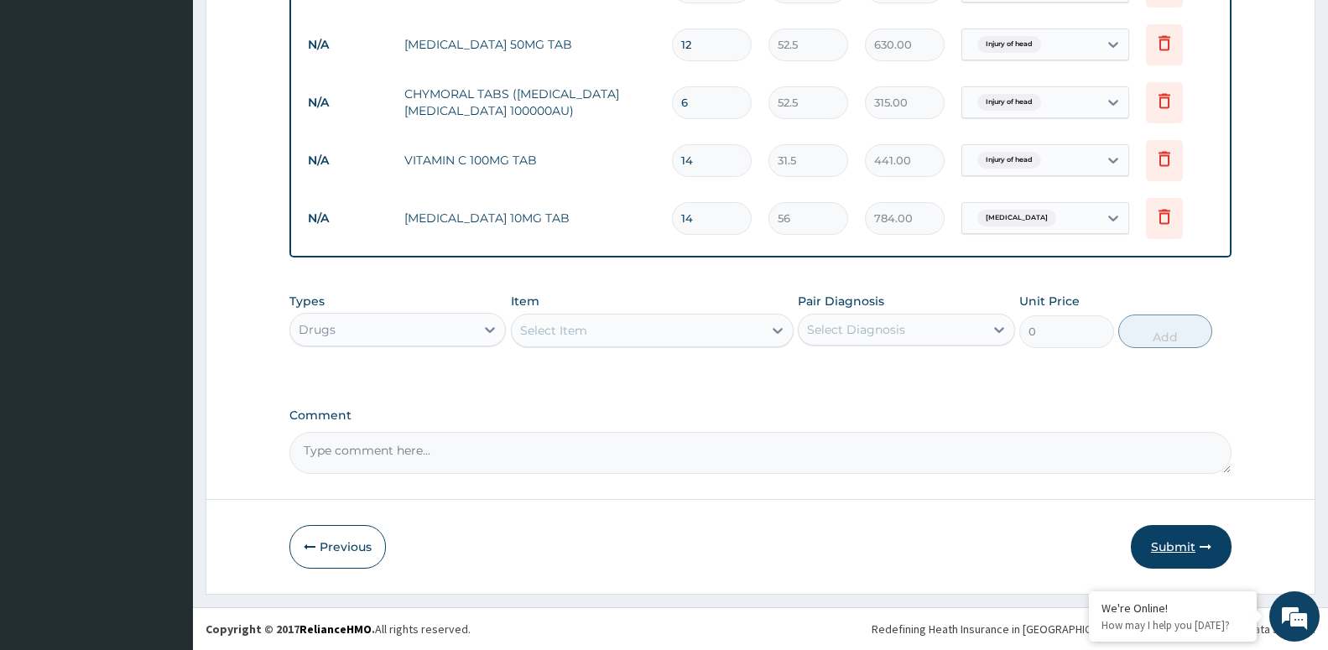
type input "14"
click at [1176, 548] on button "Submit" at bounding box center [1181, 547] width 101 height 44
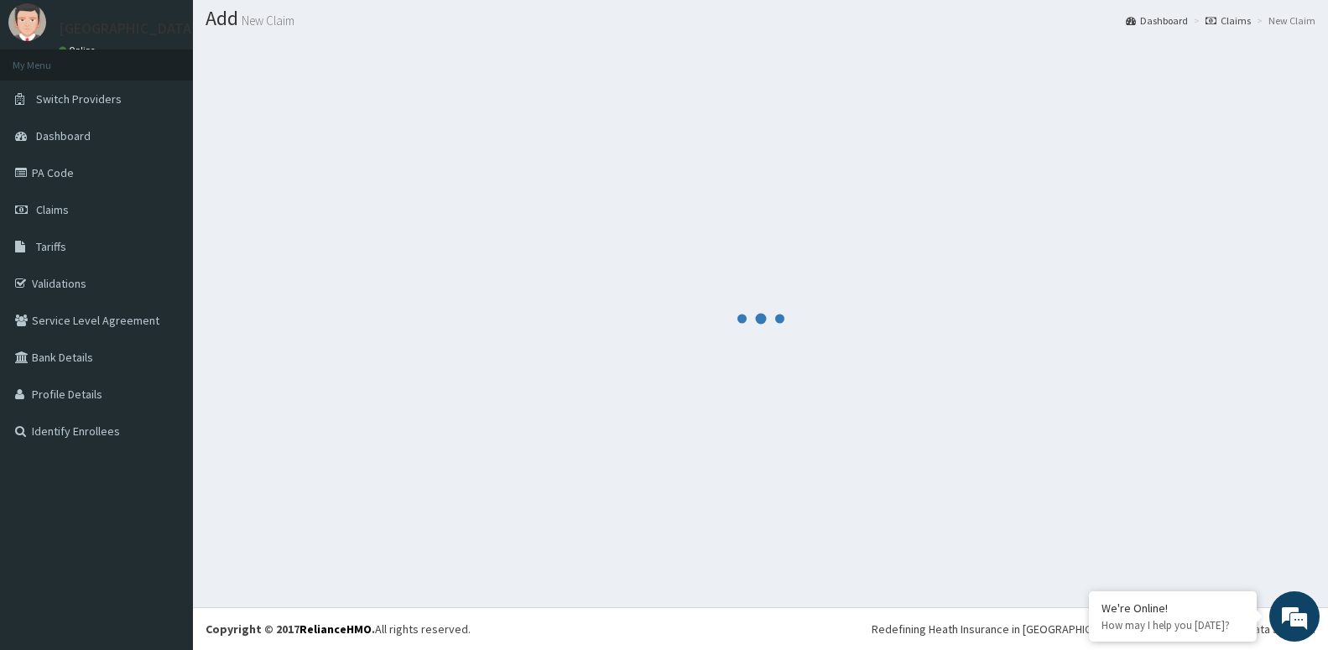
scroll to position [47, 0]
